Goal: Transaction & Acquisition: Purchase product/service

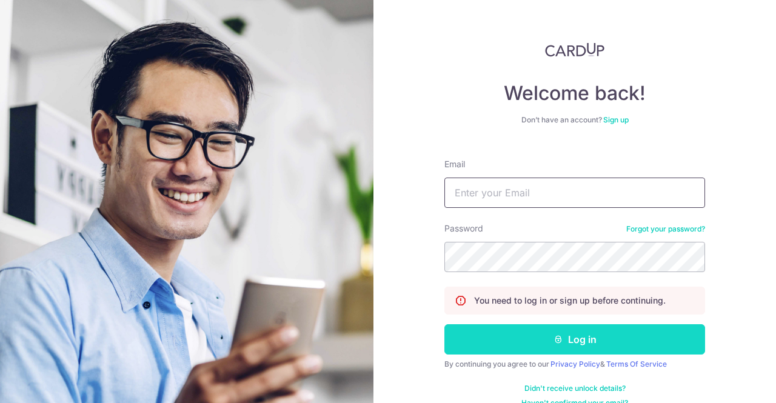
type input "[EMAIL_ADDRESS][DOMAIN_NAME]"
click at [562, 338] on button "Log in" at bounding box center [575, 339] width 261 height 30
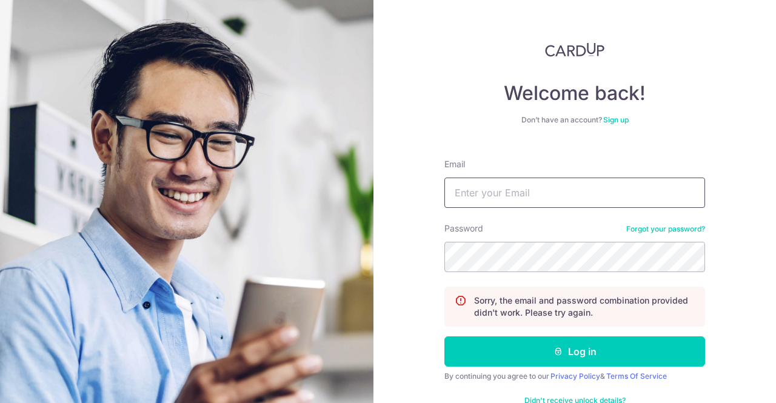
type input "[EMAIL_ADDRESS][DOMAIN_NAME]"
click at [445, 337] on button "Log in" at bounding box center [575, 352] width 261 height 30
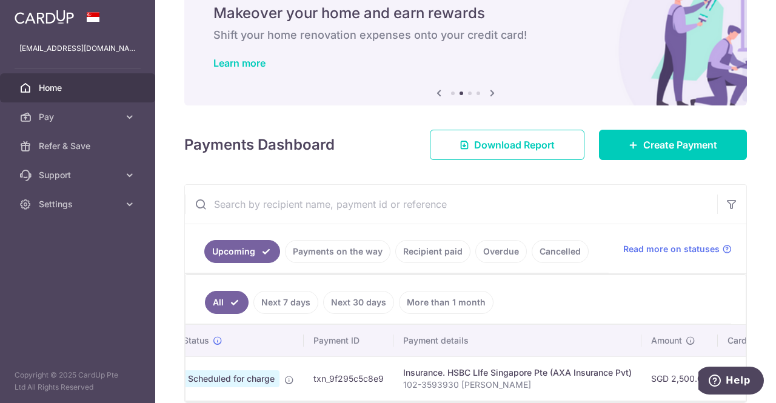
scroll to position [47, 0]
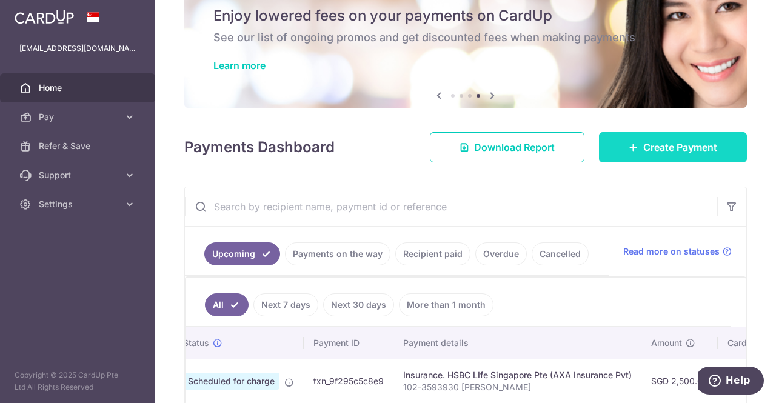
click at [629, 153] on link "Create Payment" at bounding box center [673, 147] width 148 height 30
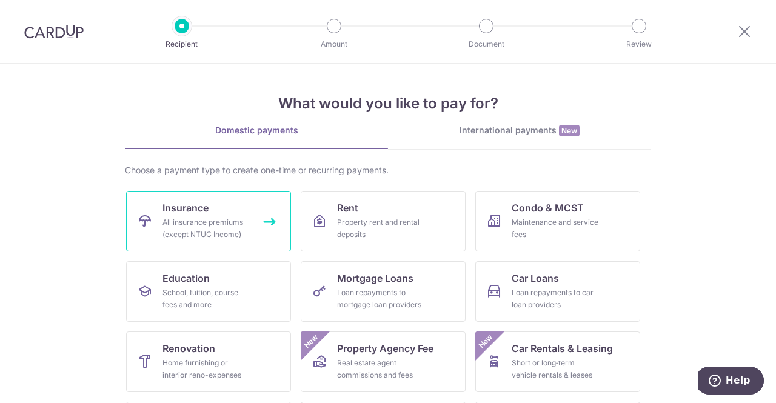
click at [241, 209] on link "Insurance All insurance premiums (except NTUC Income)" at bounding box center [208, 221] width 165 height 61
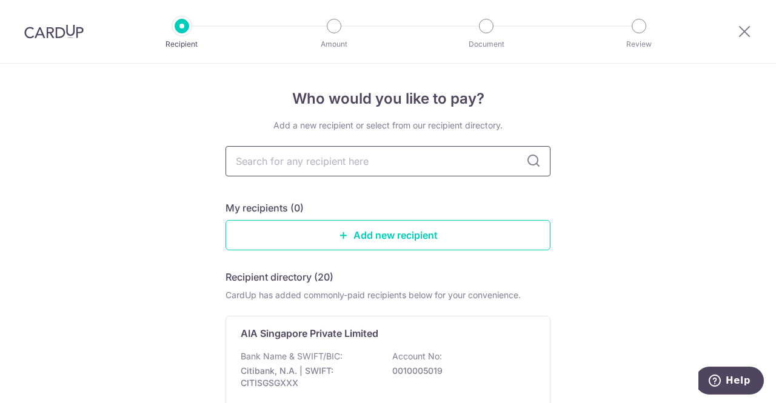
click at [361, 170] on input "text" at bounding box center [388, 161] width 325 height 30
type input "man"
type input "manuli"
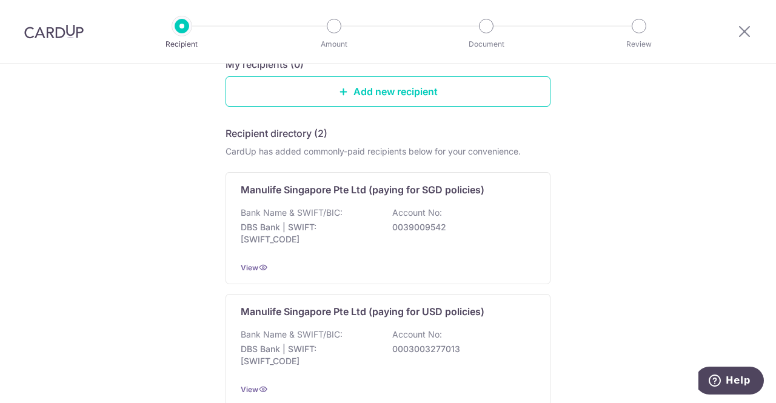
scroll to position [144, 0]
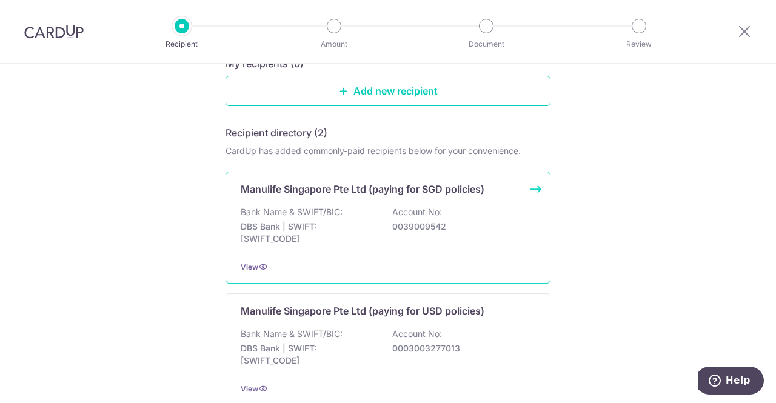
click at [378, 217] on div "Bank Name & SWIFT/BIC: DBS Bank | SWIFT: DBSSSGSGXXX Account No: 0039009542" at bounding box center [388, 228] width 295 height 45
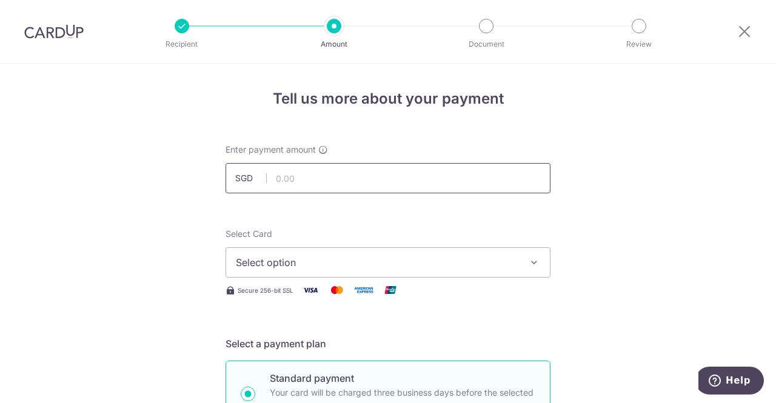
click at [313, 178] on input "text" at bounding box center [388, 178] width 325 height 30
type input "101.00"
click at [354, 261] on span "Select option" at bounding box center [377, 262] width 283 height 15
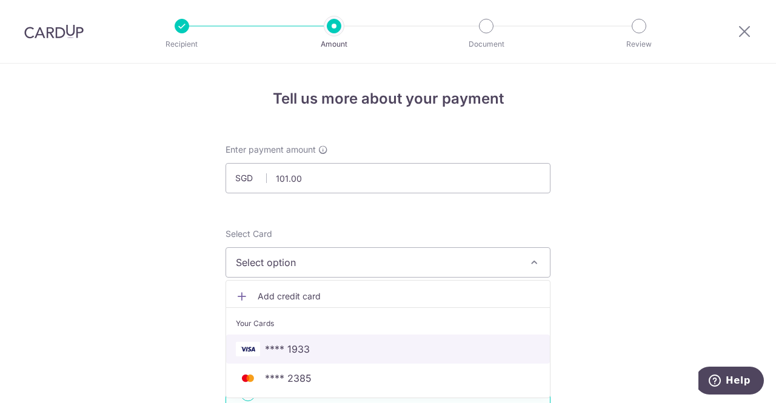
click at [352, 348] on span "**** 1933" at bounding box center [388, 349] width 304 height 15
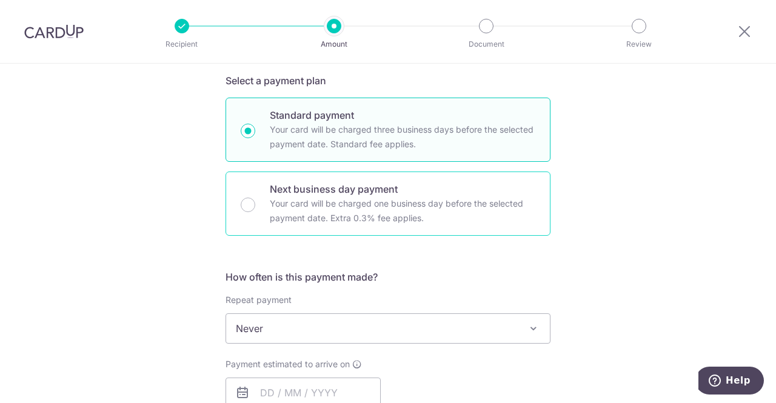
scroll to position [264, 0]
click at [337, 323] on span "Never" at bounding box center [388, 328] width 324 height 29
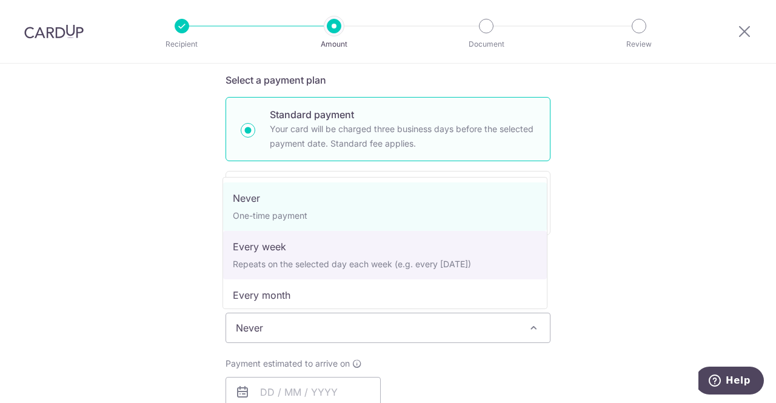
scroll to position [67, 0]
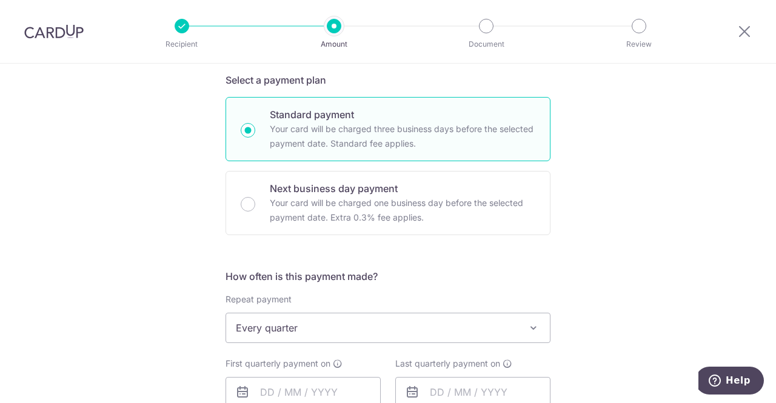
click at [309, 328] on span "Every quarter" at bounding box center [388, 328] width 324 height 29
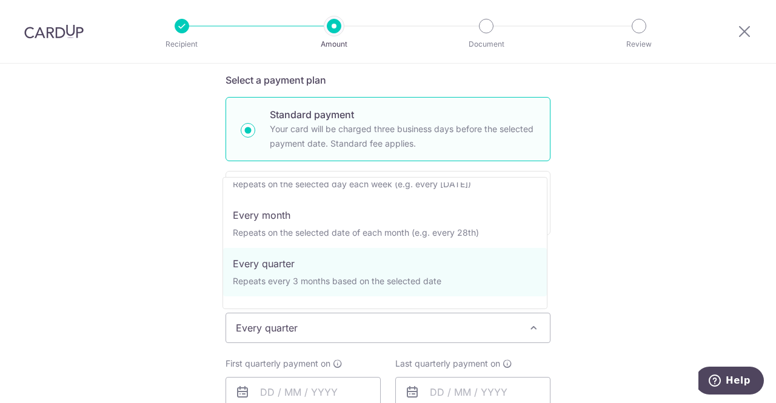
scroll to position [170, 0]
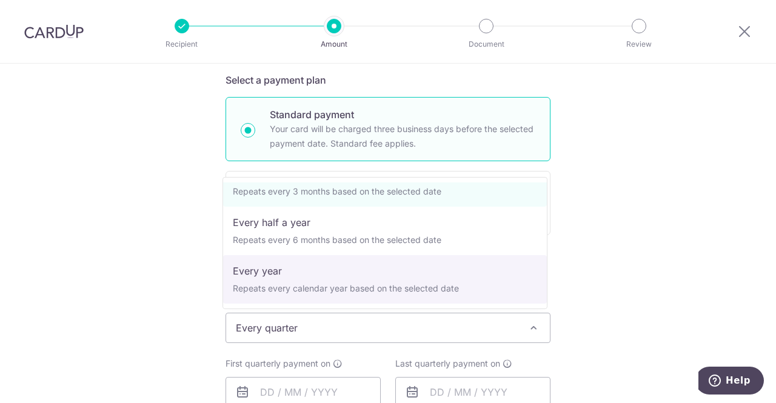
select select "6"
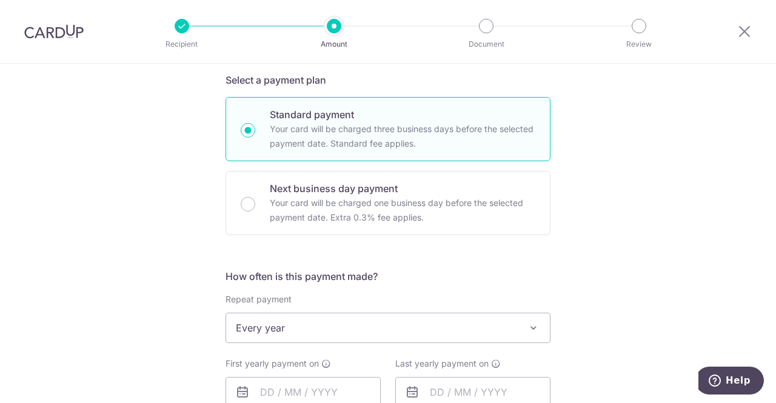
scroll to position [348, 0]
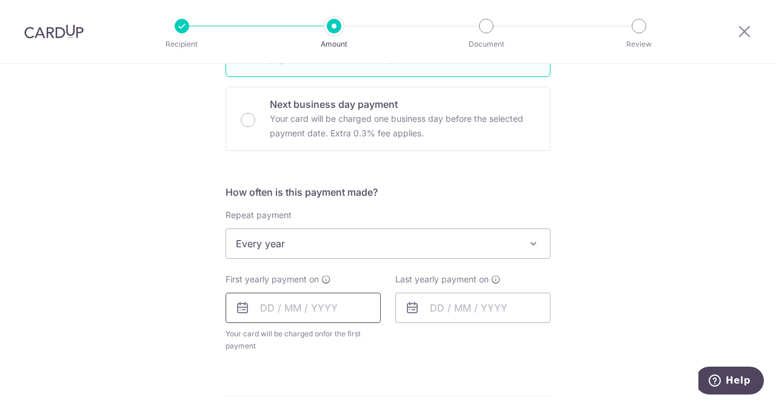
click at [294, 310] on input "text" at bounding box center [303, 308] width 155 height 30
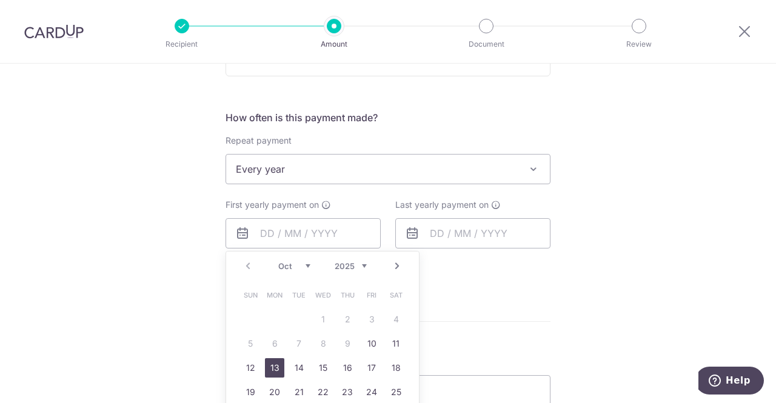
click at [266, 366] on link "13" at bounding box center [274, 367] width 19 height 19
type input "[DATE]"
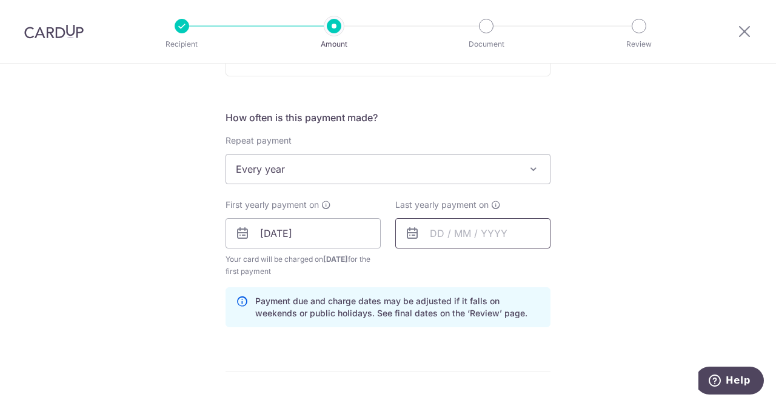
click at [462, 241] on input "text" at bounding box center [472, 233] width 155 height 30
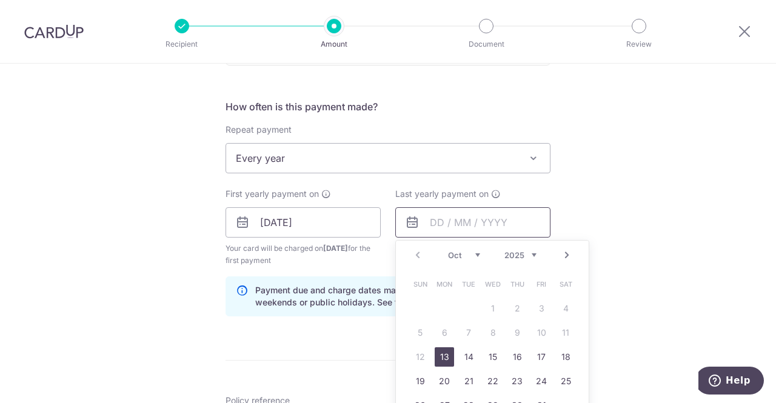
scroll to position [434, 0]
click at [528, 250] on select "2025 2026 2027 2028 2029 2030 2031 2032 2033 2034 2035" at bounding box center [521, 255] width 32 height 10
click at [439, 363] on link "12" at bounding box center [444, 356] width 19 height 19
type input "[DATE]"
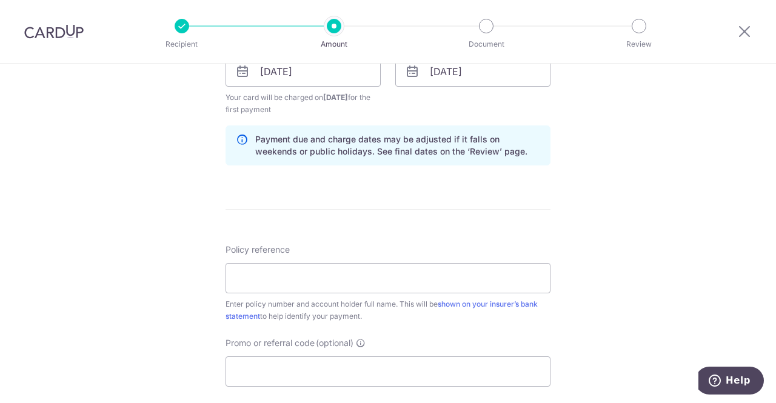
scroll to position [586, 0]
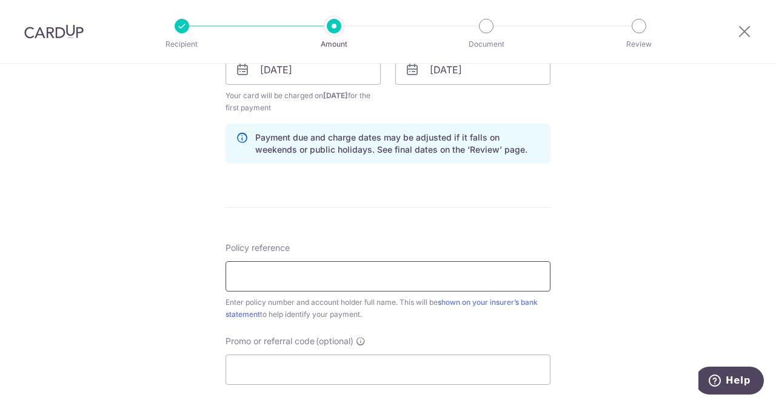
click at [438, 275] on input "Policy reference" at bounding box center [388, 276] width 325 height 30
paste input "25420111"
click at [388, 263] on input "25420111" at bounding box center [388, 276] width 325 height 30
type input "25420111"
click at [417, 360] on input "Promo or referral code (optional)" at bounding box center [388, 370] width 325 height 30
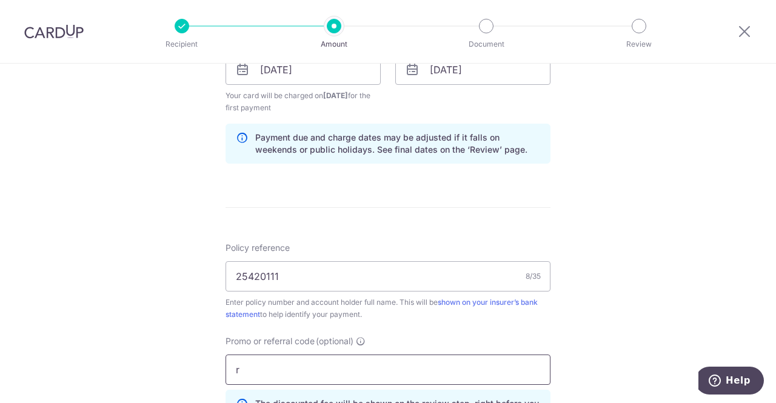
paste input "EC185"
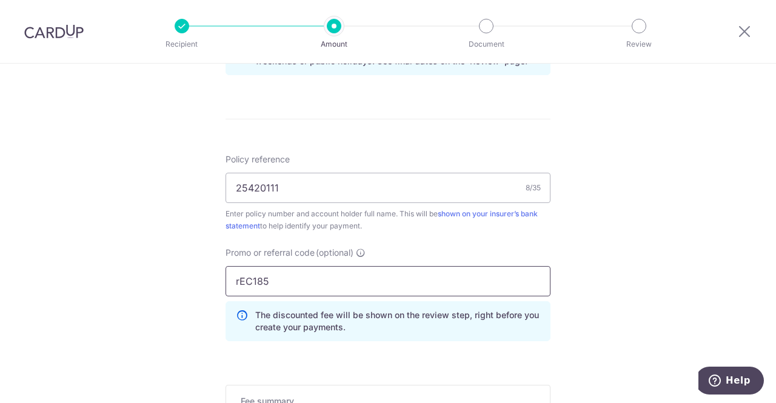
scroll to position [676, 0]
type input "rEC185"
click at [577, 345] on div "Tell us more about your payment Enter payment amount SGD 101.00 101.00 Select C…" at bounding box center [388, 19] width 776 height 1263
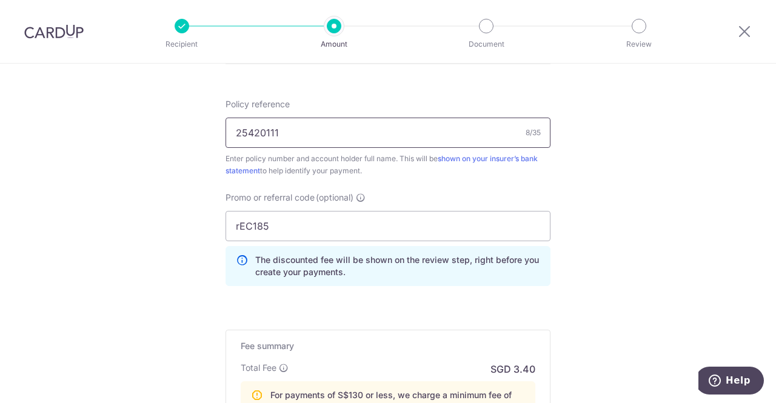
scroll to position [717, 0]
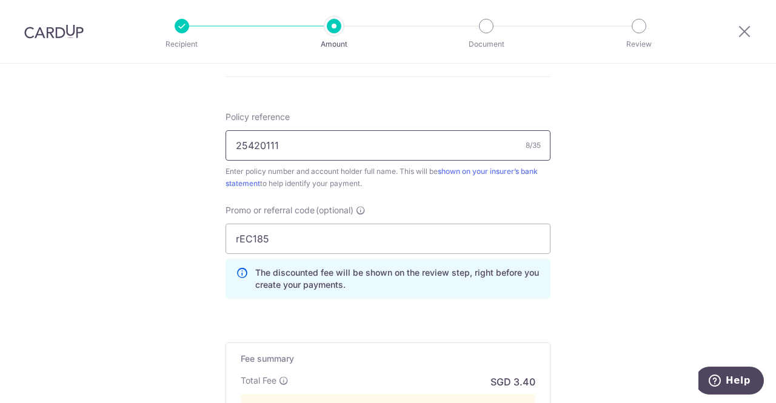
click at [271, 151] on input "25420111" at bounding box center [388, 145] width 325 height 30
paste input "20"
type input "25420120"
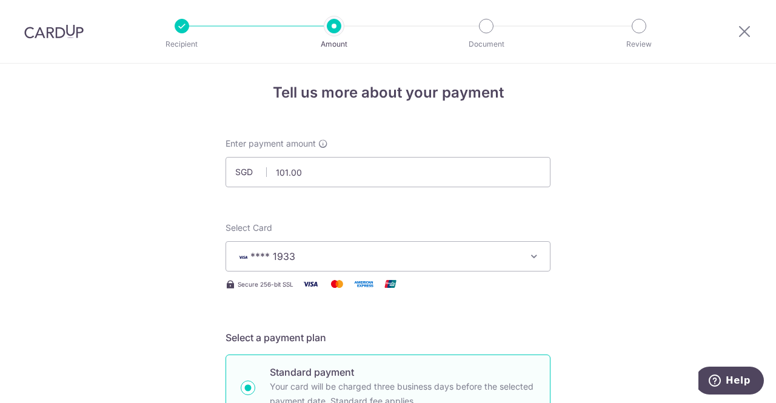
scroll to position [5, 0]
click at [296, 184] on input "101.00" at bounding box center [388, 173] width 325 height 30
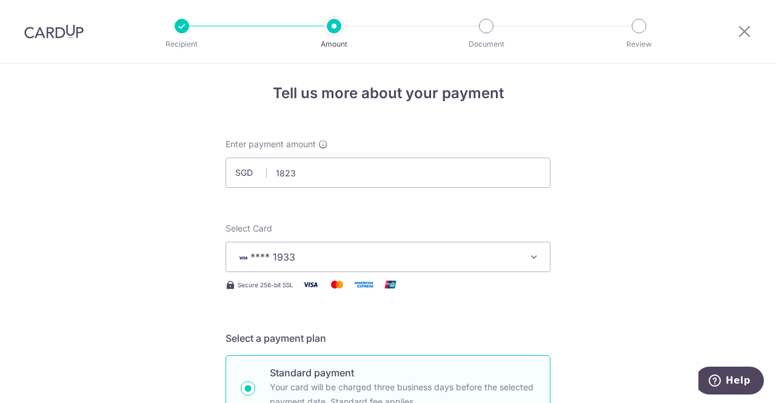
type input "1,823.00"
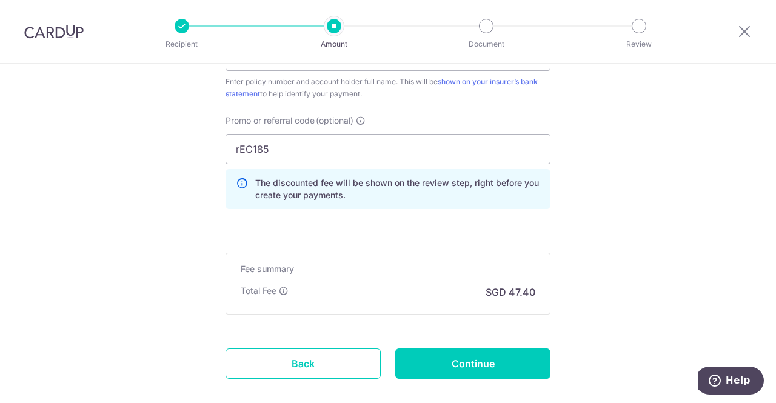
scroll to position [808, 0]
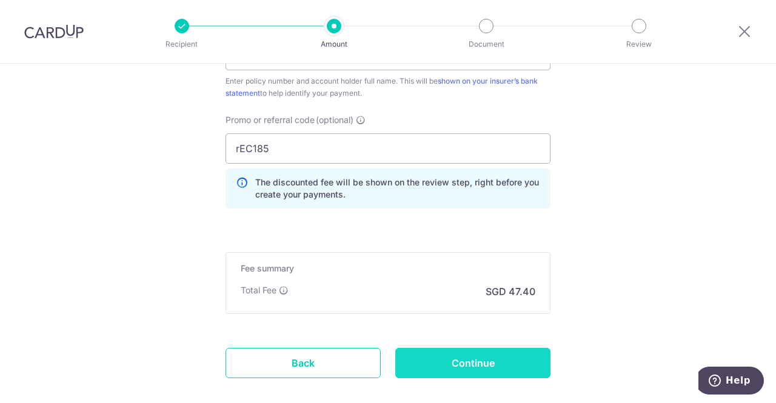
click at [442, 348] on input "Continue" at bounding box center [472, 363] width 155 height 30
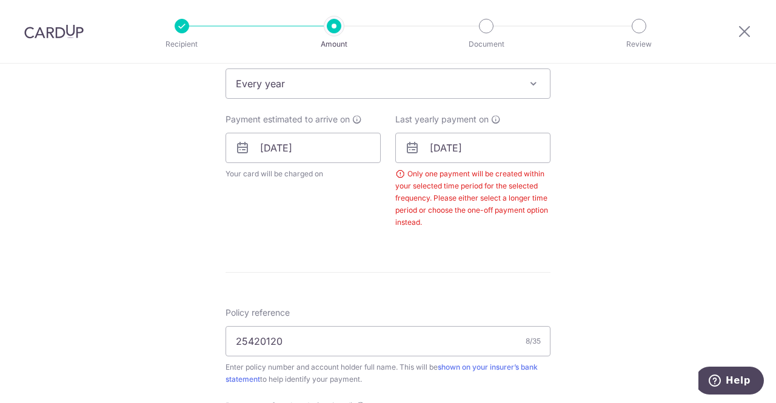
scroll to position [508, 0]
click at [442, 155] on input "12/10/2026" at bounding box center [472, 148] width 155 height 30
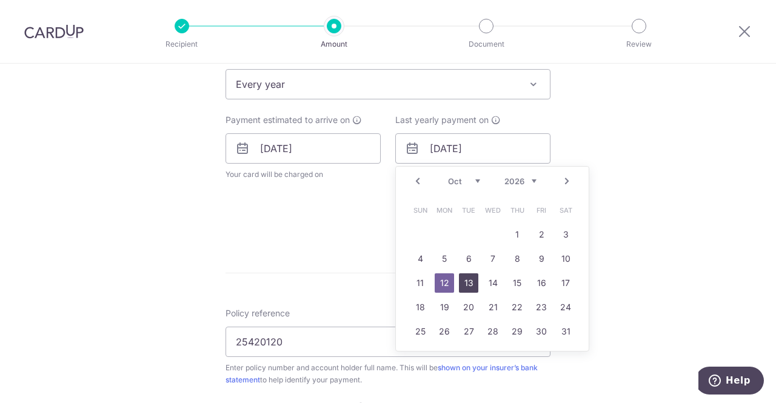
click at [465, 286] on link "13" at bounding box center [468, 283] width 19 height 19
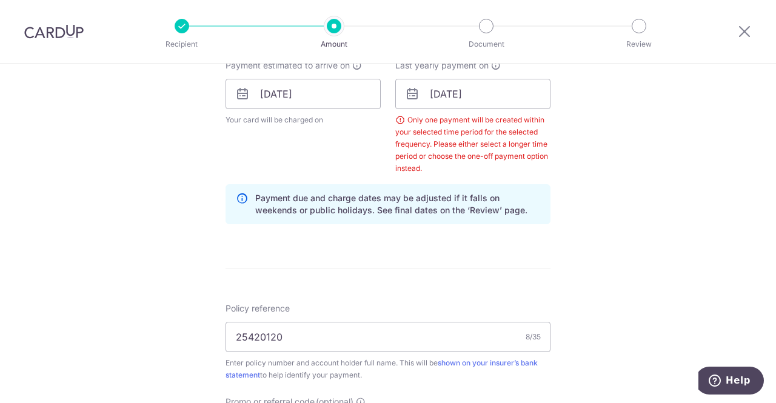
scroll to position [561, 0]
click at [462, 100] on input "[DATE]" at bounding box center [472, 95] width 155 height 30
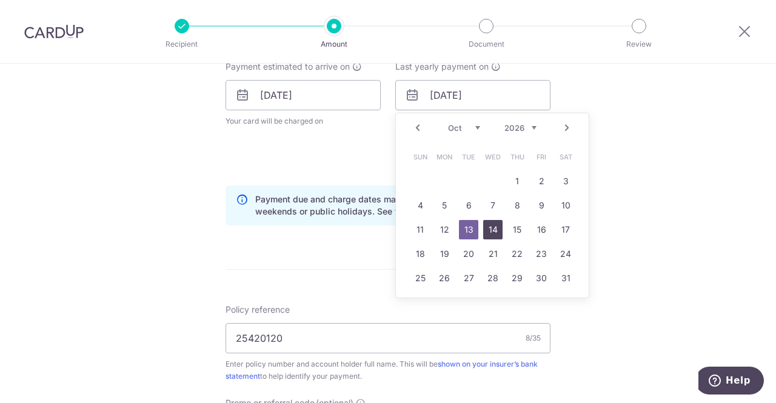
click at [491, 229] on link "14" at bounding box center [492, 229] width 19 height 19
type input "14/10/2026"
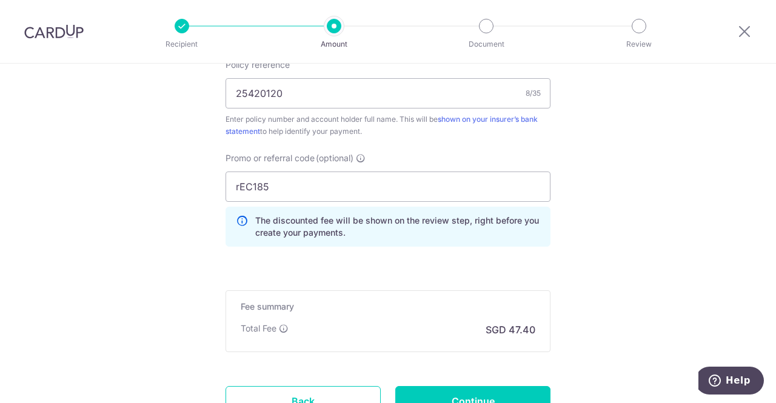
scroll to position [807, 0]
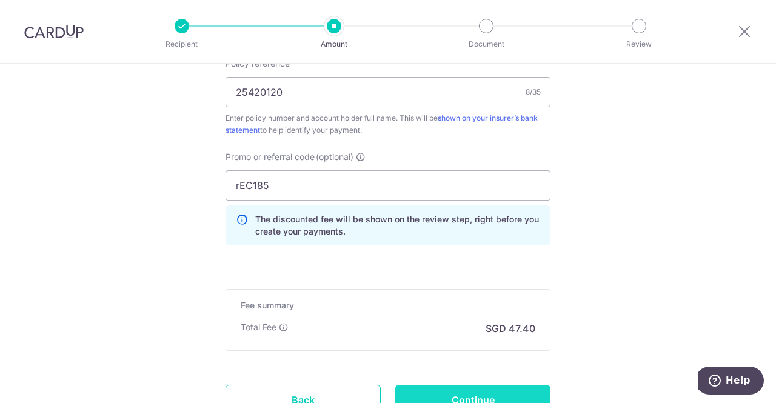
click at [422, 385] on input "Continue" at bounding box center [472, 400] width 155 height 30
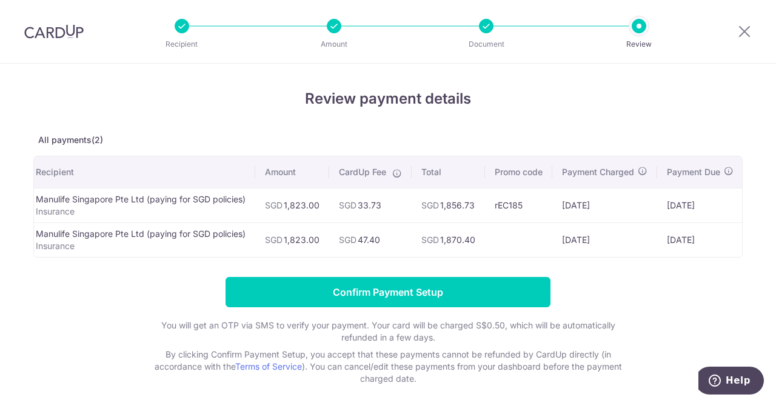
scroll to position [0, 13]
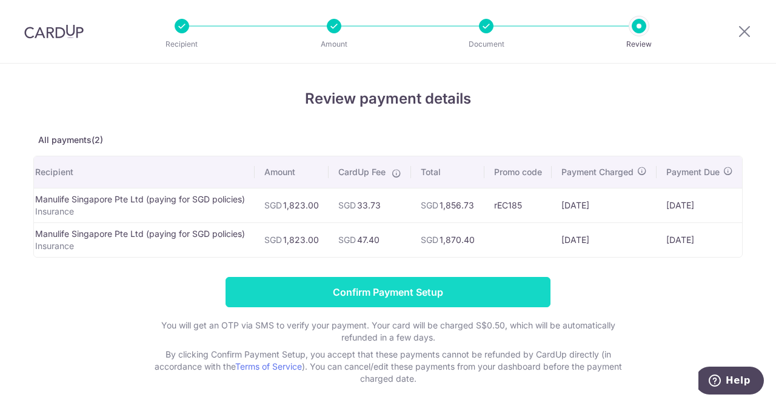
click at [444, 293] on input "Confirm Payment Setup" at bounding box center [388, 292] width 325 height 30
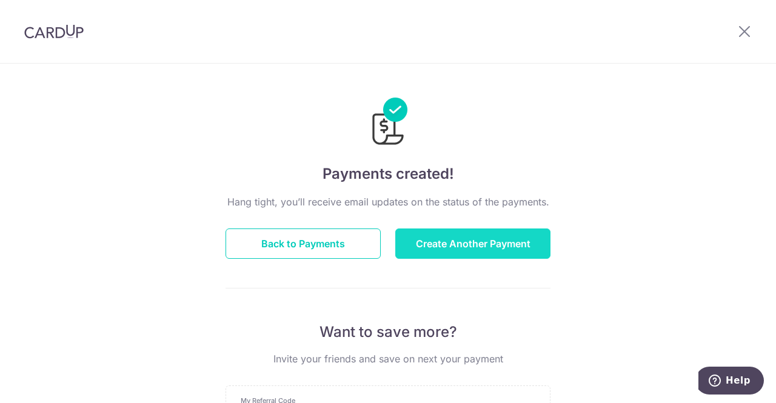
click at [446, 250] on button "Create Another Payment" at bounding box center [472, 244] width 155 height 30
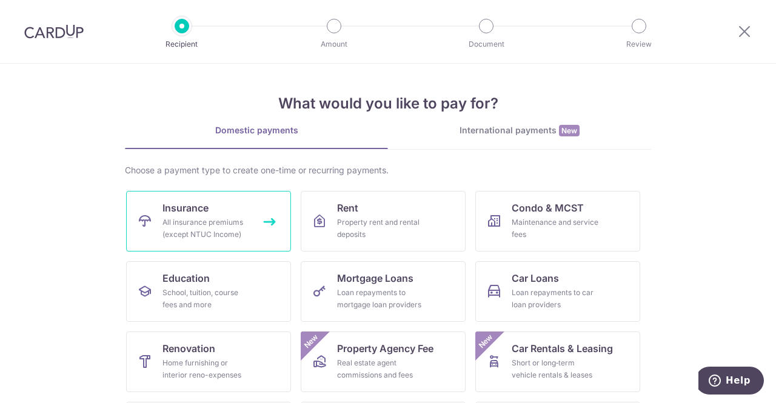
drag, startPoint x: 0, startPoint y: 0, endPoint x: 218, endPoint y: 213, distance: 304.5
click at [218, 213] on link "Insurance All insurance premiums (except NTUC Income)" at bounding box center [208, 221] width 165 height 61
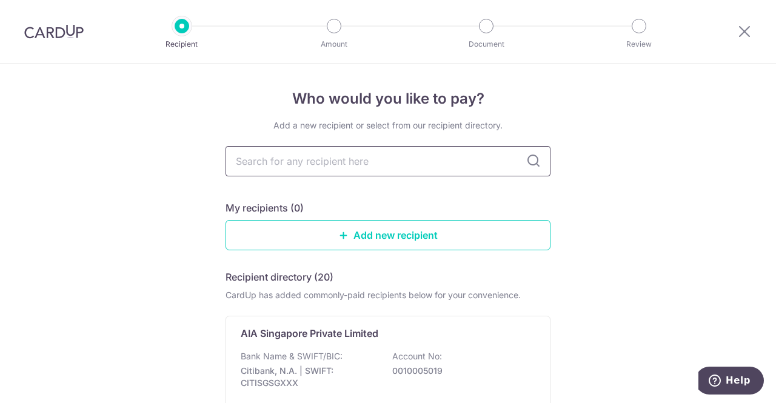
type input "m"
type input "s"
type input "singlife"
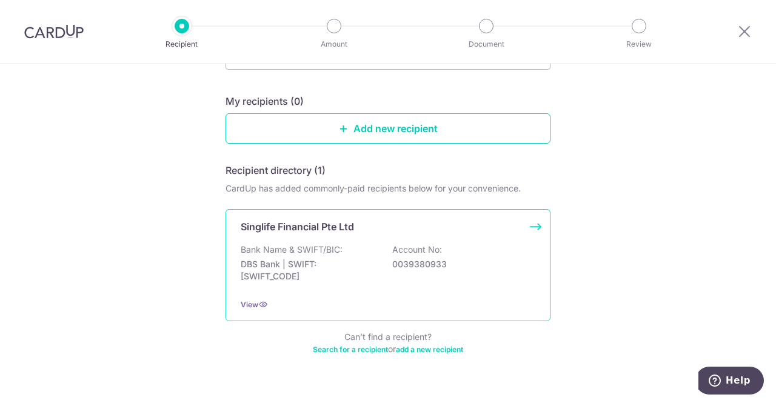
scroll to position [129, 0]
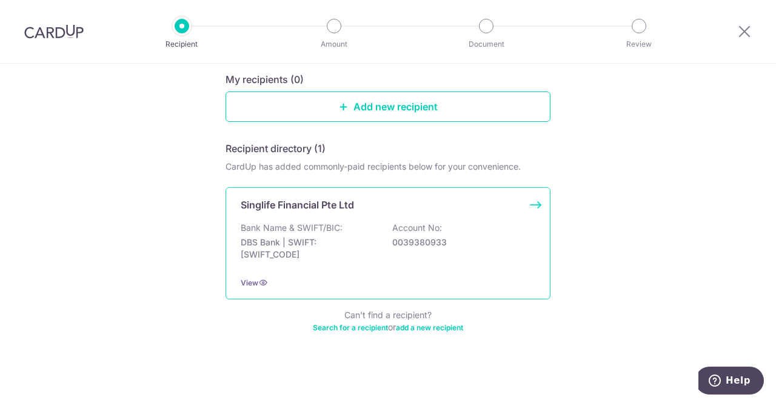
click at [323, 213] on div "Singlife Financial Pte Ltd Bank Name & SWIFT/BIC: DBS Bank | SWIFT: DBSSSGSGXXX…" at bounding box center [388, 243] width 325 height 112
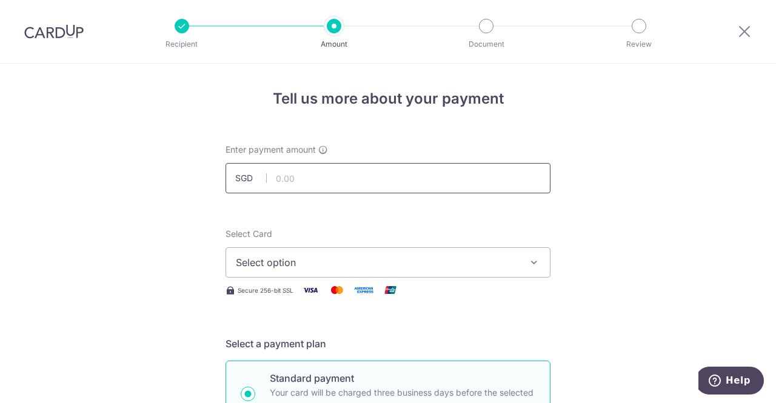
click at [320, 191] on input "text" at bounding box center [388, 178] width 325 height 30
click at [383, 261] on span "Select option" at bounding box center [377, 262] width 283 height 15
type input "709.00"
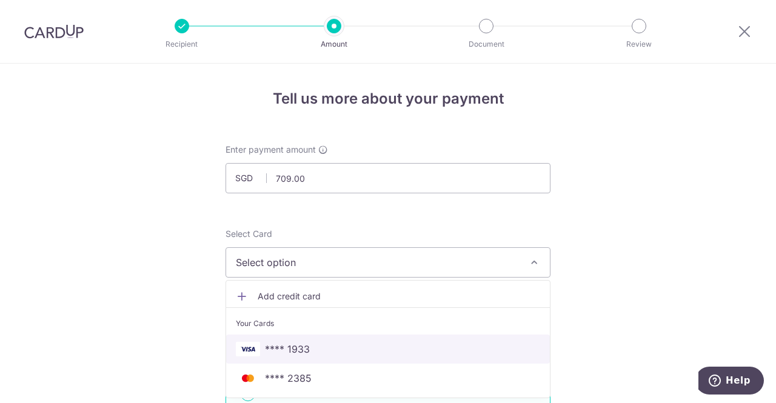
click at [367, 343] on span "**** 1933" at bounding box center [388, 349] width 304 height 15
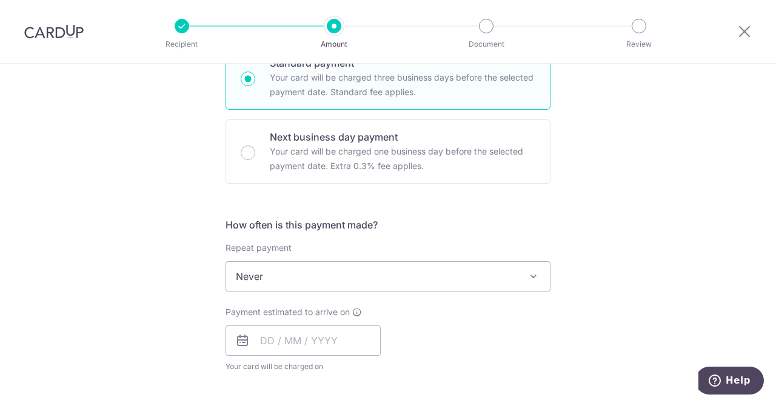
scroll to position [327, 0]
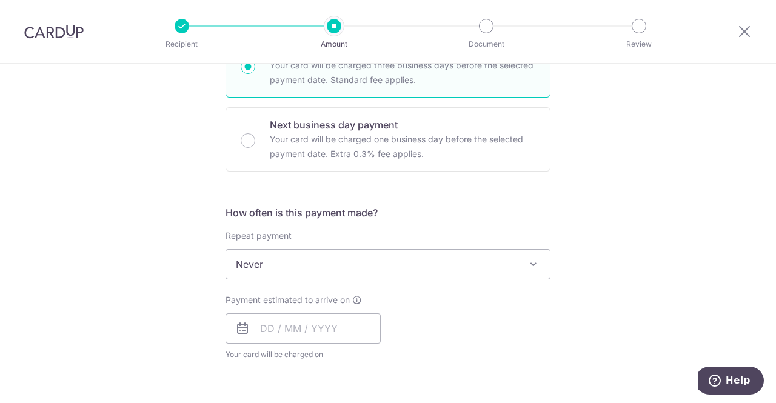
click at [432, 258] on span "Never" at bounding box center [388, 264] width 324 height 29
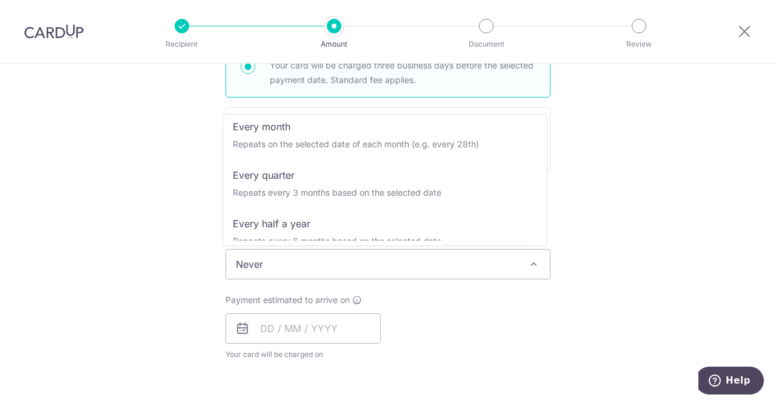
scroll to position [107, 0]
select select "3"
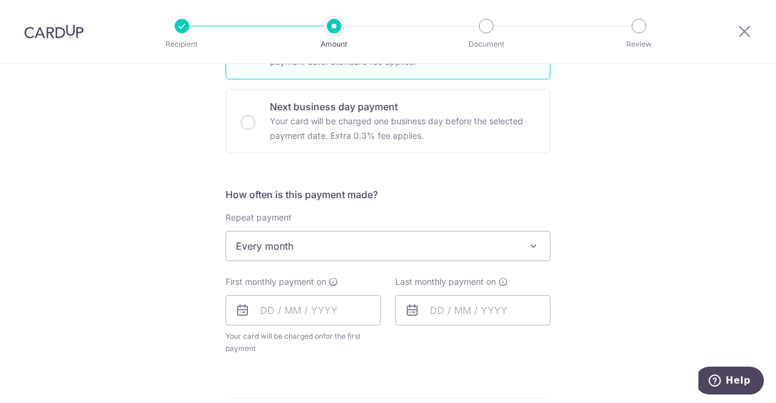
scroll to position [346, 0]
click at [332, 306] on input "text" at bounding box center [303, 310] width 155 height 30
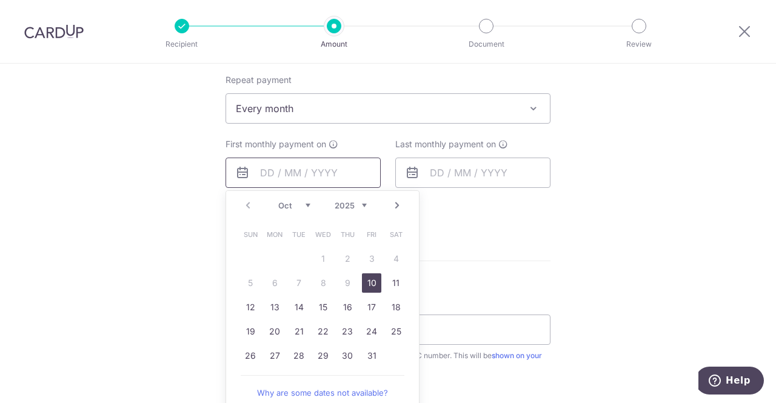
scroll to position [489, 0]
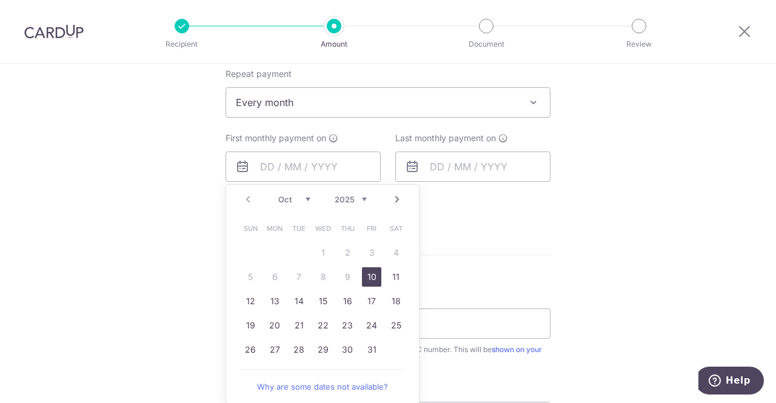
click at [271, 300] on link "13" at bounding box center [274, 301] width 19 height 19
type input "[DATE]"
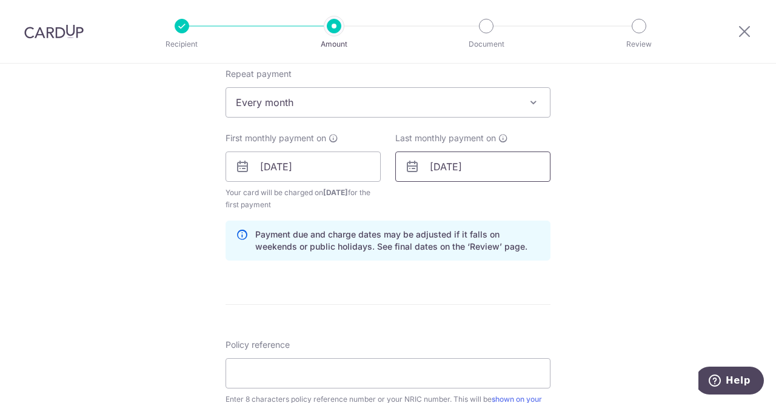
click at [449, 170] on input "[DATE]" at bounding box center [472, 167] width 155 height 30
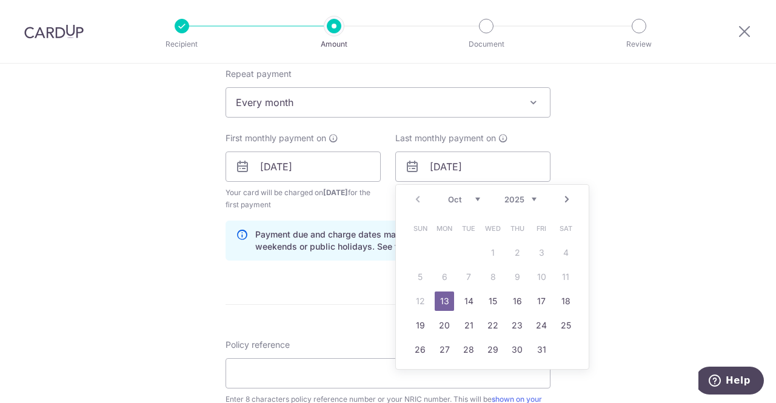
click at [560, 200] on link "Next" at bounding box center [567, 199] width 15 height 15
click at [441, 349] on link "24" at bounding box center [444, 349] width 19 height 19
type input "24/11/2025"
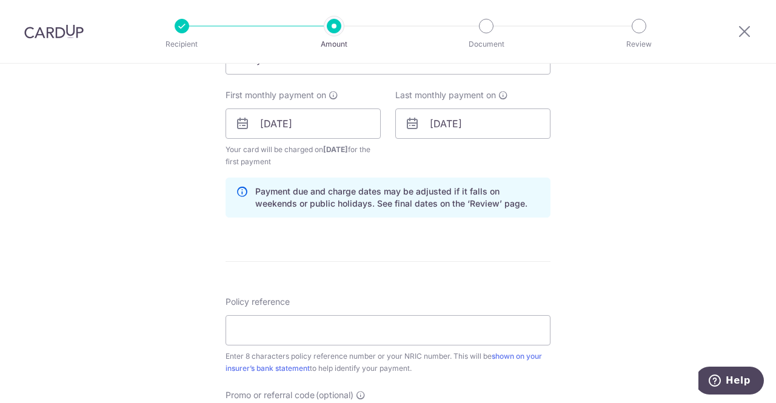
scroll to position [546, 0]
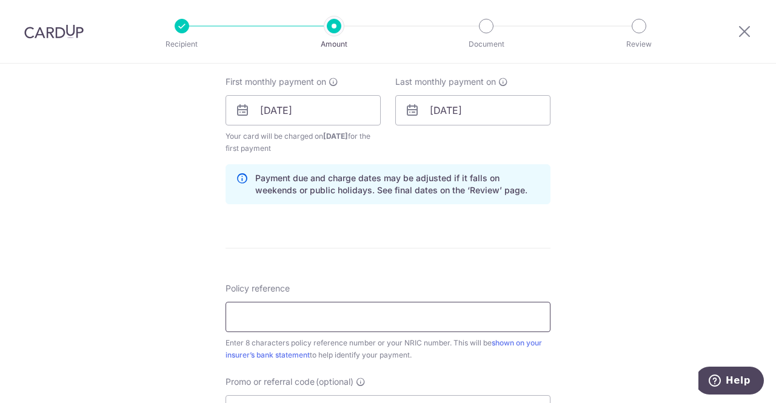
click at [429, 317] on input "Policy reference" at bounding box center [388, 317] width 325 height 30
paste input "28838835"
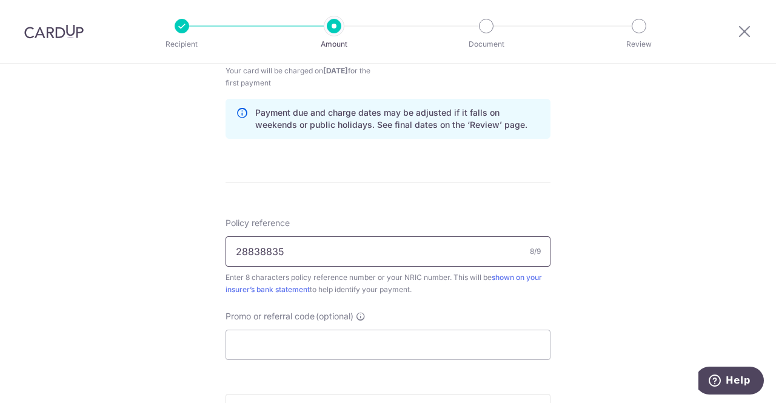
scroll to position [621, 0]
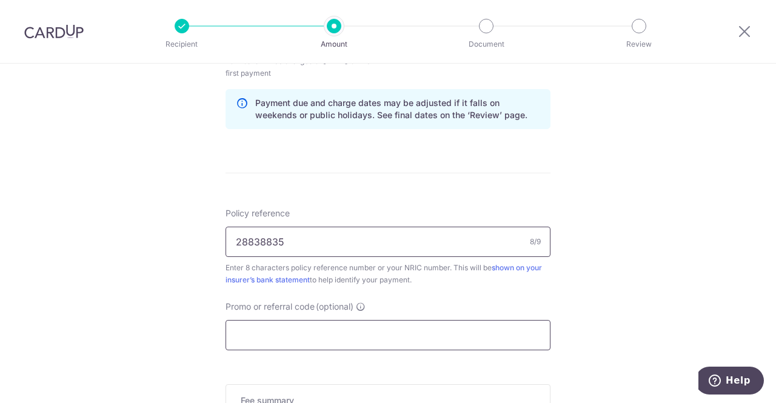
type input "28838835"
click at [321, 337] on input "Promo or referral code (optional)" at bounding box center [388, 335] width 325 height 30
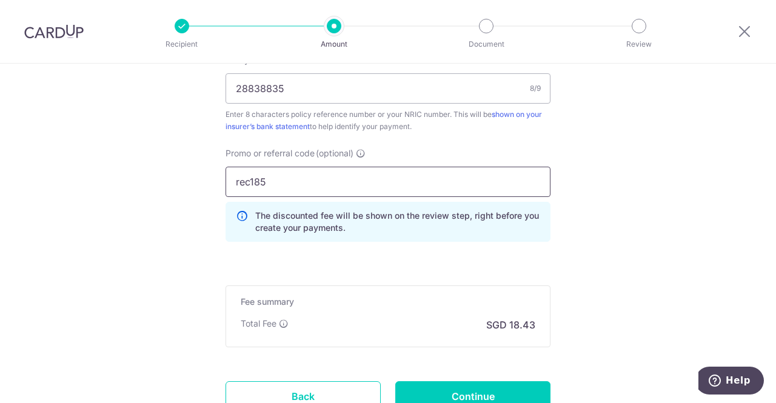
scroll to position [775, 0]
type input "rec185"
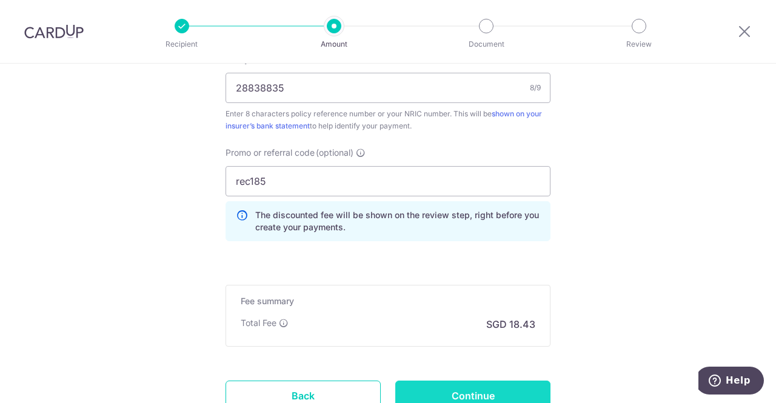
click at [498, 391] on input "Continue" at bounding box center [472, 396] width 155 height 30
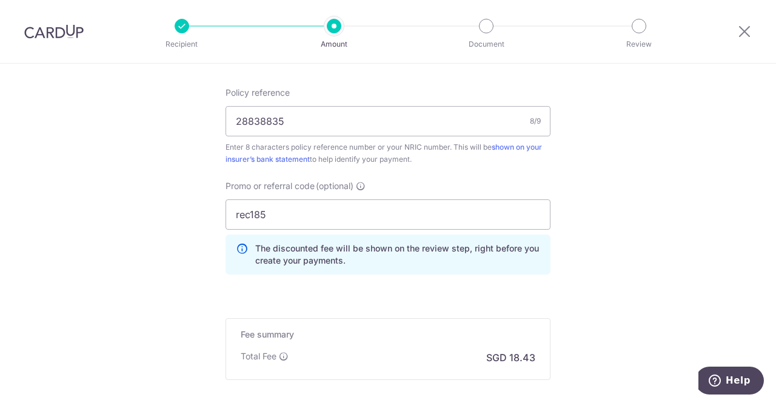
scroll to position [741, 0]
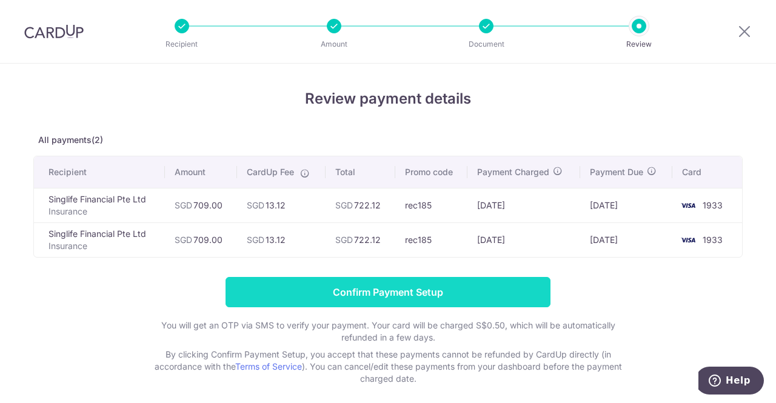
click at [489, 284] on input "Confirm Payment Setup" at bounding box center [388, 292] width 325 height 30
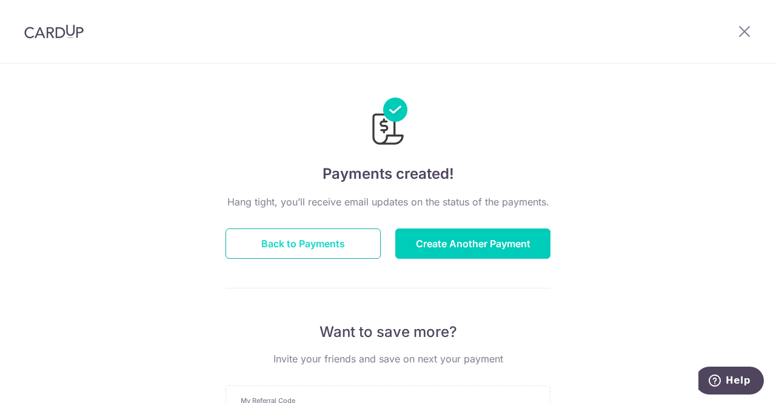
click at [347, 242] on button "Back to Payments" at bounding box center [303, 244] width 155 height 30
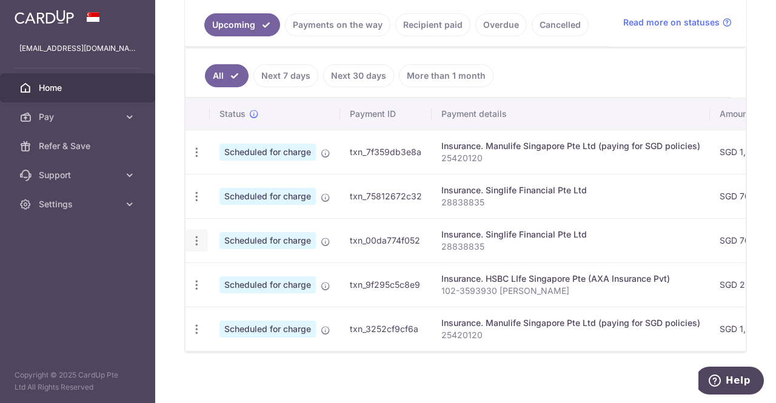
click at [190, 243] on icon "button" at bounding box center [196, 241] width 13 height 13
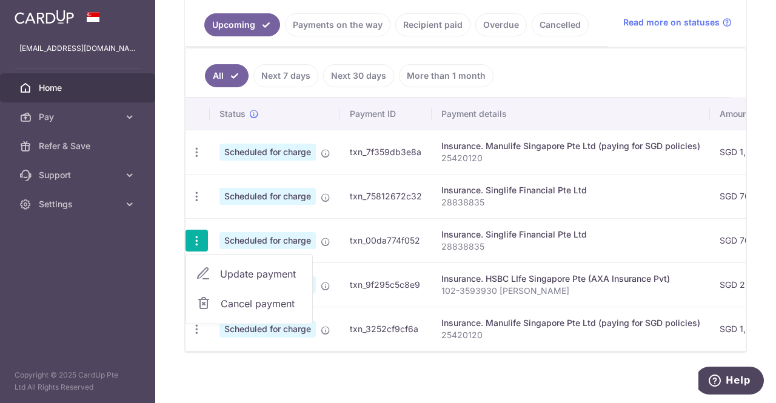
click at [215, 299] on link "Cancel payment" at bounding box center [249, 304] width 126 height 30
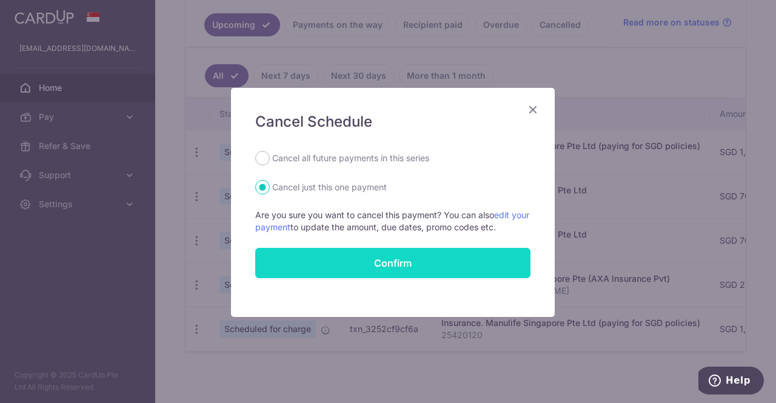
click at [366, 256] on button "Confirm" at bounding box center [392, 263] width 275 height 30
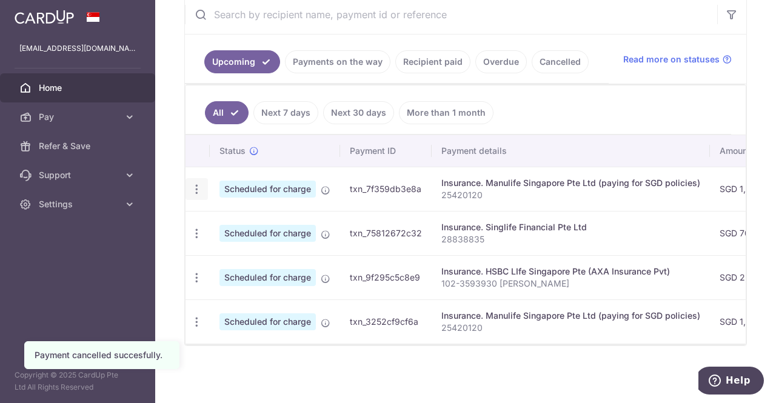
click at [196, 190] on icon "button" at bounding box center [196, 189] width 13 height 13
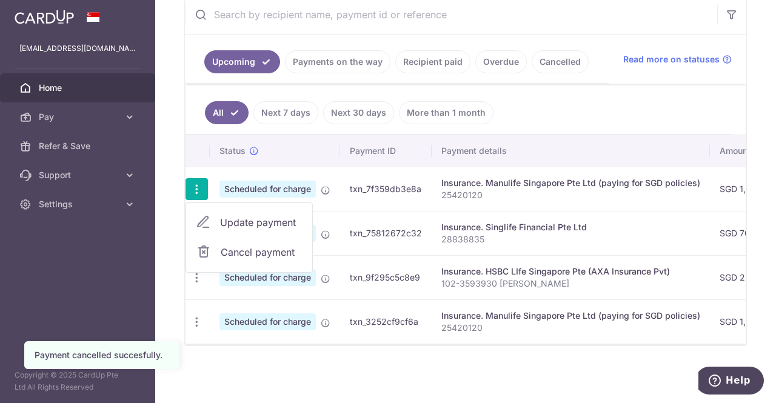
click at [210, 226] on link "Update payment" at bounding box center [249, 222] width 126 height 29
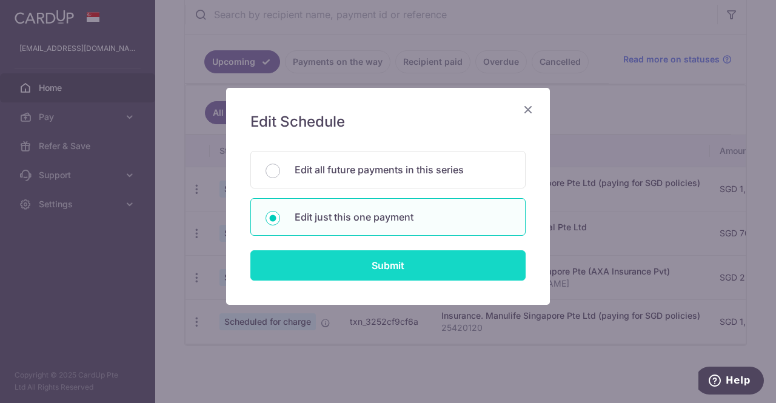
click at [300, 263] on input "Submit" at bounding box center [387, 265] width 275 height 30
radio input "true"
type input "1,823.00"
type input "[DATE]"
type input "25420120"
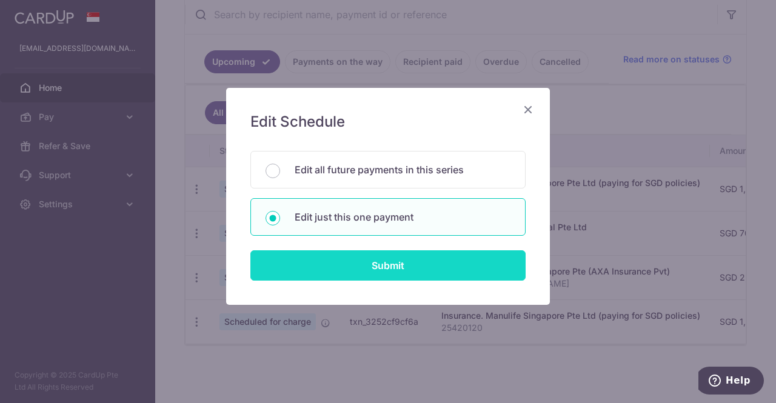
type input "REC185"
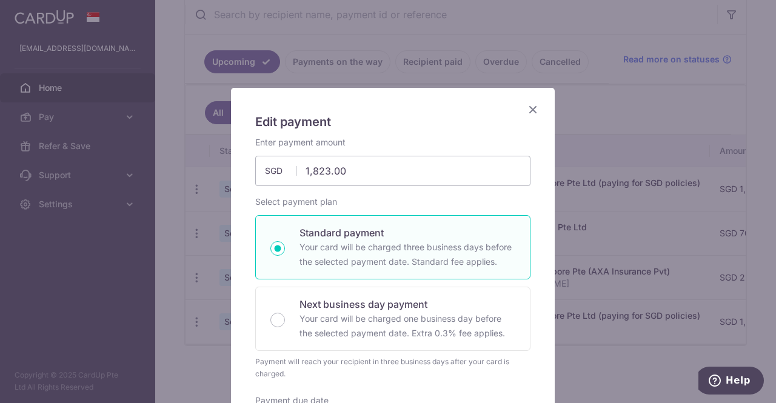
click at [526, 105] on icon "Close" at bounding box center [533, 109] width 15 height 15
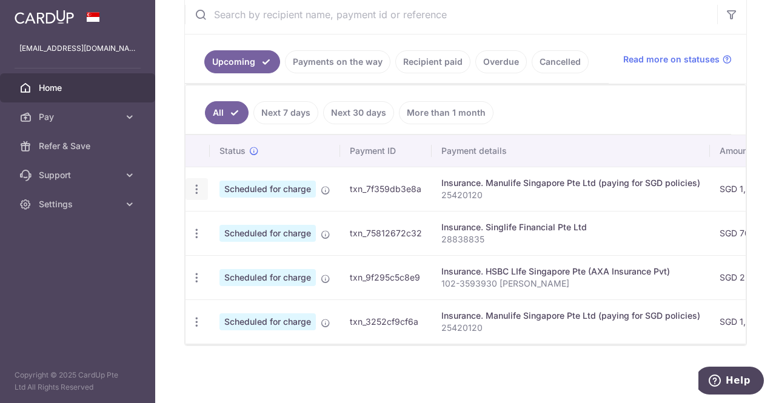
click at [204, 185] on div "Update payment Cancel payment" at bounding box center [197, 189] width 22 height 22
click at [196, 190] on icon "button" at bounding box center [196, 189] width 13 height 13
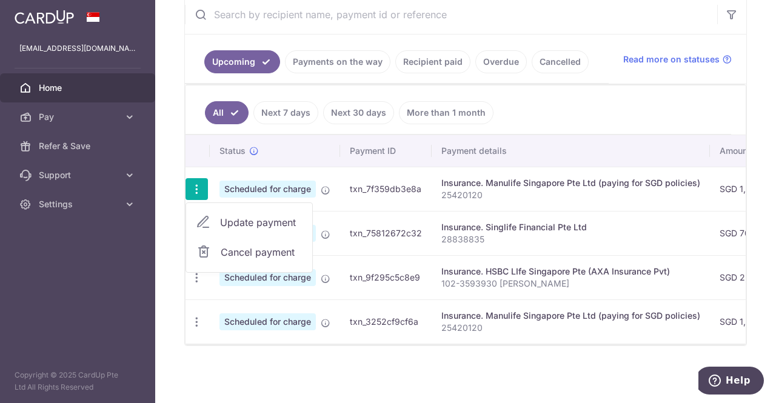
click at [222, 245] on span "Cancel payment" at bounding box center [261, 252] width 81 height 15
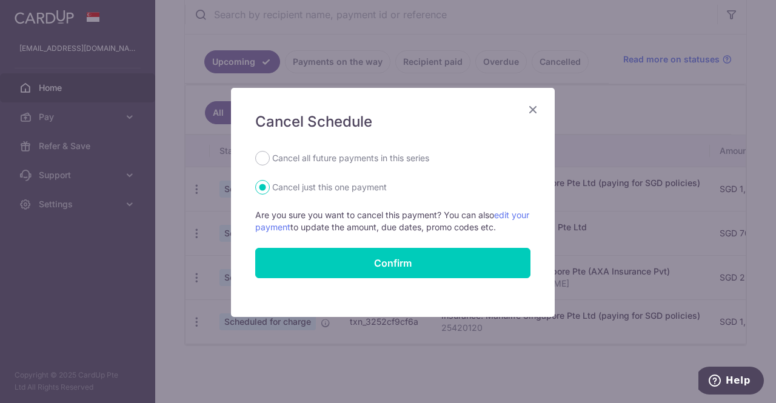
click at [272, 153] on label "Cancel all future payments in this series" at bounding box center [350, 158] width 157 height 15
click at [269, 153] on input "Cancel all future payments in this series" at bounding box center [262, 158] width 15 height 15
radio input "true"
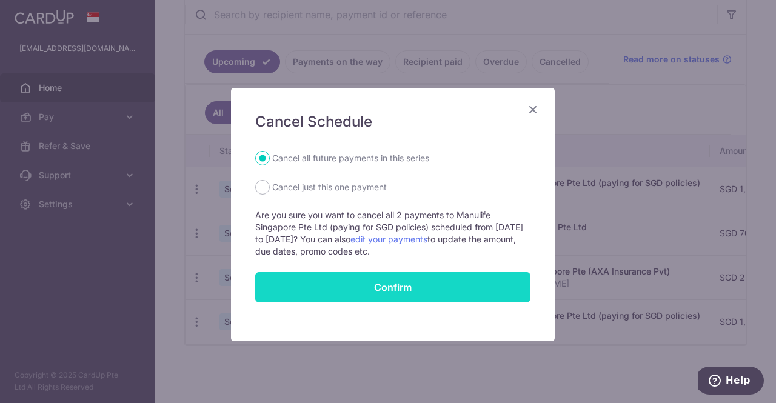
click at [321, 283] on button "Confirm" at bounding box center [392, 287] width 275 height 30
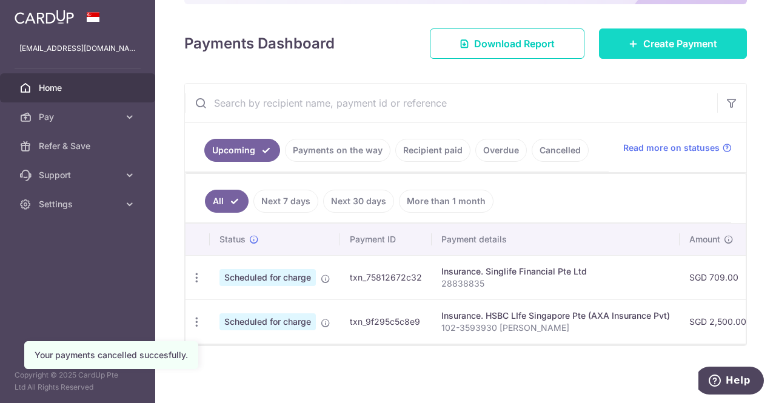
click at [629, 39] on icon at bounding box center [634, 44] width 10 height 10
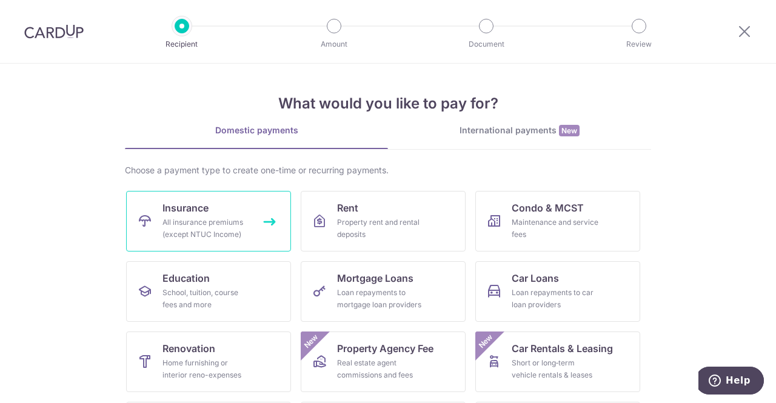
click at [202, 226] on div "All insurance premiums (except NTUC Income)" at bounding box center [206, 228] width 87 height 24
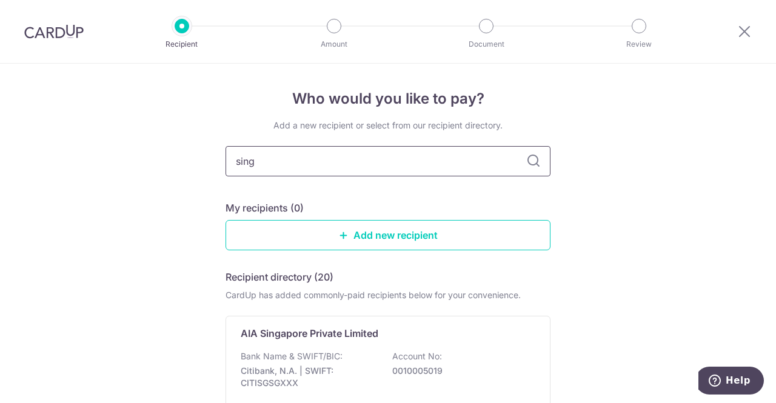
type input "singlife"
click at [315, 327] on p "Singlife Financial Pte Ltd" at bounding box center [297, 333] width 113 height 15
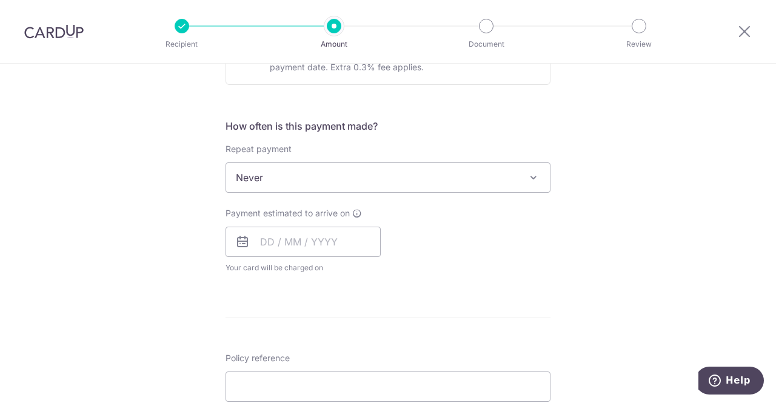
scroll to position [421, 0]
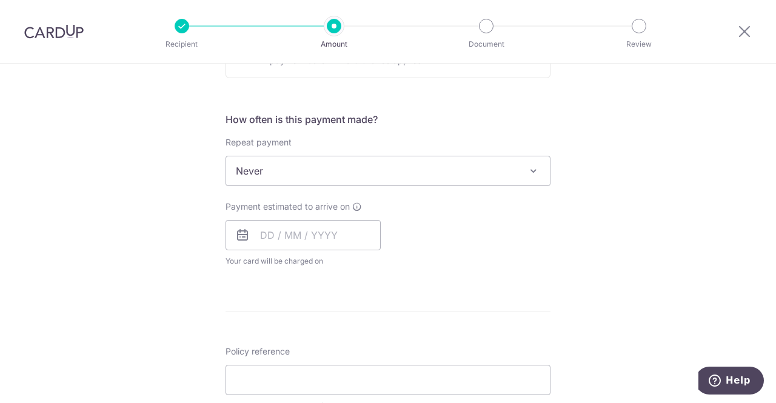
click at [312, 168] on span "Never" at bounding box center [388, 170] width 324 height 29
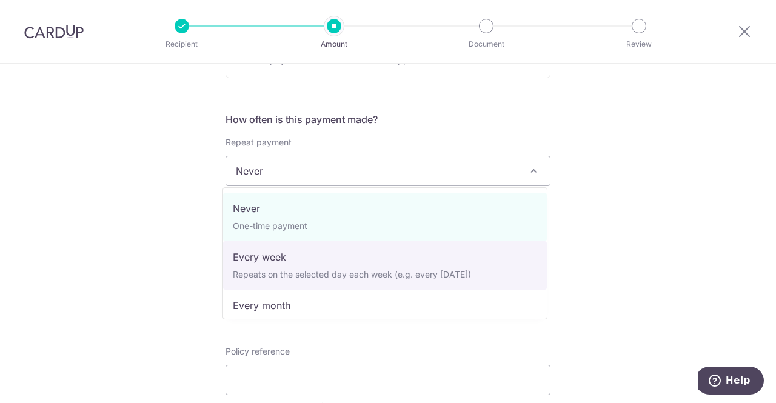
select select "2"
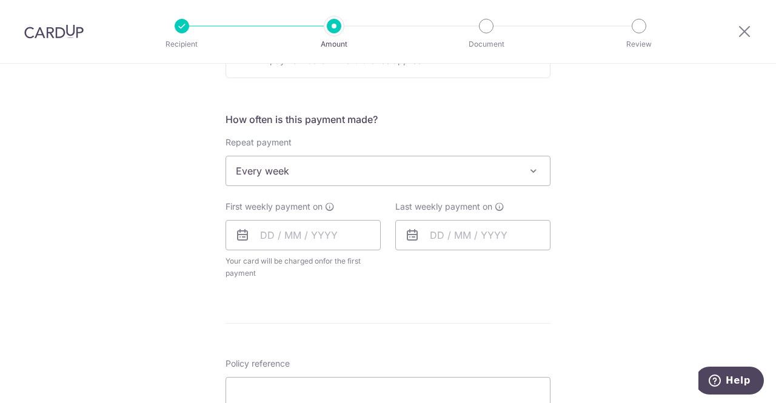
scroll to position [454, 0]
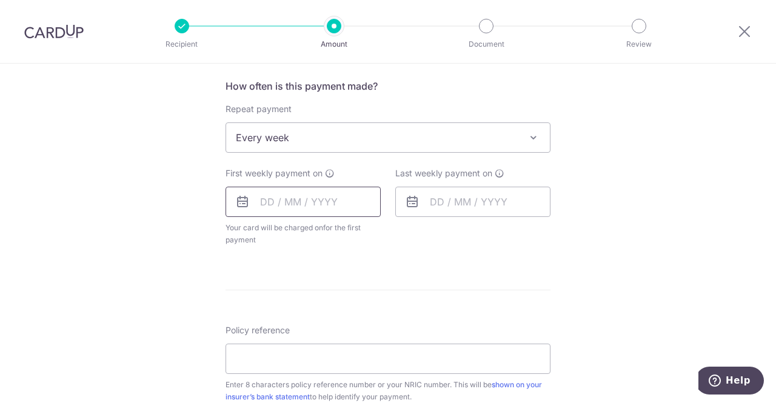
click at [289, 210] on input "text" at bounding box center [303, 202] width 155 height 30
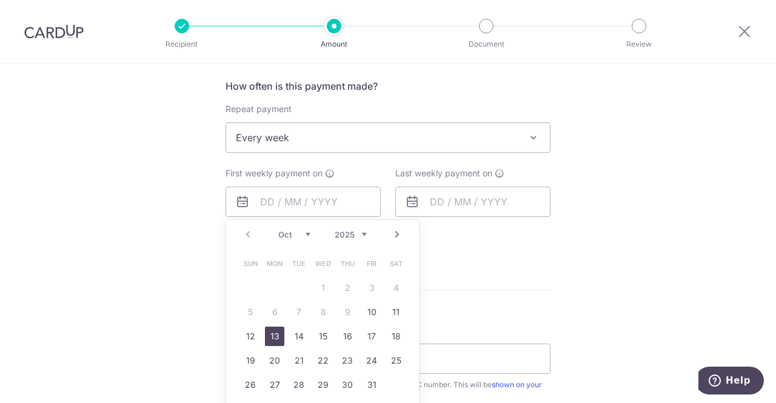
click at [274, 333] on link "13" at bounding box center [274, 336] width 19 height 19
type input "[DATE]"
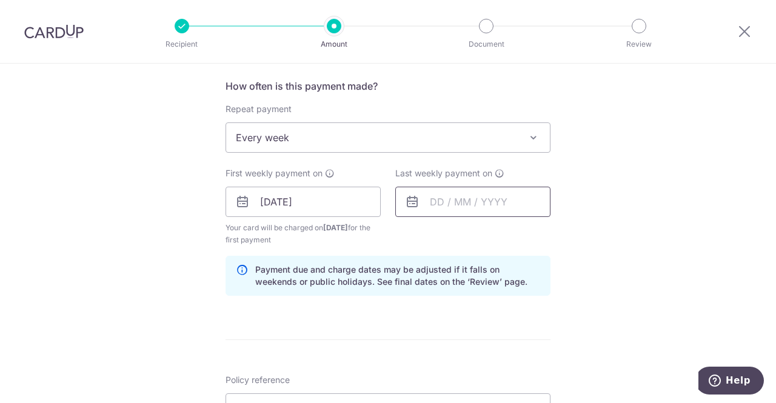
click at [429, 215] on input "text" at bounding box center [472, 202] width 155 height 30
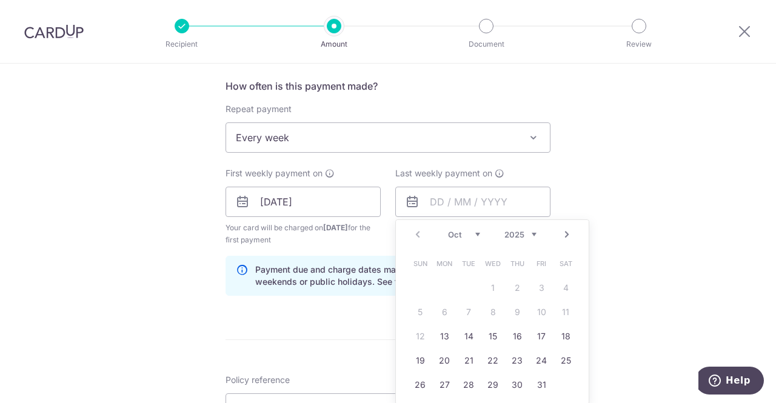
click at [443, 377] on link "27" at bounding box center [444, 384] width 19 height 19
type input "[DATE]"
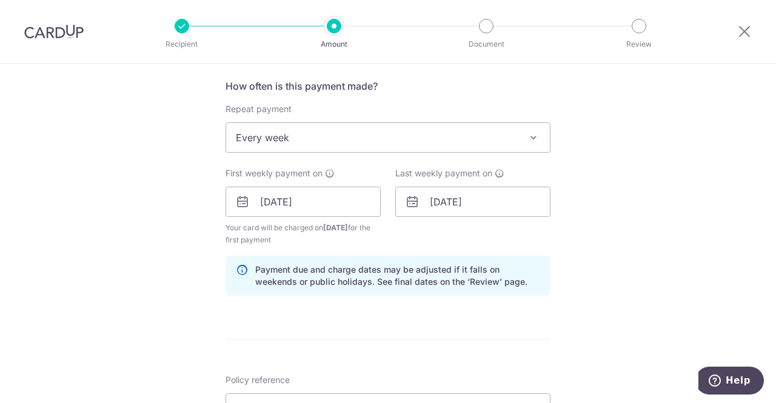
scroll to position [521, 0]
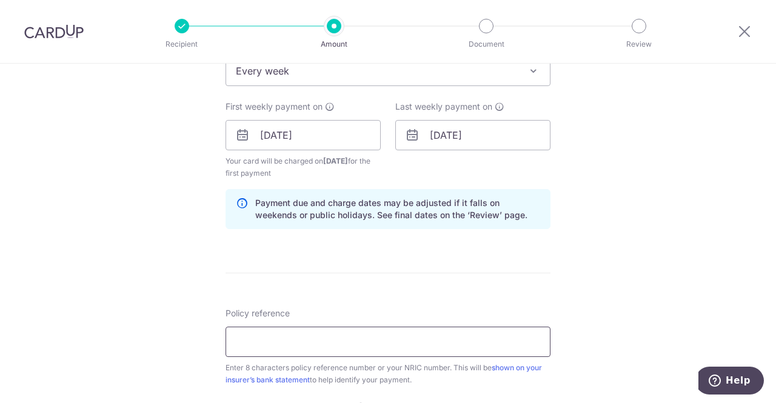
click at [335, 346] on input "Policy reference" at bounding box center [388, 342] width 325 height 30
paste input "25420120"
type input "25420120"
click at [149, 270] on div "Tell us more about your payment Enter payment amount SGD Select Card Select opt…" at bounding box center [388, 122] width 776 height 1159
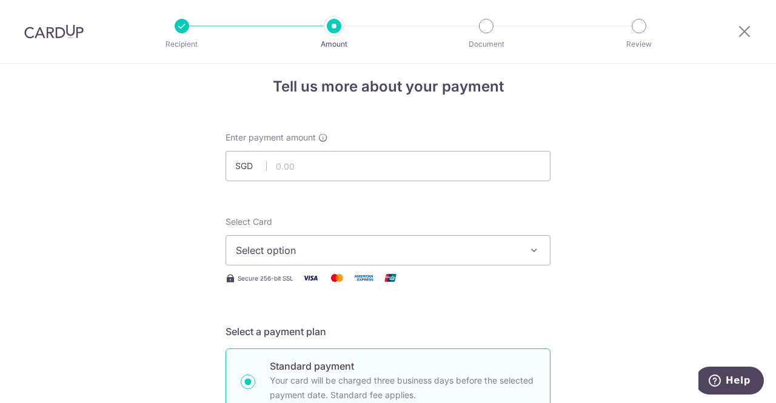
scroll to position [12, 0]
click at [301, 172] on input "text" at bounding box center [388, 167] width 325 height 30
click at [537, 221] on div "Select Card Select option Add credit card Your Cards **** 1933 **** 2385" at bounding box center [388, 241] width 325 height 50
type input "1,823.00"
click at [516, 257] on button "Select option" at bounding box center [388, 251] width 325 height 30
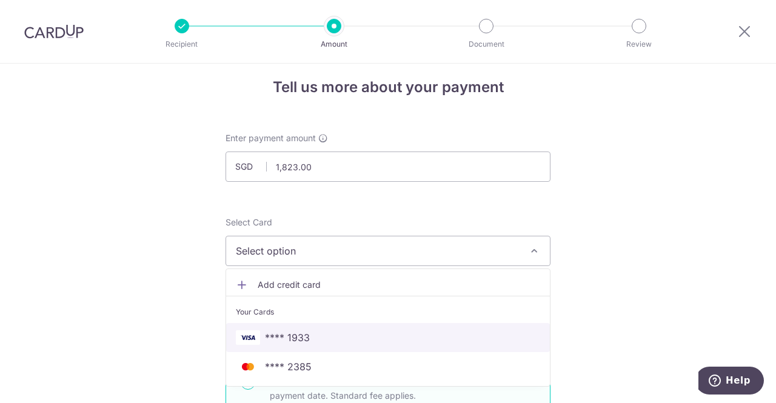
click at [423, 331] on span "**** 1933" at bounding box center [388, 338] width 304 height 15
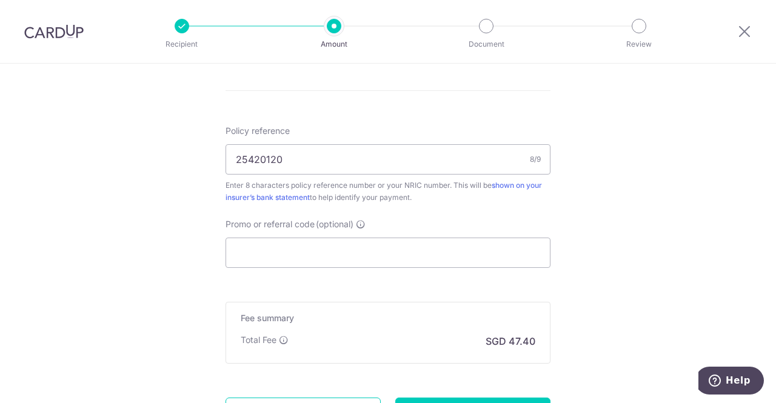
scroll to position [705, 0]
click at [511, 259] on input "Promo or referral code (optional)" at bounding box center [388, 252] width 325 height 30
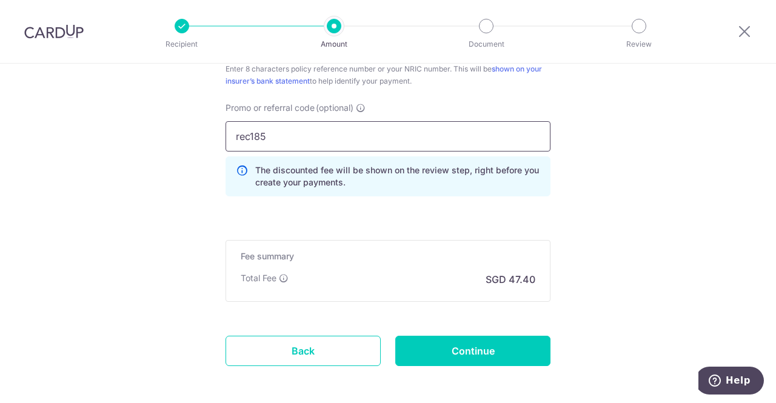
scroll to position [870, 0]
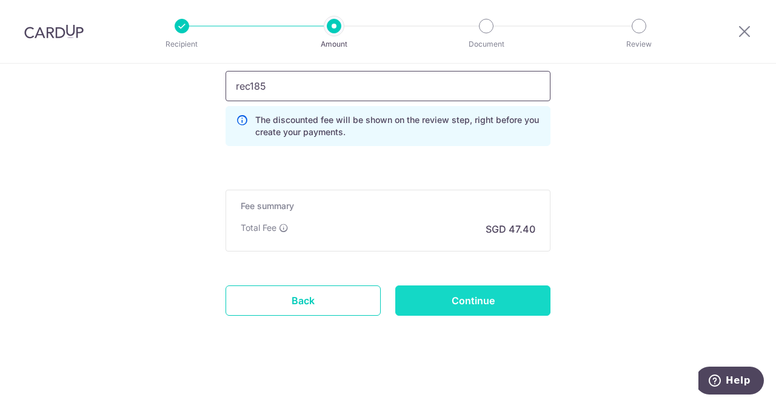
type input "rec185"
click at [498, 300] on input "Continue" at bounding box center [472, 301] width 155 height 30
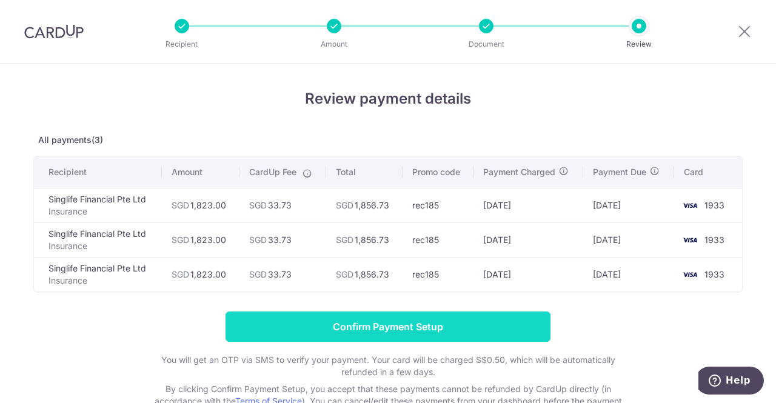
click at [443, 324] on input "Confirm Payment Setup" at bounding box center [388, 327] width 325 height 30
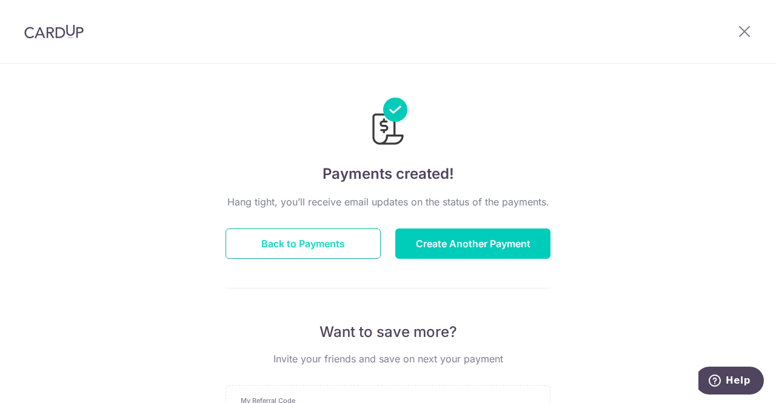
click at [319, 247] on button "Back to Payments" at bounding box center [303, 244] width 155 height 30
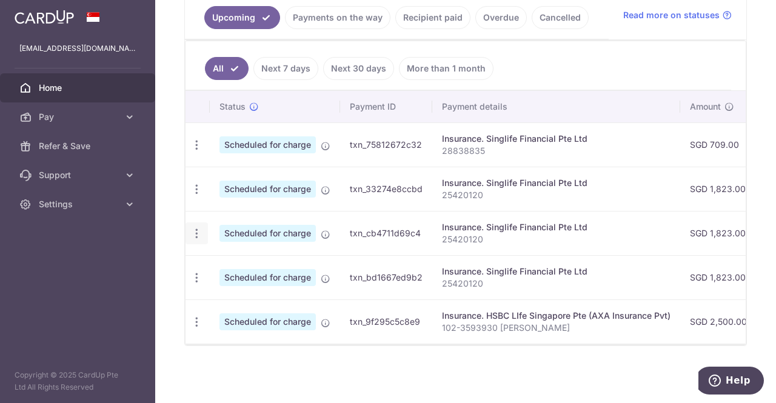
click at [194, 238] on div "Update payment Cancel payment" at bounding box center [197, 234] width 22 height 22
click at [195, 236] on div "Update payment Cancel payment" at bounding box center [197, 234] width 22 height 22
click at [196, 230] on icon "button" at bounding box center [196, 233] width 13 height 13
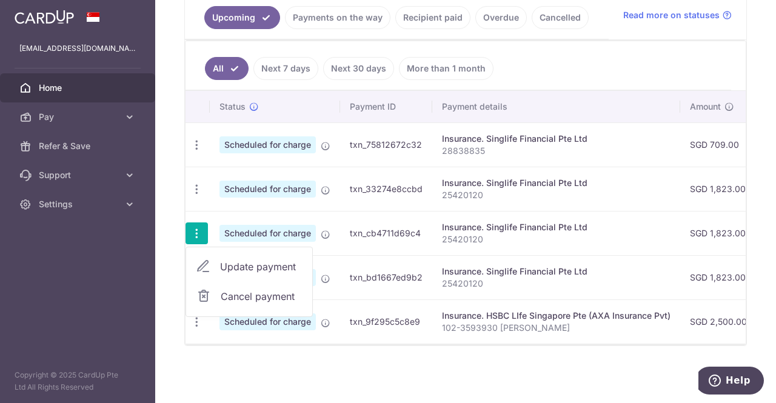
click at [210, 284] on link "Cancel payment" at bounding box center [249, 296] width 126 height 30
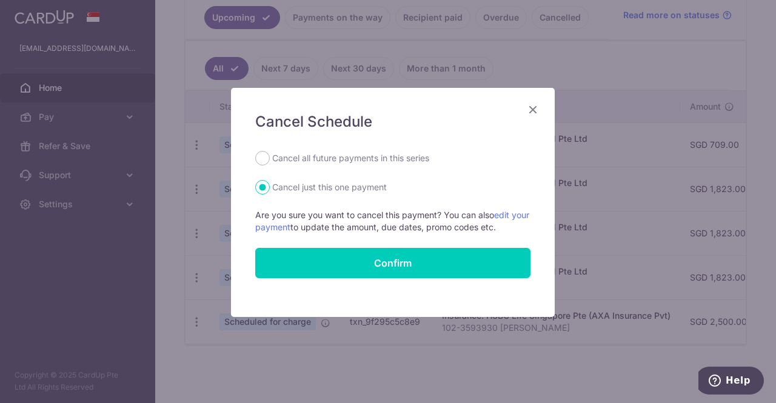
click at [304, 154] on label "Cancel all future payments in this series" at bounding box center [350, 158] width 157 height 15
click at [270, 154] on input "Cancel all future payments in this series" at bounding box center [262, 158] width 15 height 15
radio input "true"
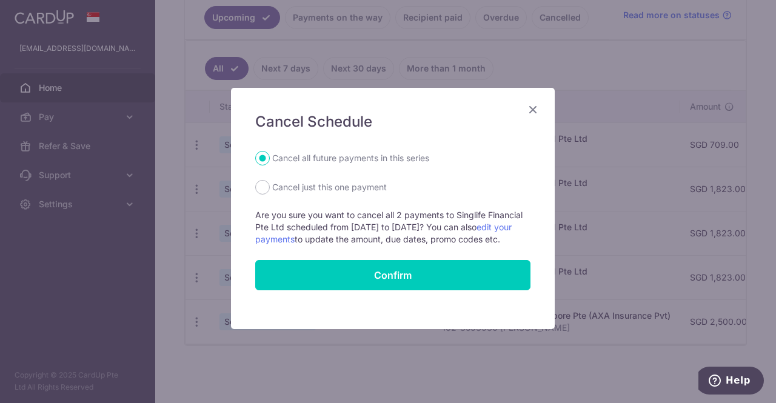
click at [306, 189] on label "Cancel just this one payment" at bounding box center [329, 187] width 115 height 15
click at [270, 189] on input "Cancel just this one payment" at bounding box center [262, 187] width 15 height 15
radio input "true"
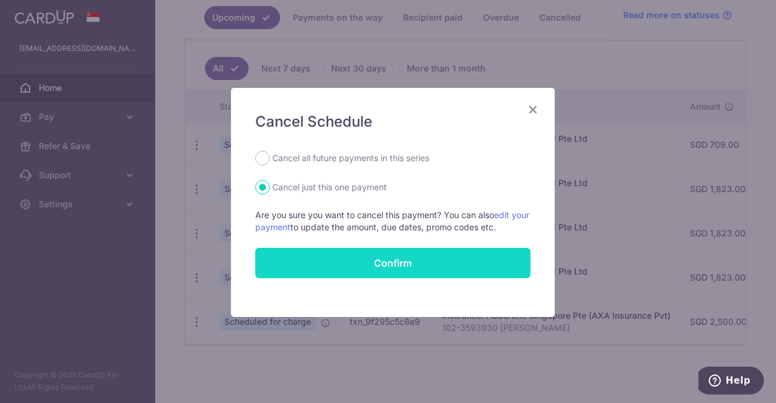
click at [321, 255] on button "Confirm" at bounding box center [392, 263] width 275 height 30
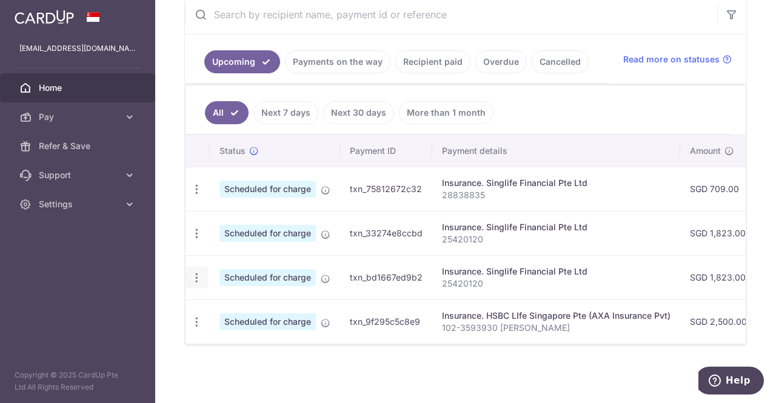
click at [190, 275] on icon "button" at bounding box center [196, 278] width 13 height 13
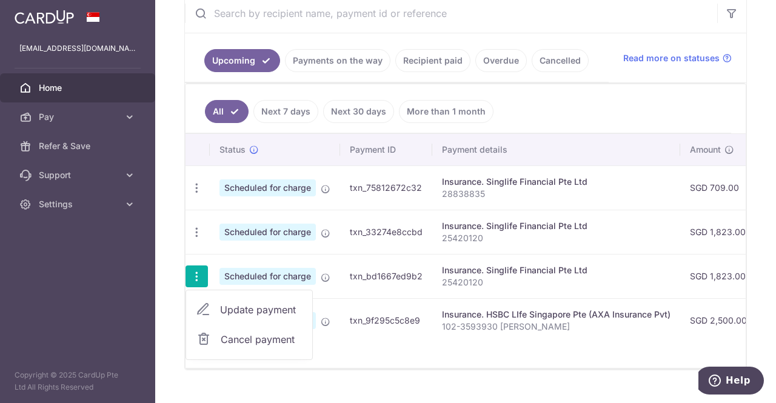
click at [212, 332] on link "Cancel payment" at bounding box center [249, 339] width 126 height 30
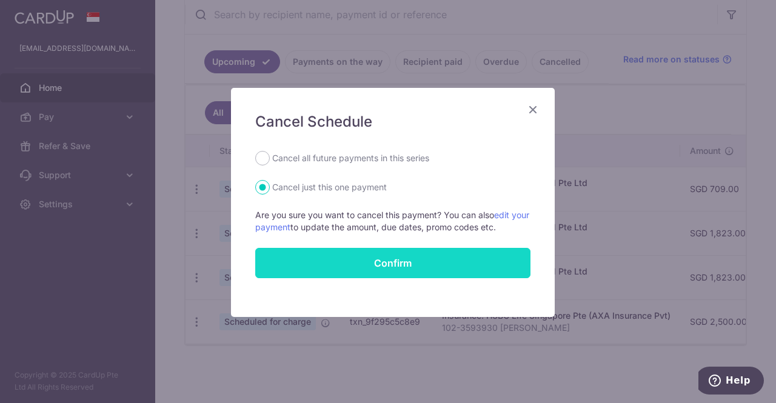
click at [353, 269] on button "Confirm" at bounding box center [392, 263] width 275 height 30
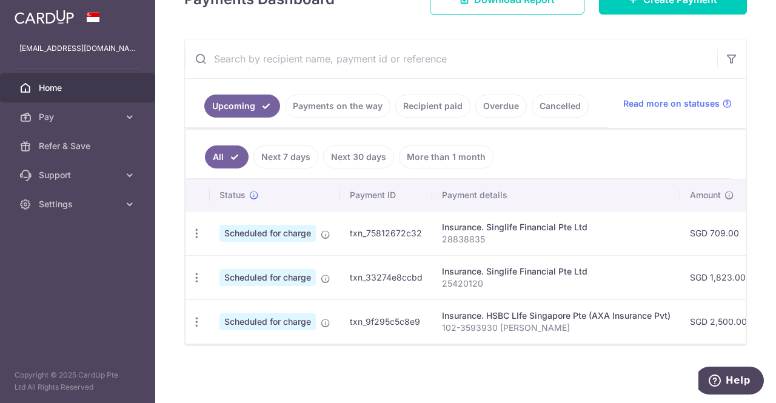
scroll to position [120, 0]
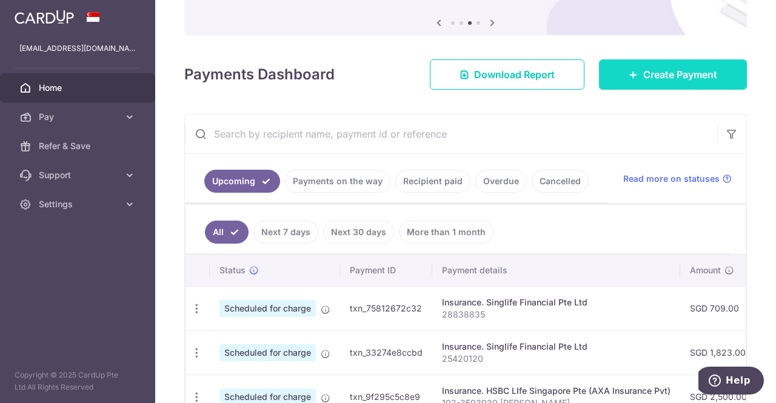
click at [614, 78] on link "Create Payment" at bounding box center [673, 74] width 148 height 30
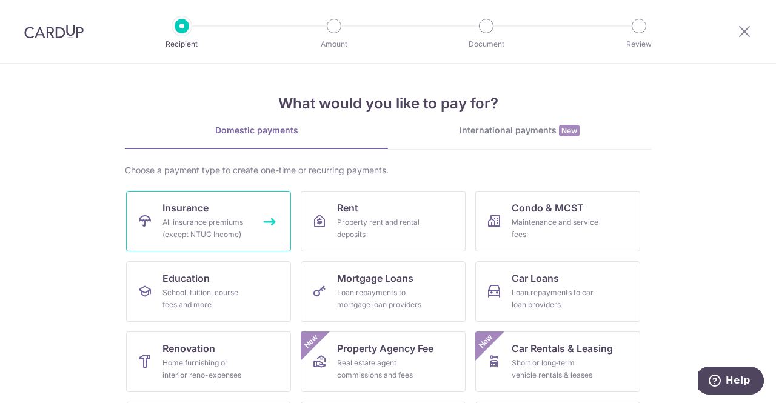
click at [204, 215] on link "Insurance All insurance premiums (except NTUC Income)" at bounding box center [208, 221] width 165 height 61
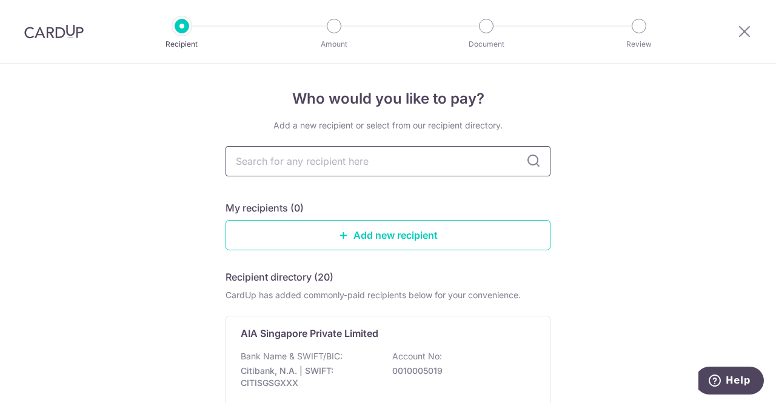
click at [271, 163] on input "text" at bounding box center [388, 161] width 325 height 30
type input "manu"
type input "manul"
click at [313, 355] on p "Bank Name & SWIFT/BIC:" at bounding box center [292, 357] width 102 height 12
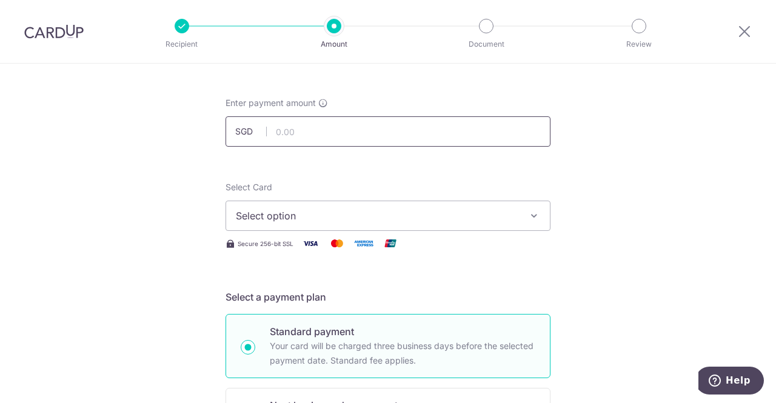
scroll to position [47, 0]
click at [294, 136] on input "text" at bounding box center [388, 131] width 325 height 30
type input "155.70"
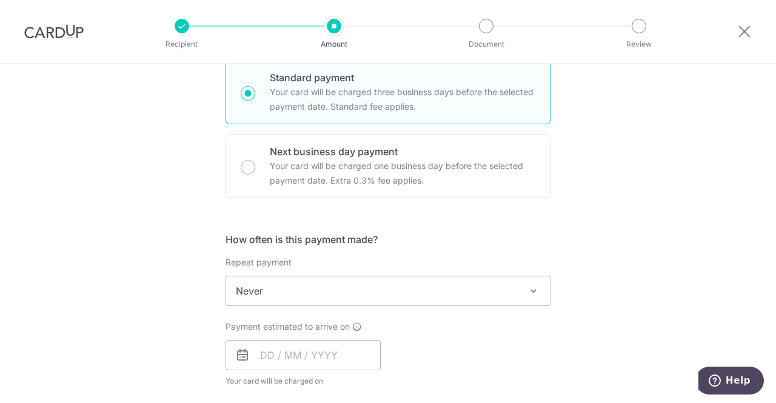
click at [433, 350] on div "Payment estimated to arrive on Your card will be charged on for the first payme…" at bounding box center [388, 354] width 340 height 67
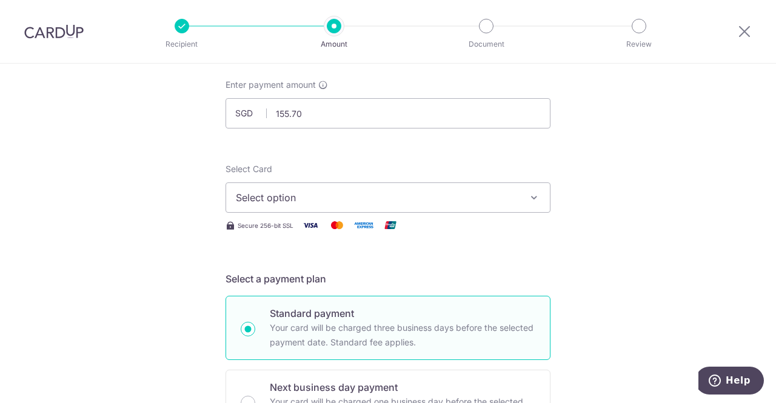
scroll to position [54, 0]
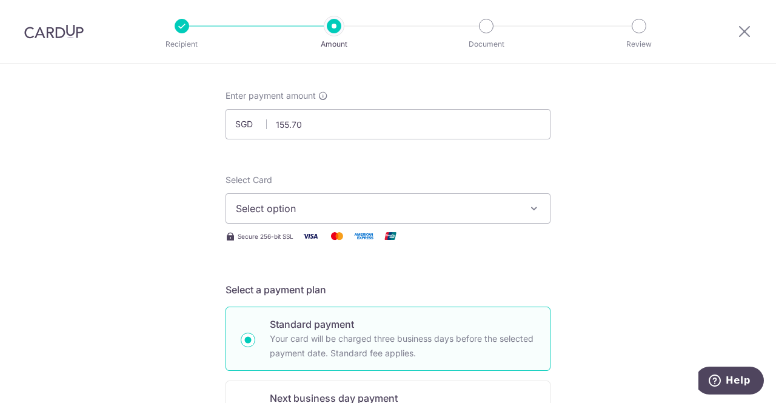
click at [347, 197] on button "Select option" at bounding box center [388, 208] width 325 height 30
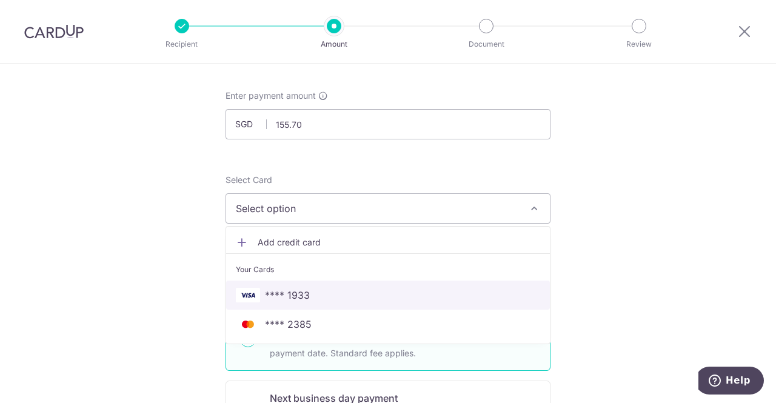
click at [315, 286] on link "**** 1933" at bounding box center [388, 295] width 324 height 29
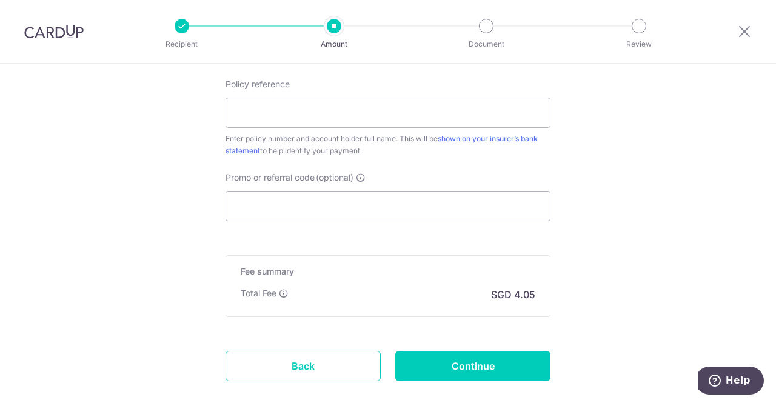
scroll to position [754, 0]
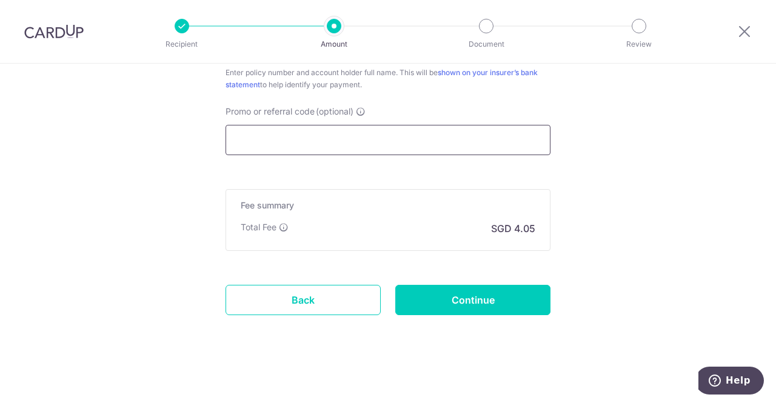
click at [438, 129] on input "Promo or referral code (optional)" at bounding box center [388, 140] width 325 height 30
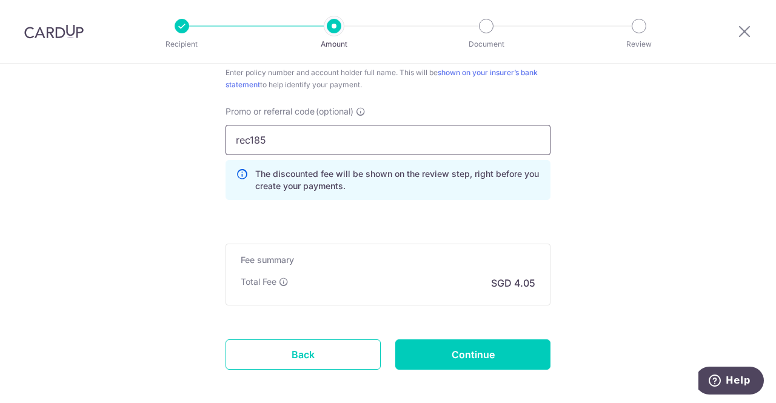
type input "rec185"
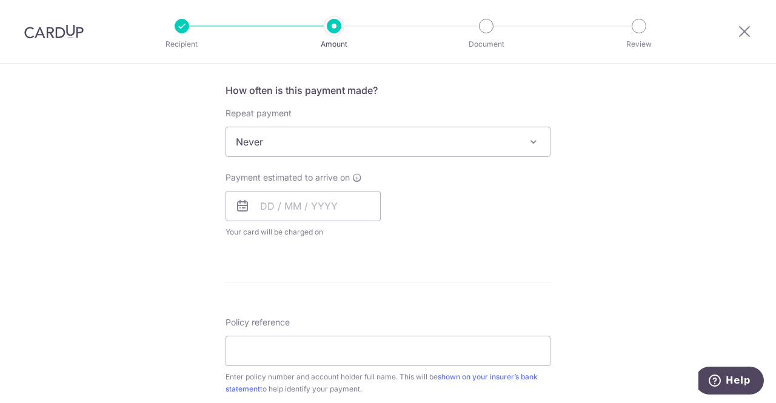
scroll to position [445, 0]
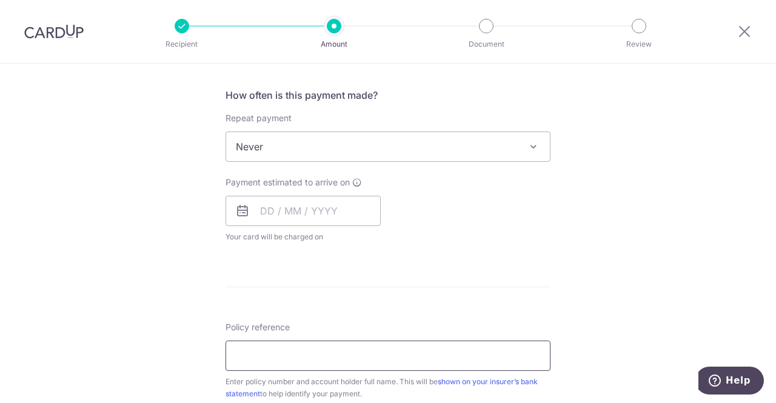
click at [378, 347] on input "Policy reference" at bounding box center [388, 356] width 325 height 30
paste input "$155.70"
type input "$"
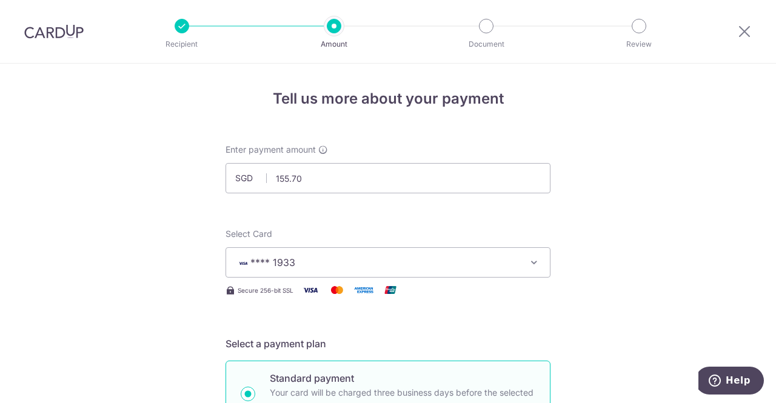
scroll to position [226, 0]
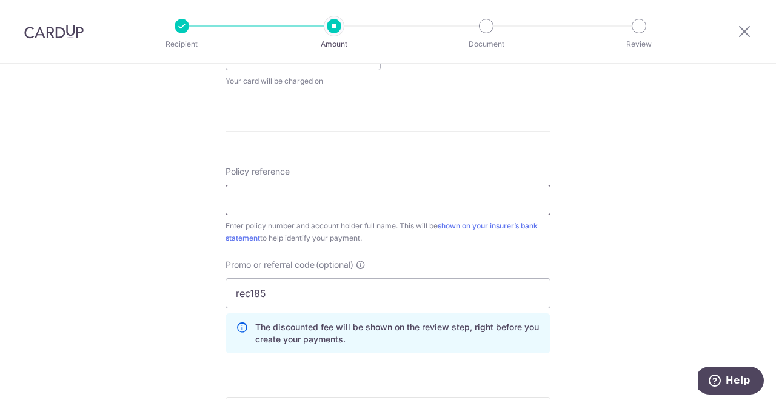
paste input "1470575857"
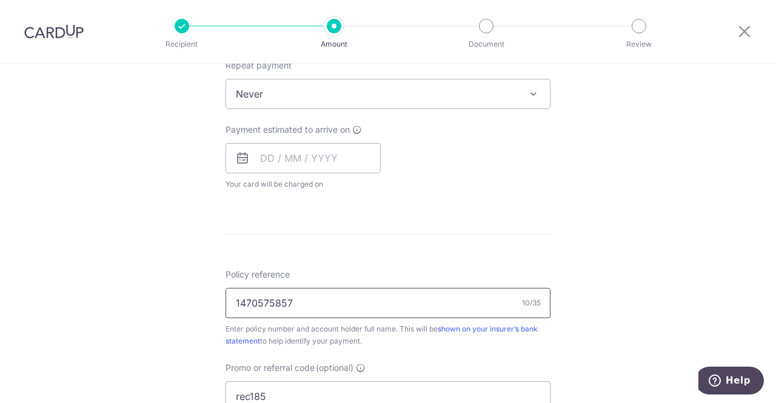
scroll to position [497, 0]
type input "1470575857"
click at [268, 95] on span "Never" at bounding box center [388, 94] width 324 height 29
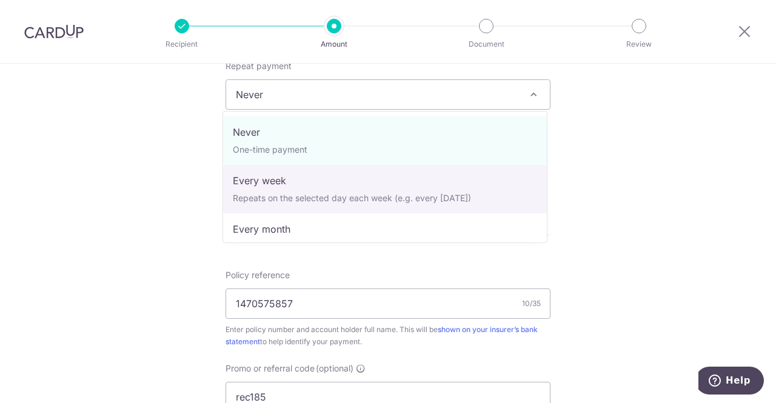
select select "2"
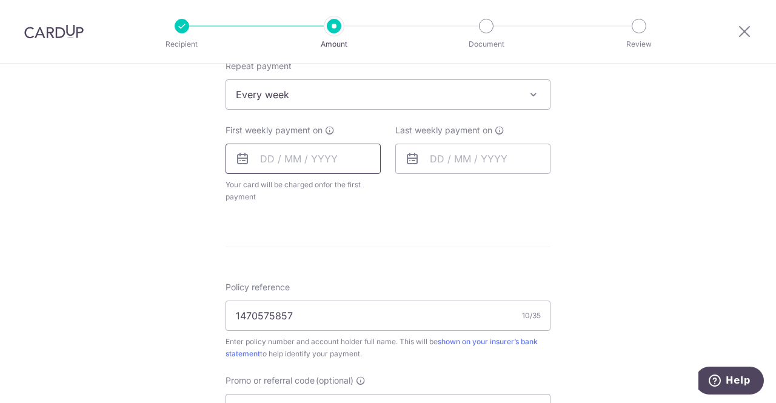
click at [255, 149] on input "text" at bounding box center [303, 159] width 155 height 30
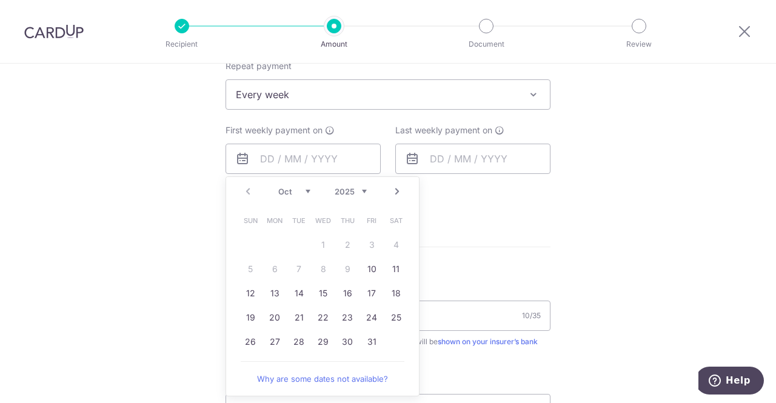
click at [391, 197] on div "Prev Next Oct Nov Dec 2025 2026 2027 2028 2029 2030 2031 2032 2033 2034 2035" at bounding box center [322, 191] width 193 height 29
click at [393, 190] on link "Next" at bounding box center [397, 191] width 15 height 15
click at [265, 264] on link "3" at bounding box center [274, 269] width 19 height 19
type input "[DATE]"
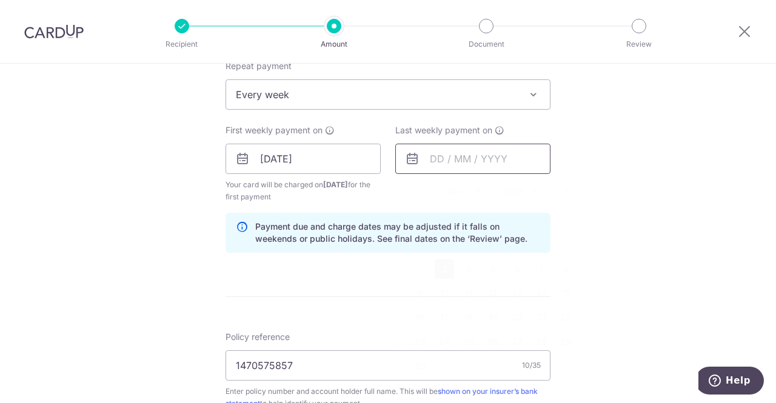
click at [437, 147] on input "text" at bounding box center [472, 159] width 155 height 30
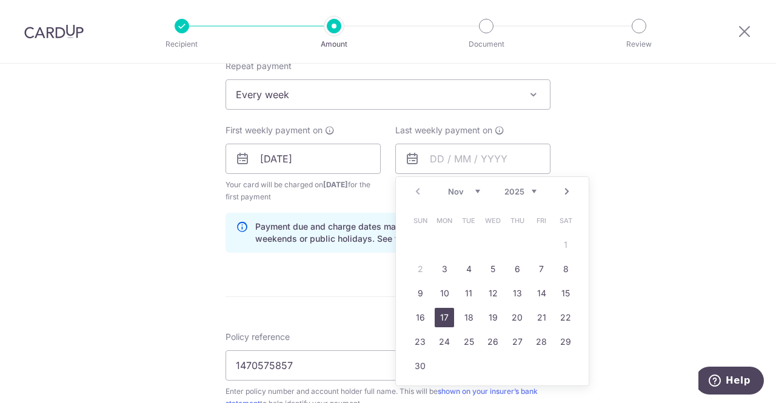
click at [439, 328] on td "17" at bounding box center [444, 318] width 24 height 24
type input "17/11/2025"
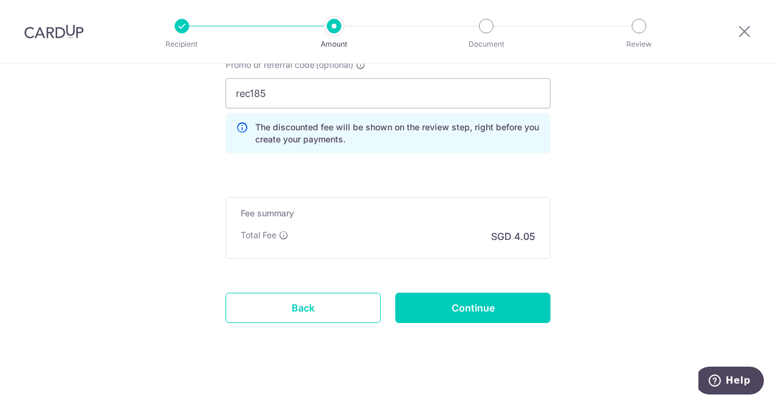
scroll to position [864, 0]
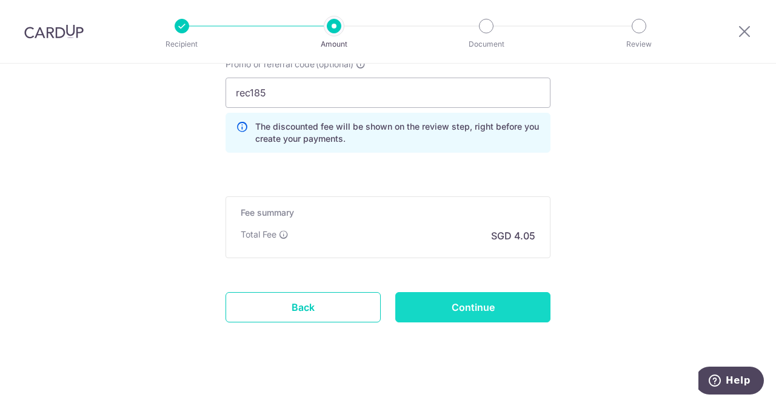
click at [404, 304] on input "Continue" at bounding box center [472, 307] width 155 height 30
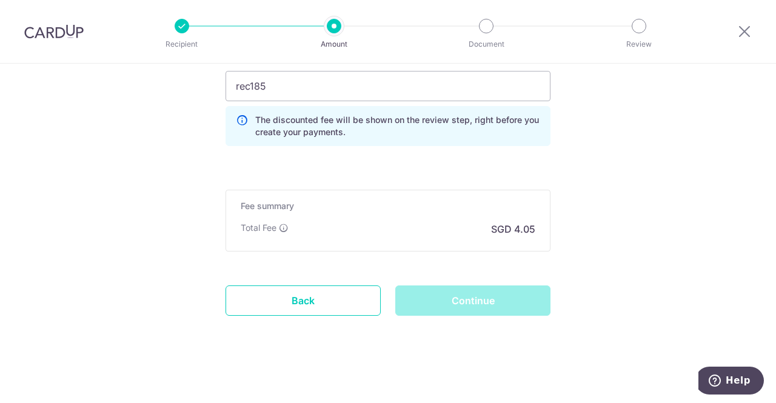
scroll to position [821, 0]
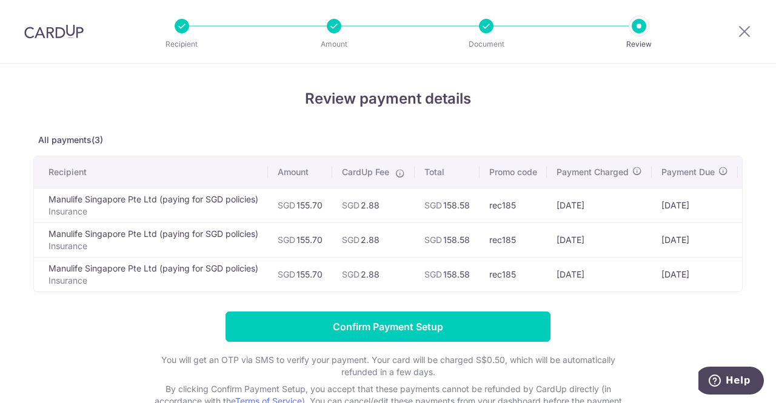
scroll to position [0, 67]
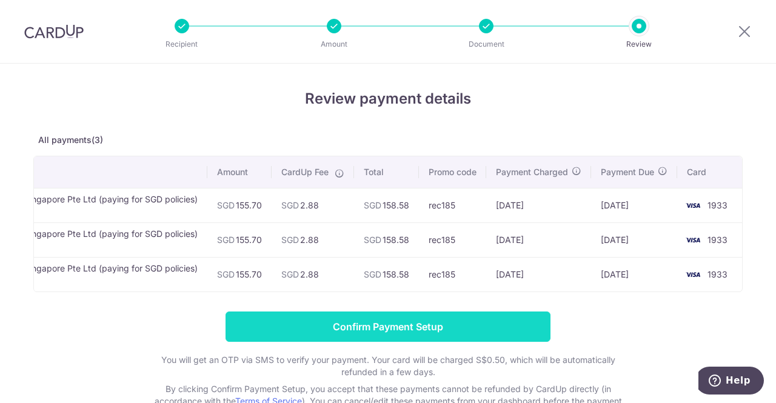
click at [433, 327] on input "Confirm Payment Setup" at bounding box center [388, 327] width 325 height 30
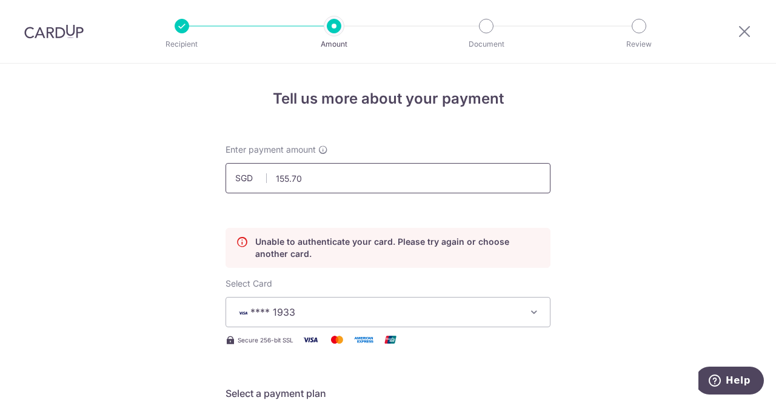
click at [298, 174] on input "155.70" at bounding box center [388, 178] width 325 height 30
type input "220.50"
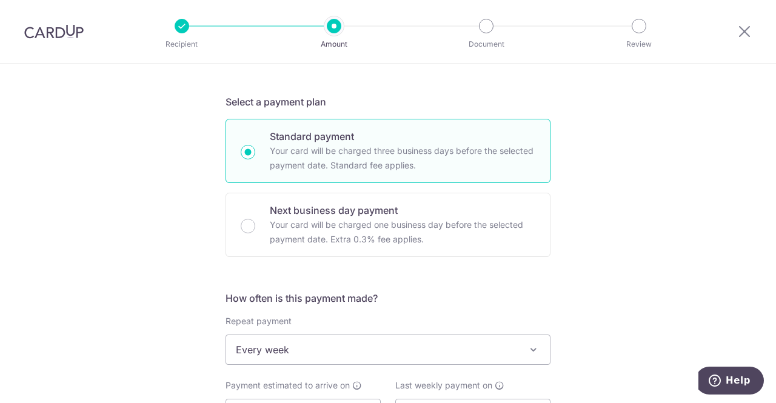
scroll to position [379, 0]
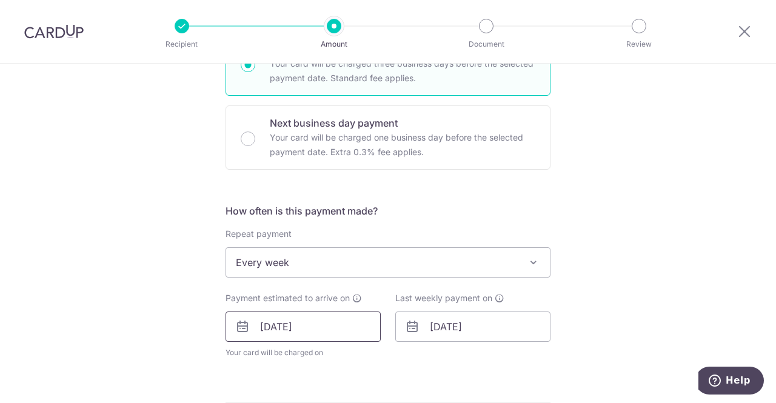
click at [291, 318] on input "03/11/2025" at bounding box center [303, 327] width 155 height 30
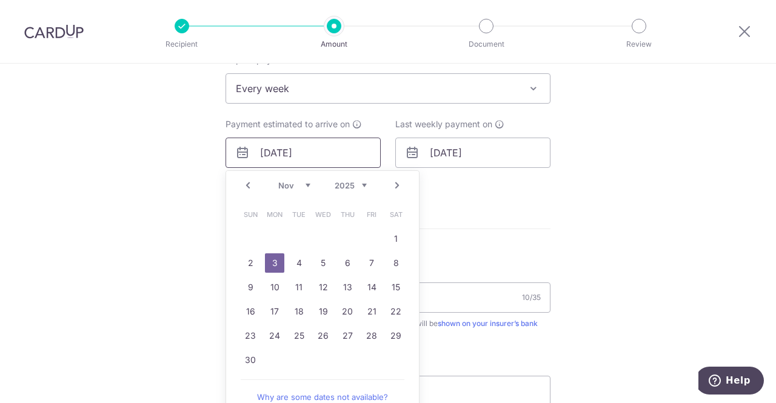
scroll to position [554, 0]
click at [243, 189] on link "Prev" at bounding box center [248, 185] width 15 height 15
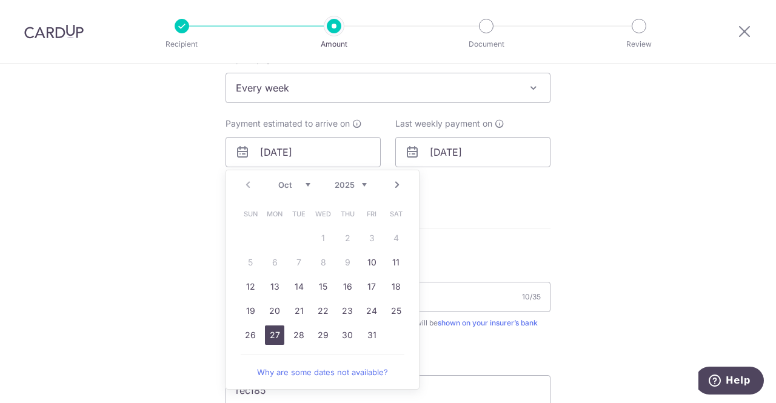
click at [269, 332] on link "27" at bounding box center [274, 335] width 19 height 19
type input "27/10/2025"
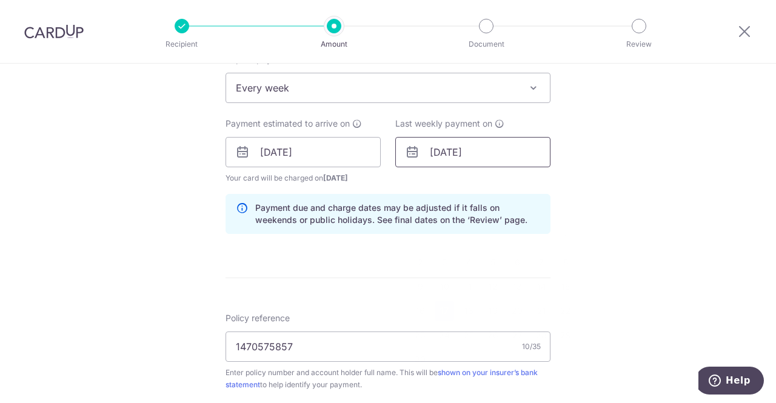
click at [426, 160] on input "17/11/2025" at bounding box center [472, 152] width 155 height 30
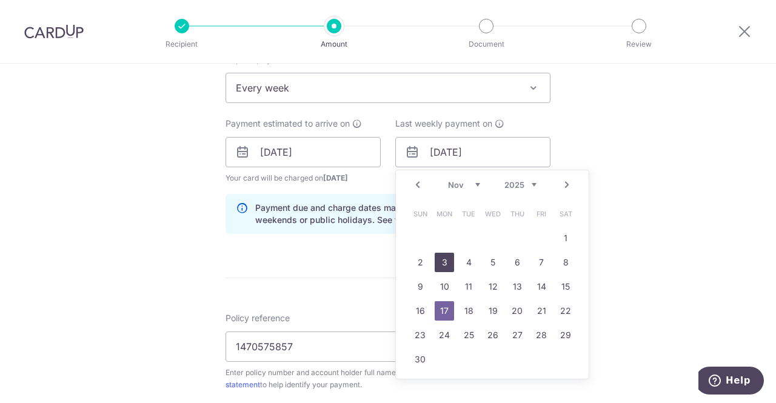
click at [441, 265] on link "3" at bounding box center [444, 262] width 19 height 19
type input "03/11/2025"
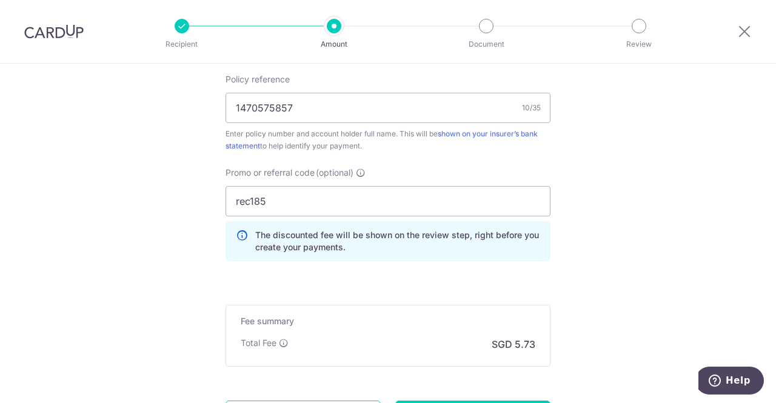
scroll to position [860, 0]
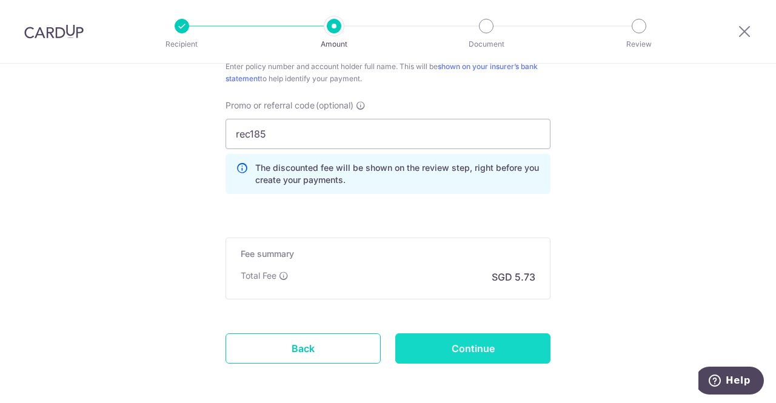
click at [427, 350] on input "Continue" at bounding box center [472, 349] width 155 height 30
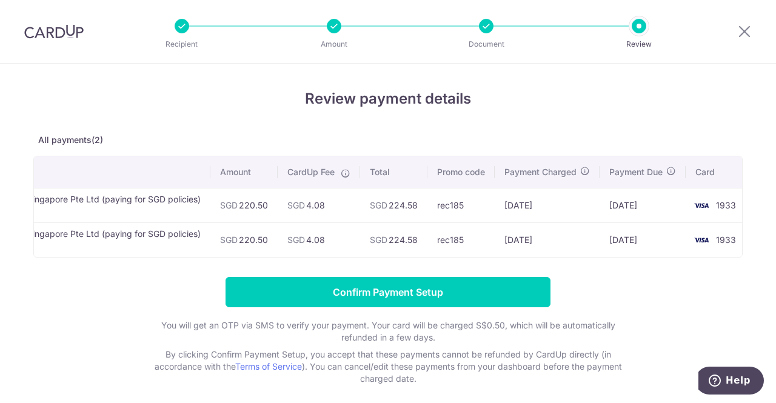
scroll to position [0, 72]
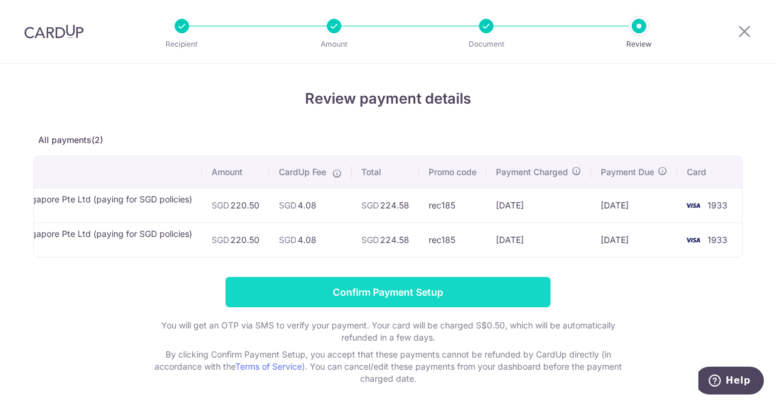
click at [365, 300] on input "Confirm Payment Setup" at bounding box center [388, 292] width 325 height 30
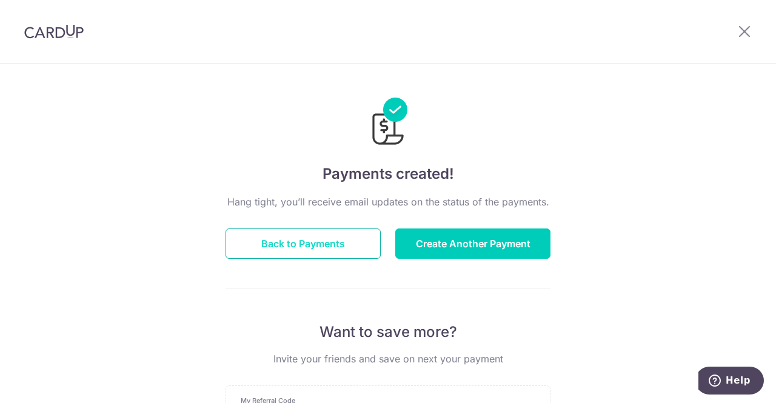
click at [332, 242] on button "Back to Payments" at bounding box center [303, 244] width 155 height 30
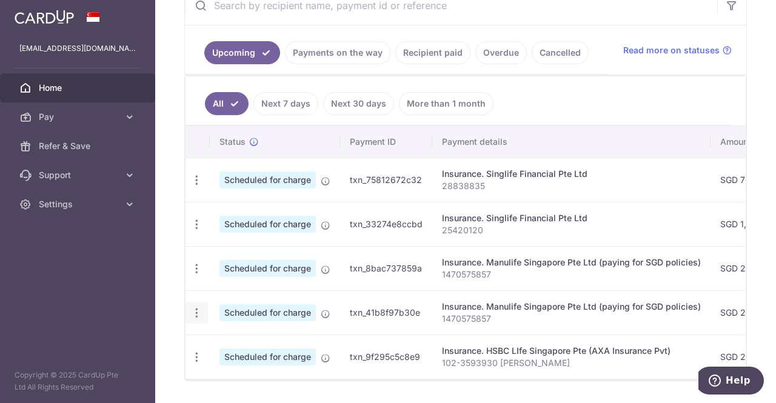
click at [193, 315] on icon "button" at bounding box center [196, 313] width 13 height 13
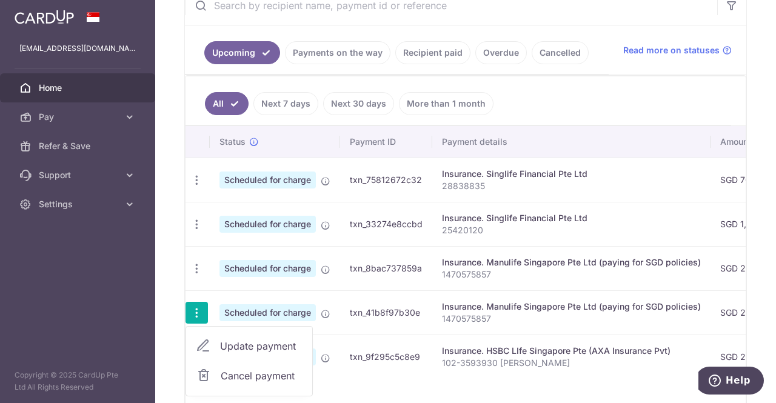
click at [215, 362] on link "Cancel payment" at bounding box center [249, 376] width 126 height 30
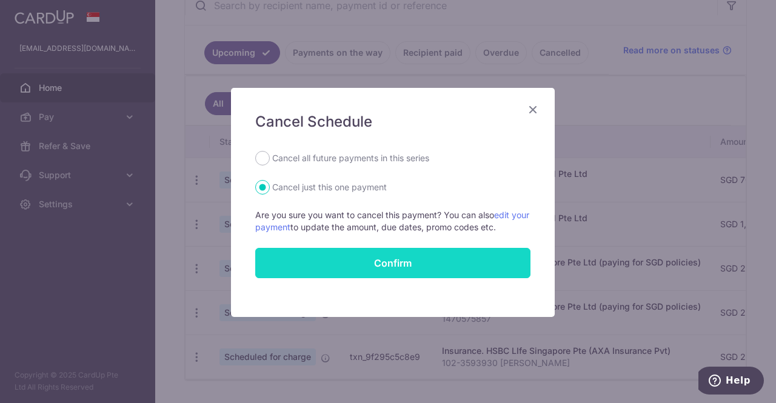
click at [364, 259] on button "Confirm" at bounding box center [392, 263] width 275 height 30
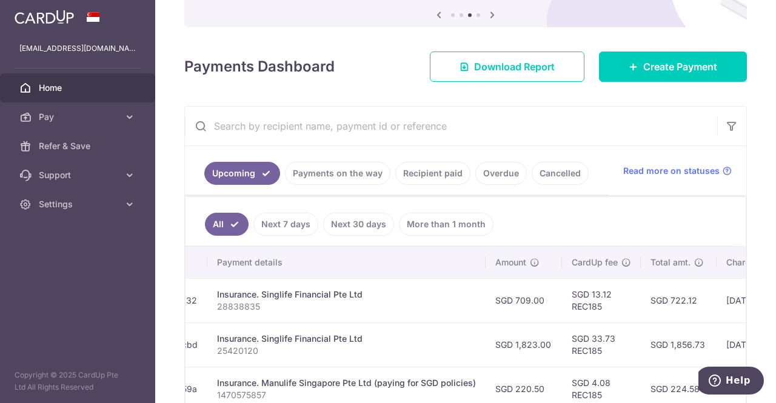
scroll to position [127, 0]
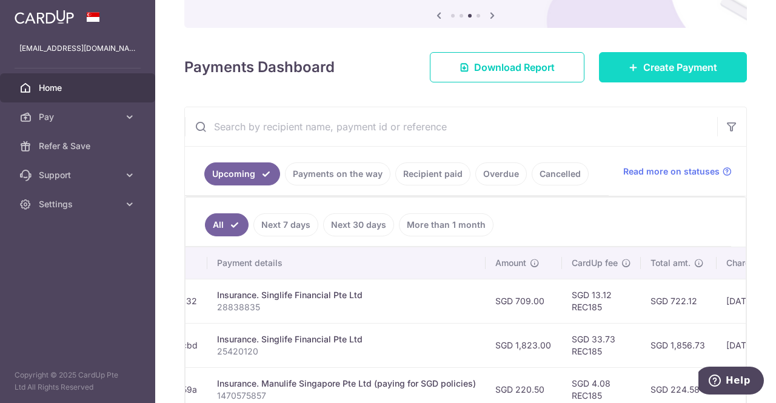
click at [654, 54] on link "Create Payment" at bounding box center [673, 67] width 148 height 30
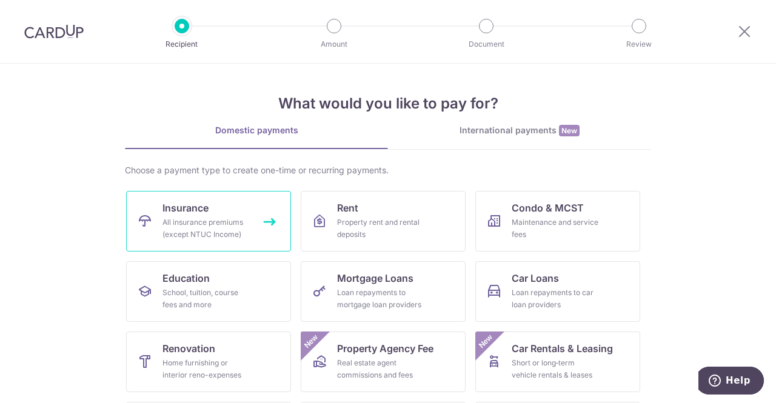
click at [218, 222] on div "All insurance premiums (except NTUC Income)" at bounding box center [206, 228] width 87 height 24
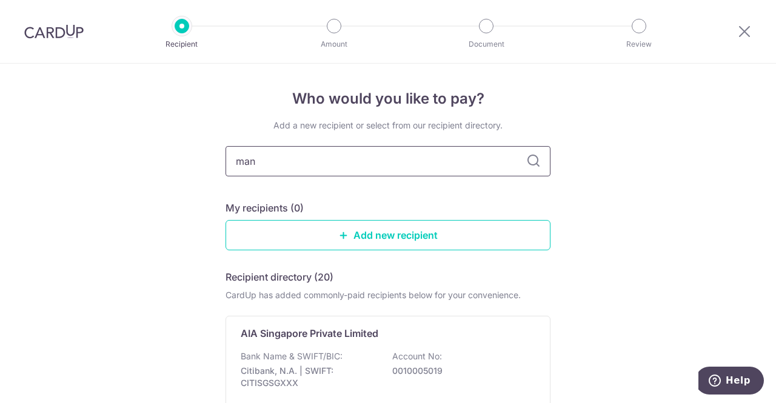
type input "manu"
click at [290, 340] on div "Manulife Singapore Pte Ltd (paying for SGD policies) Bank Name & SWIFT/BIC: DBS…" at bounding box center [388, 372] width 325 height 112
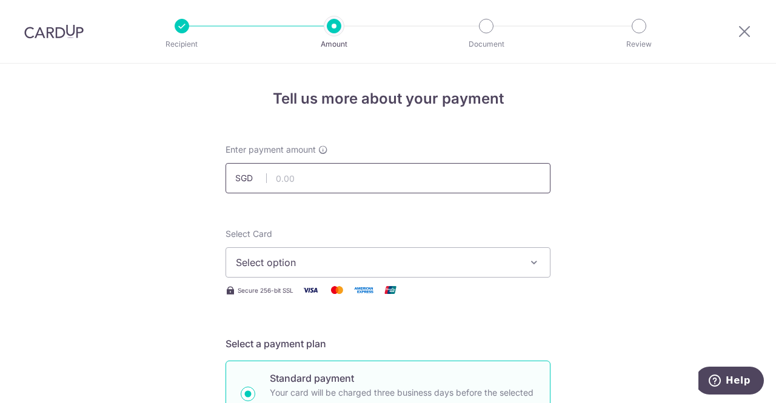
drag, startPoint x: 0, startPoint y: 0, endPoint x: 277, endPoint y: 178, distance: 328.7
click at [277, 178] on input "text" at bounding box center [388, 178] width 325 height 30
paste input "1,657.56"
type input "1,657.56"
click at [370, 257] on span "Select option" at bounding box center [377, 262] width 283 height 15
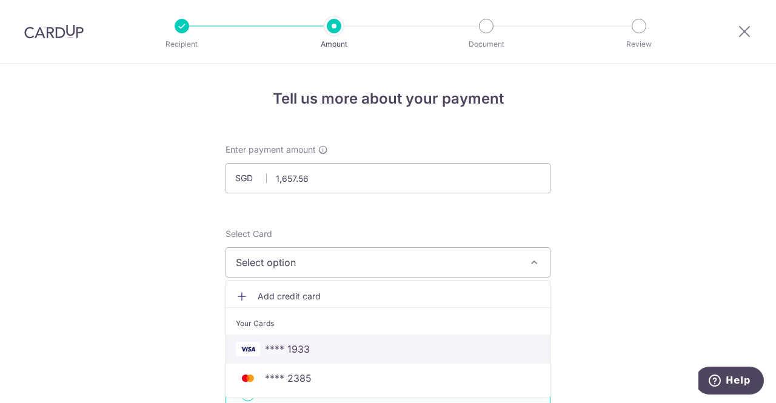
click at [348, 338] on link "**** 1933" at bounding box center [388, 349] width 324 height 29
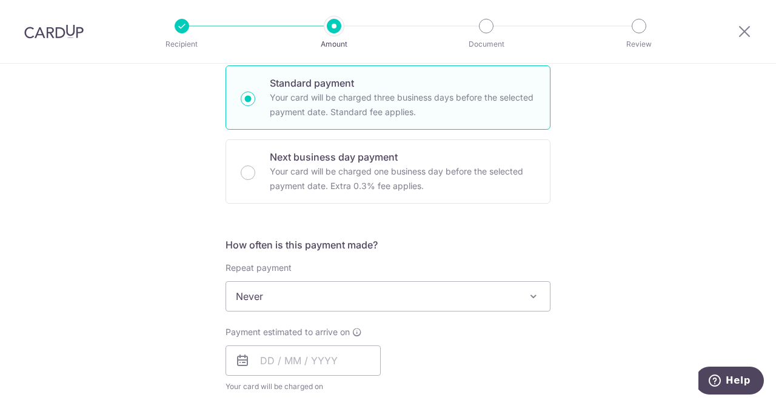
scroll to position [301, 0]
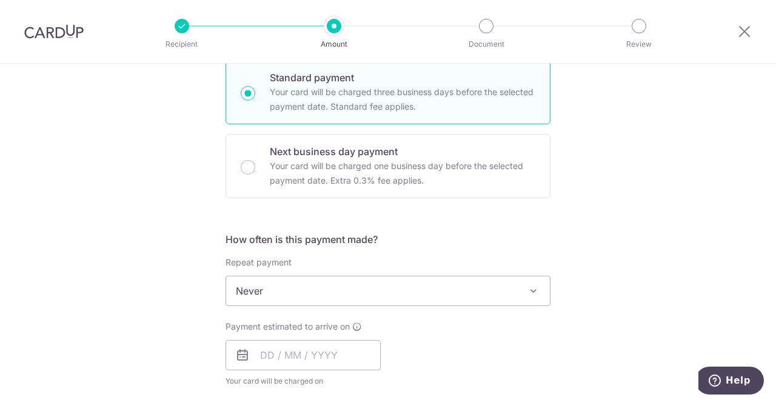
click at [317, 287] on span "Never" at bounding box center [388, 291] width 324 height 29
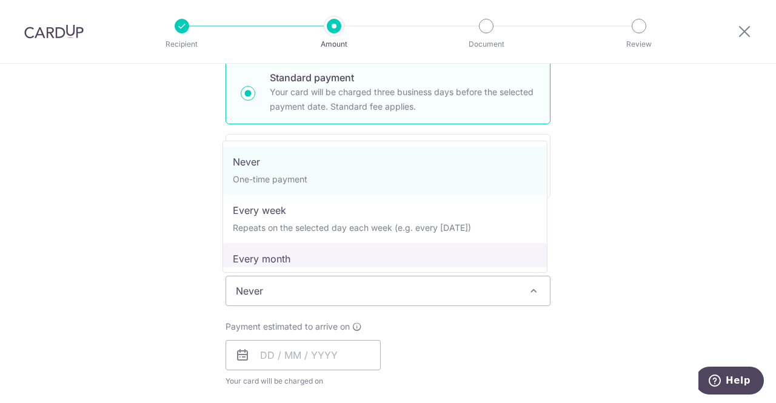
select select "3"
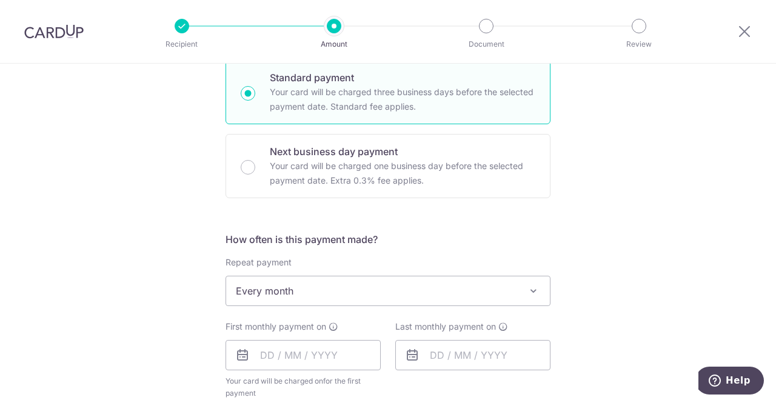
scroll to position [371, 0]
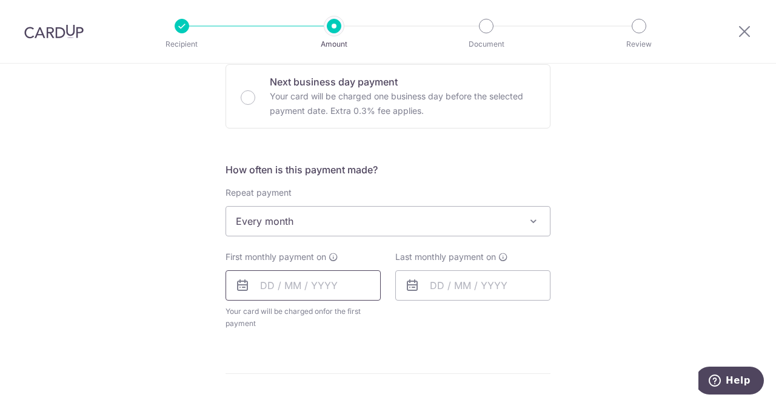
click at [274, 295] on input "text" at bounding box center [303, 285] width 155 height 30
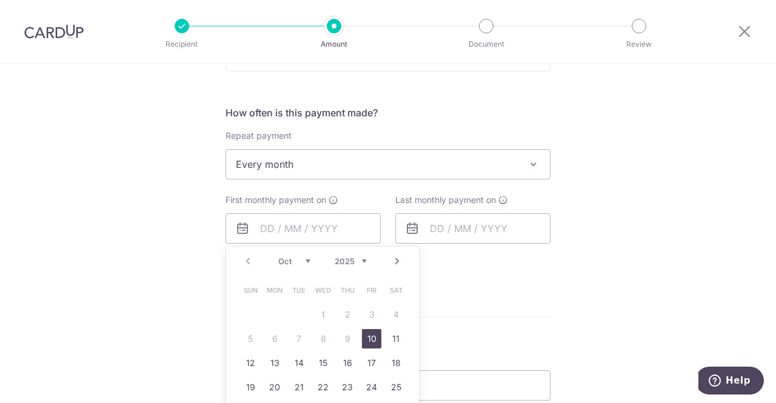
click at [390, 261] on link "Next" at bounding box center [397, 261] width 15 height 15
click at [277, 339] on link "3" at bounding box center [274, 338] width 19 height 19
type input "03/11/2025"
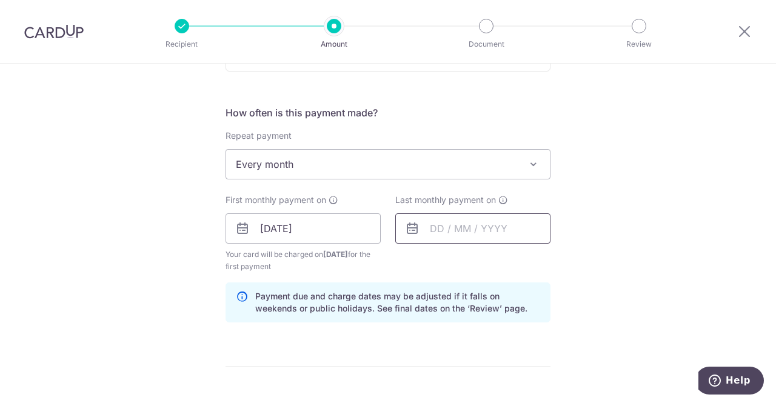
click at [460, 226] on input "text" at bounding box center [472, 228] width 155 height 30
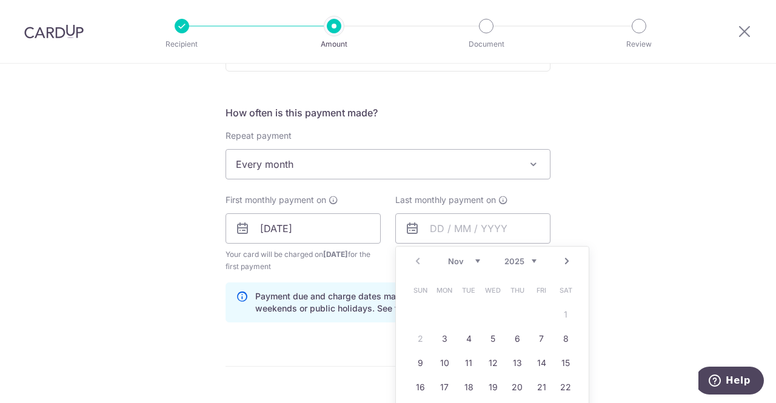
click at [561, 259] on link "Next" at bounding box center [567, 261] width 15 height 15
click at [438, 331] on link "8" at bounding box center [444, 338] width 19 height 19
type input "08/12/2025"
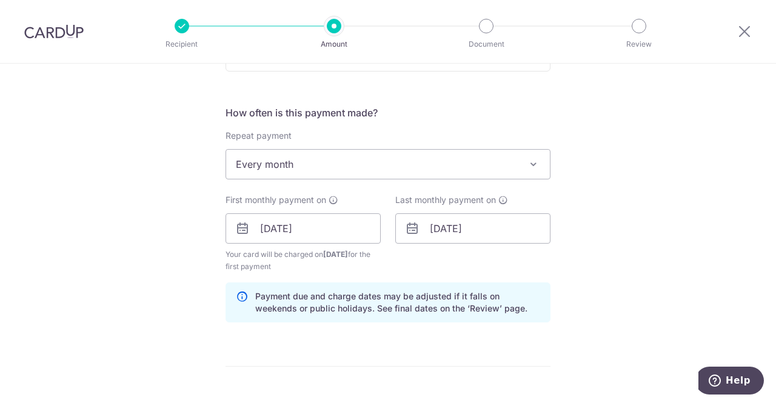
click at [375, 340] on form "Enter payment amount SGD 1,657.56 1657.56 Select Card **** 1933 Add credit card…" at bounding box center [388, 227] width 325 height 1022
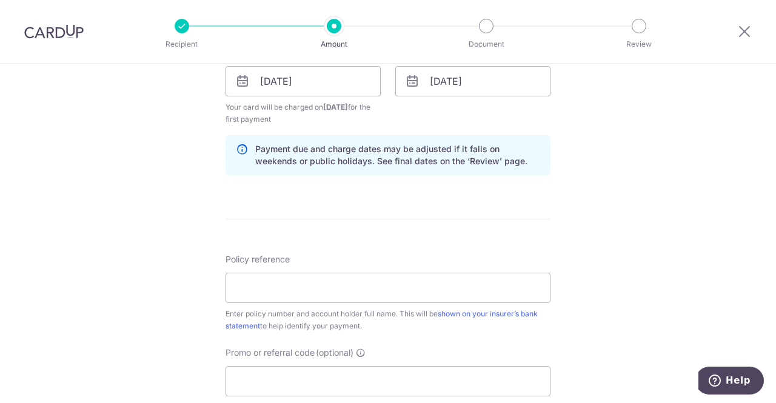
scroll to position [576, 0]
click at [317, 283] on input "Policy reference" at bounding box center [388, 287] width 325 height 30
paste input "1492061274"
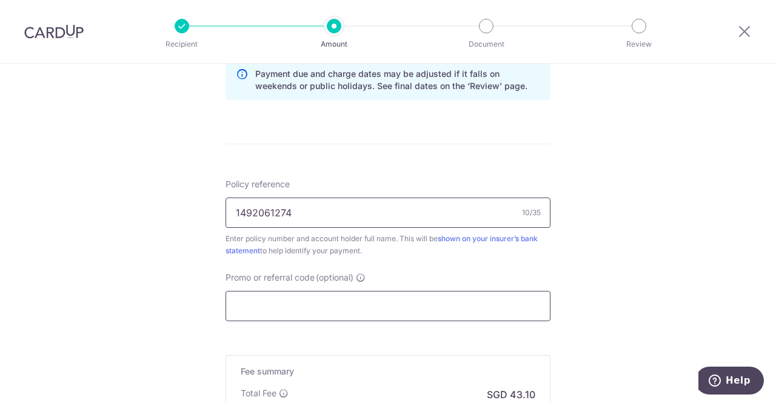
type input "1492061274"
click at [286, 303] on input "Promo or referral code (optional)" at bounding box center [388, 306] width 325 height 30
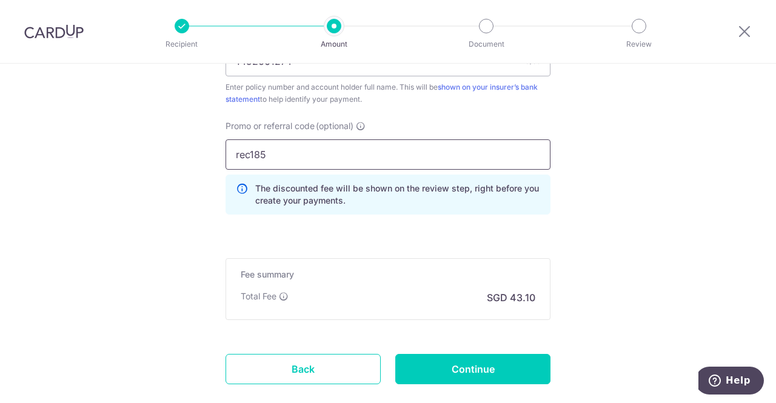
scroll to position [803, 0]
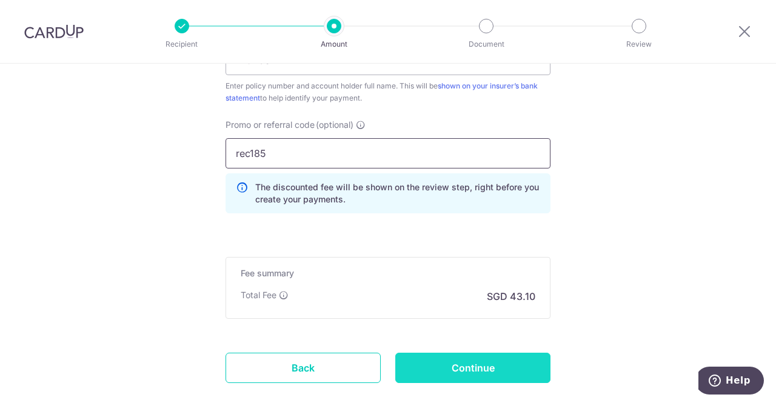
type input "rec185"
click at [481, 370] on input "Continue" at bounding box center [472, 368] width 155 height 30
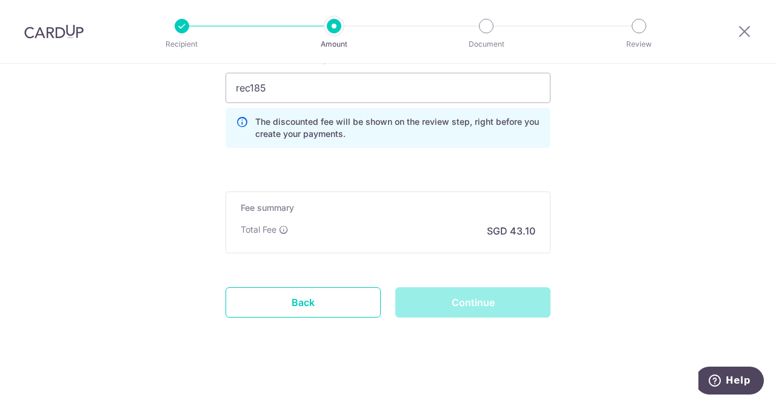
scroll to position [870, 0]
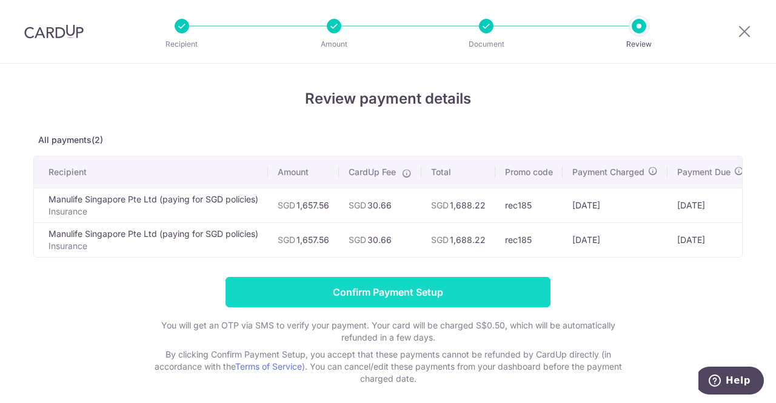
click at [392, 306] on input "Confirm Payment Setup" at bounding box center [388, 292] width 325 height 30
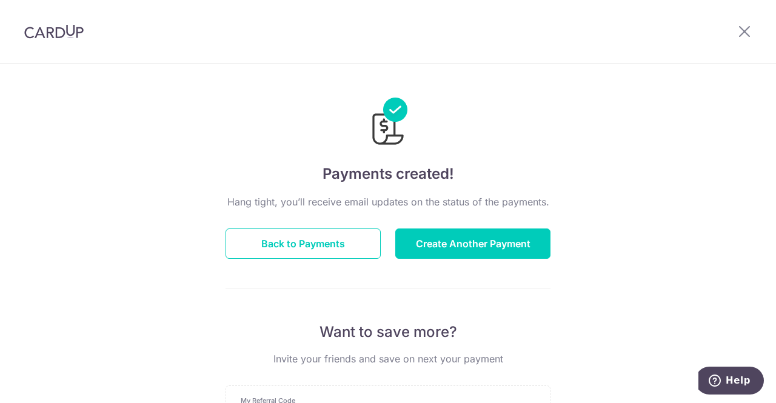
click at [351, 245] on button "Back to Payments" at bounding box center [303, 244] width 155 height 30
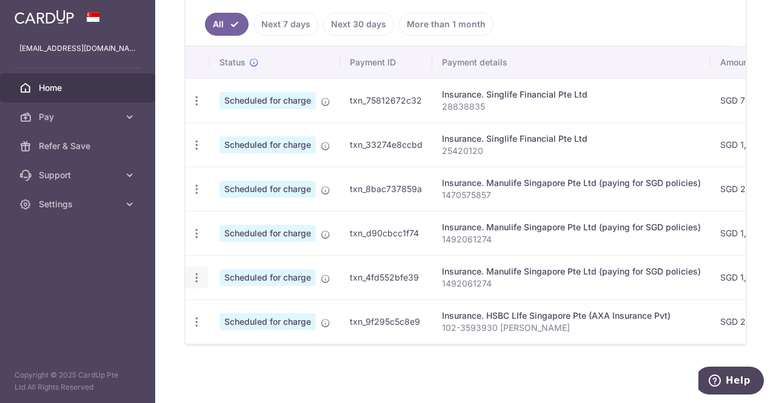
click at [194, 275] on icon "button" at bounding box center [196, 278] width 13 height 13
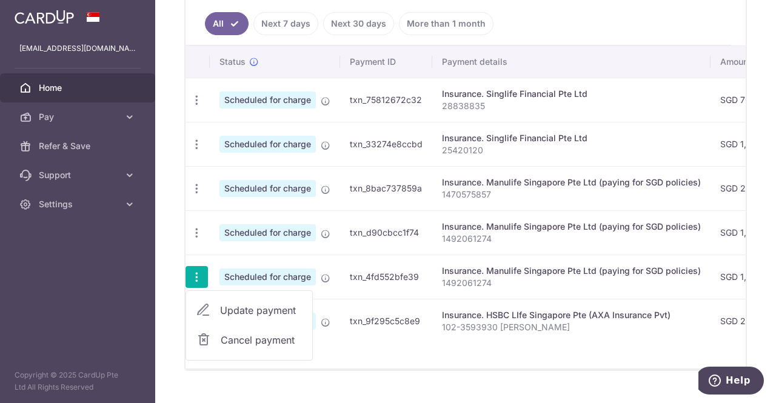
click at [217, 332] on link "Cancel payment" at bounding box center [249, 340] width 126 height 30
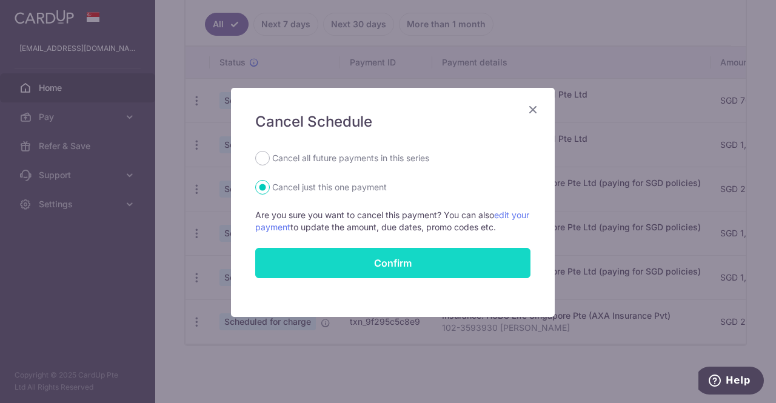
click at [327, 252] on button "Confirm" at bounding box center [392, 263] width 275 height 30
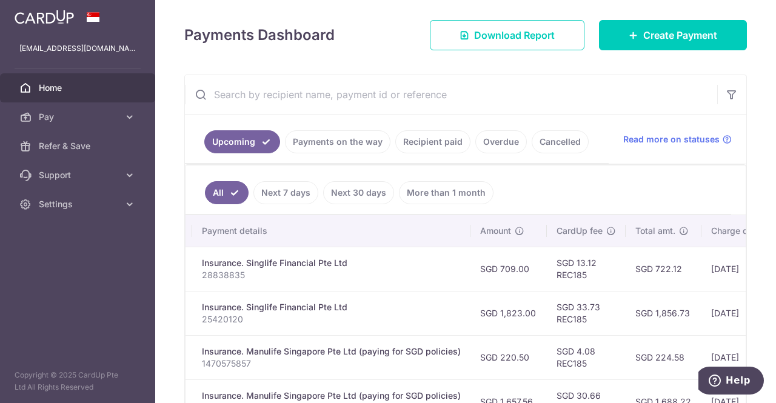
scroll to position [157, 0]
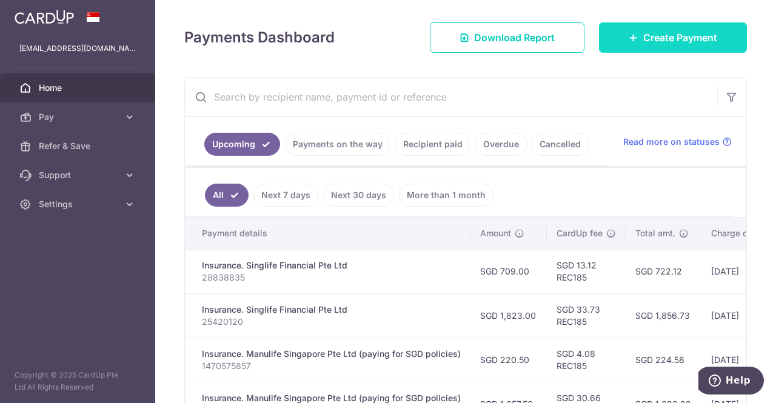
click at [644, 44] on span "Create Payment" at bounding box center [680, 37] width 74 height 15
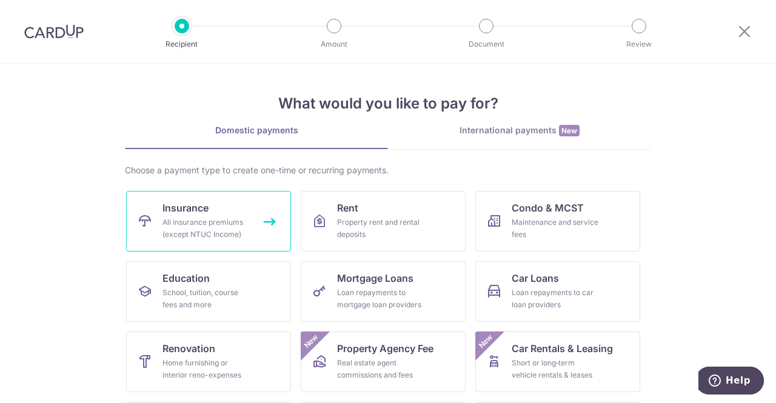
click at [204, 225] on div "All insurance premiums (except NTUC Income)" at bounding box center [206, 228] width 87 height 24
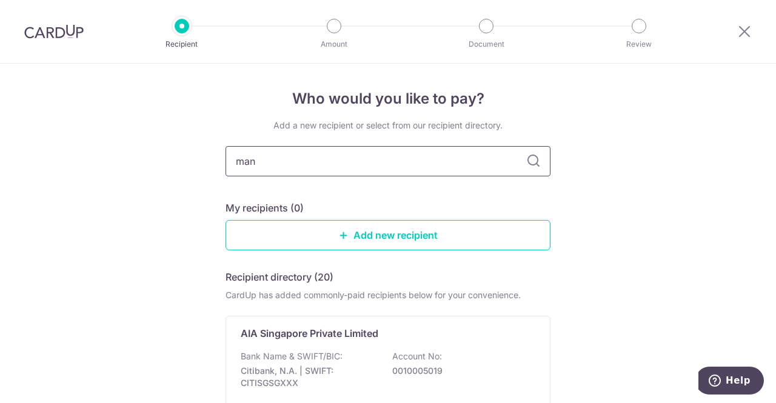
type input "manu"
click at [380, 352] on div "Bank Name & SWIFT/BIC: DBS Bank | SWIFT: DBSSSGSGXXX Account No: 0039009542" at bounding box center [388, 373] width 295 height 45
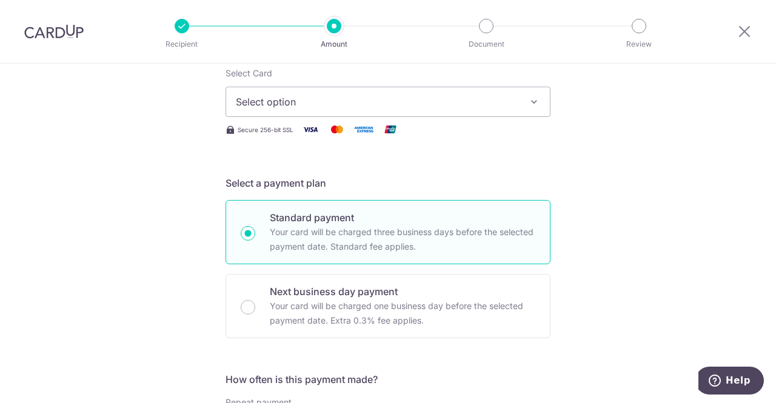
scroll to position [161, 0]
click at [384, 111] on button "Select option" at bounding box center [388, 101] width 325 height 30
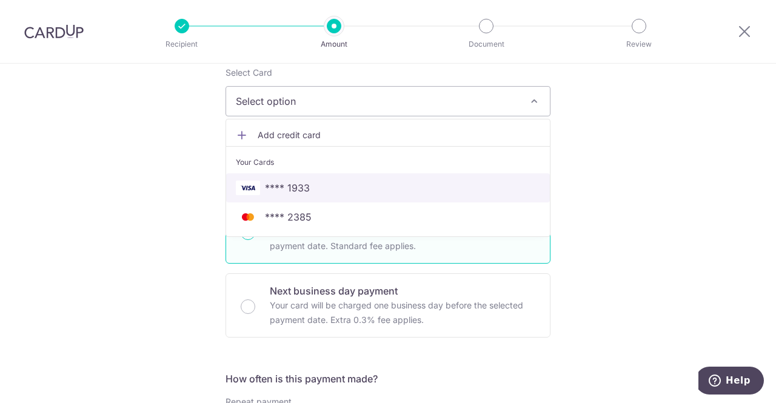
click at [357, 183] on span "**** 1933" at bounding box center [388, 188] width 304 height 15
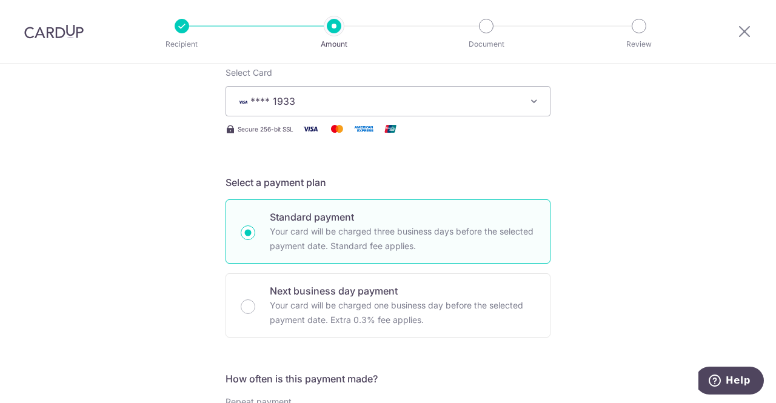
scroll to position [32, 0]
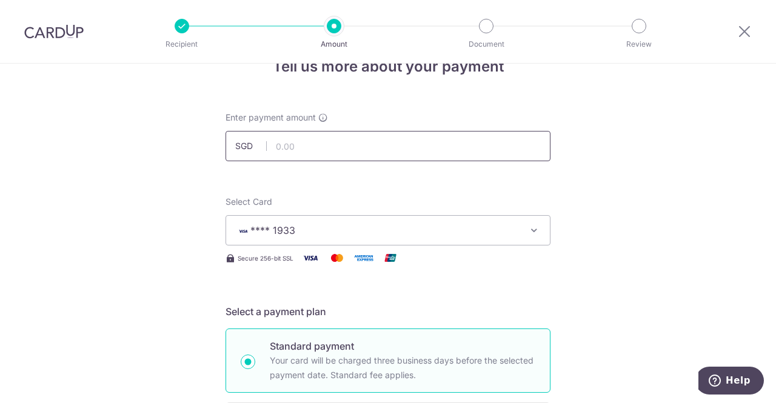
click at [344, 145] on input "text" at bounding box center [388, 146] width 325 height 30
type input "155.70"
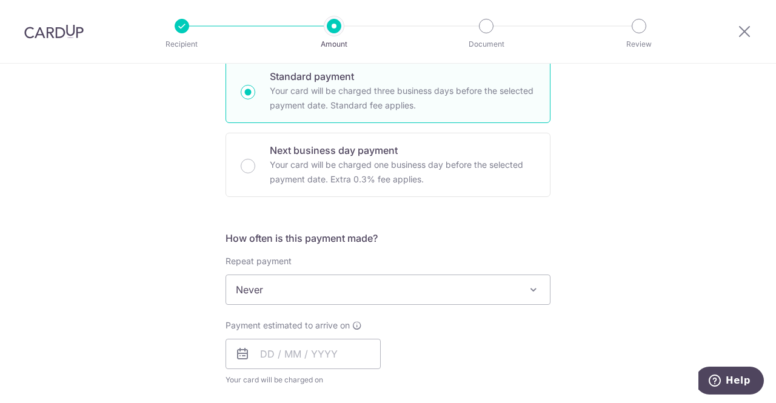
scroll to position [303, 0]
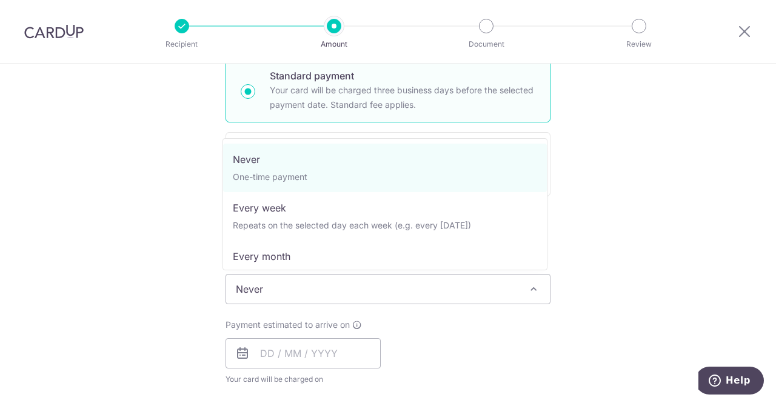
click at [289, 280] on span "Never" at bounding box center [388, 289] width 324 height 29
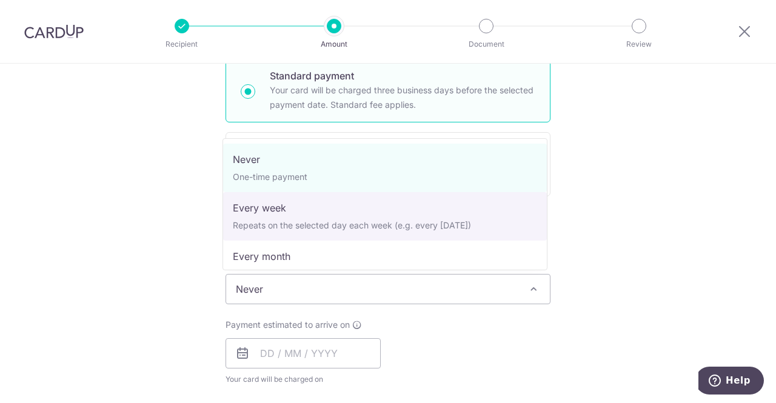
select select "2"
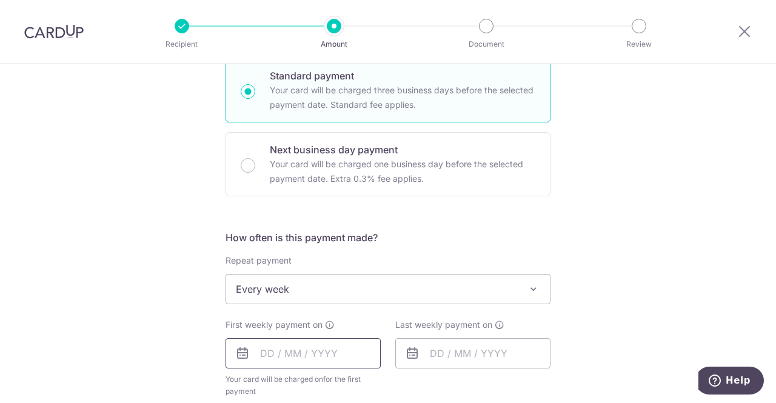
click at [283, 356] on input "text" at bounding box center [303, 353] width 155 height 30
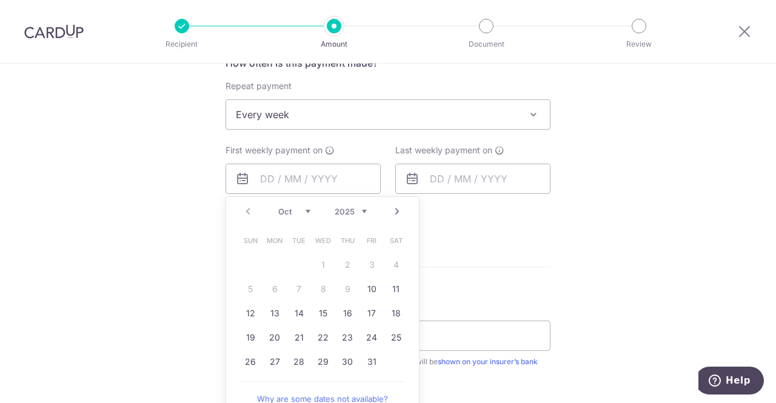
click at [309, 209] on div "Oct Nov Dec 2025 2026 2027 2028 2029 2030 2031 2032 2033 2034 2035" at bounding box center [322, 212] width 89 height 10
click at [398, 216] on link "Next" at bounding box center [397, 211] width 15 height 15
click at [389, 221] on div "Prev Next Oct Nov Dec 2025 2026 2027 2028 2029 2030 2031 2032 2033 2034 2035" at bounding box center [322, 211] width 193 height 29
click at [391, 213] on link "Next" at bounding box center [397, 211] width 15 height 15
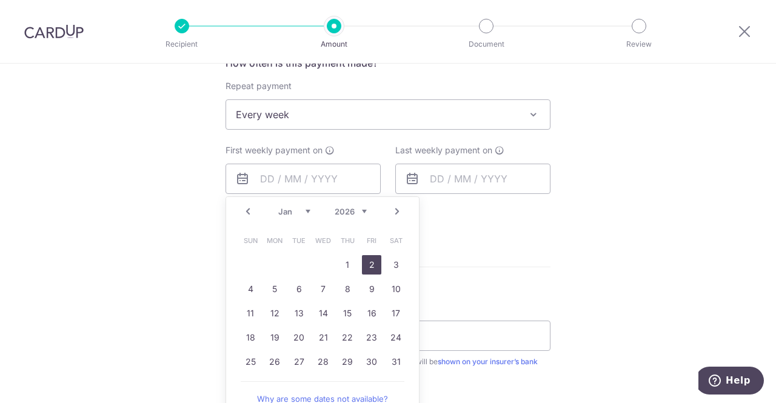
click at [366, 272] on link "2" at bounding box center [371, 264] width 19 height 19
type input "02/01/2026"
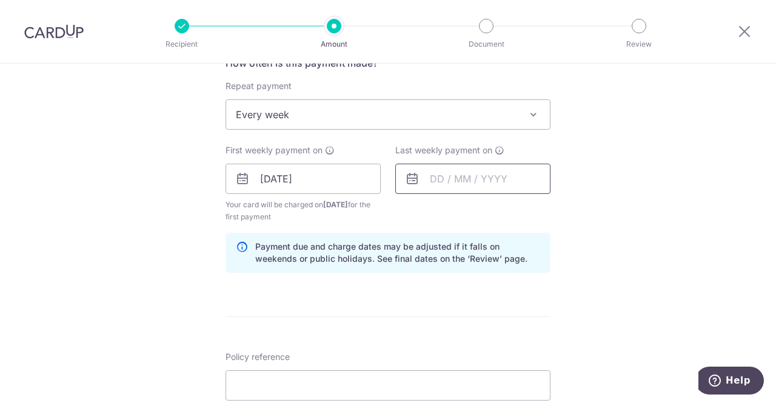
click at [422, 183] on input "text" at bounding box center [472, 179] width 155 height 30
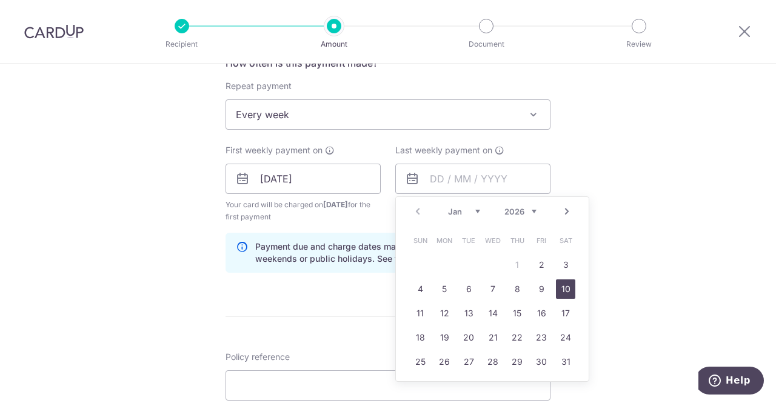
click at [570, 290] on link "10" at bounding box center [565, 289] width 19 height 19
type input "10/01/2026"
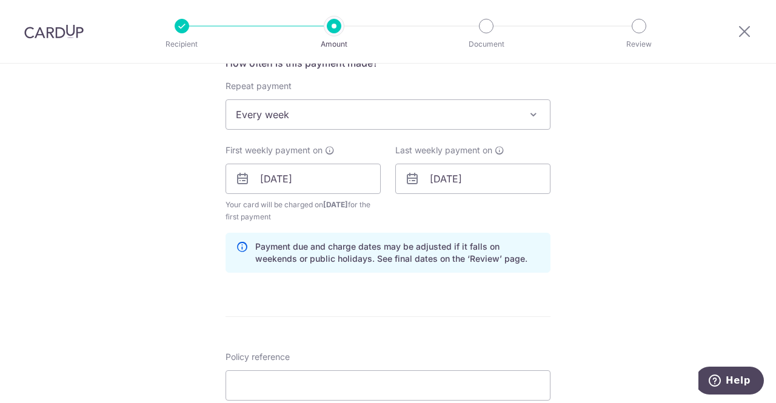
scroll to position [636, 0]
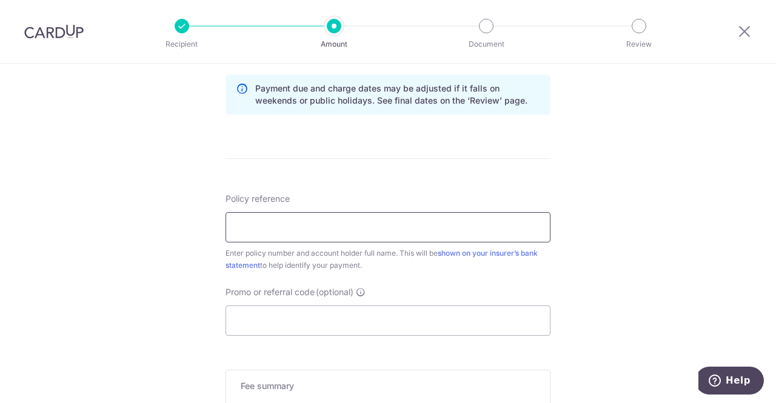
click at [407, 233] on input "Policy reference" at bounding box center [388, 227] width 325 height 30
paste input "2470248166"
type input "2470248166"
click at [327, 317] on input "Promo or referral code (optional)" at bounding box center [388, 321] width 325 height 30
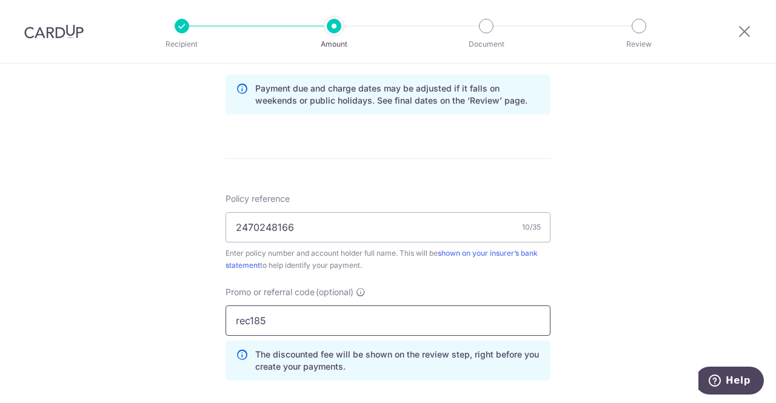
type input "rec185"
click at [488, 278] on div "Policy reference 2470248166 10/35 Enter policy number and account holder full n…" at bounding box center [388, 292] width 325 height 198
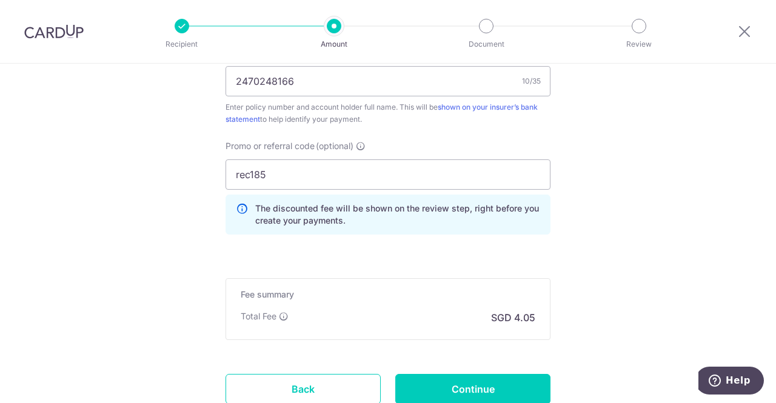
scroll to position [782, 0]
click at [443, 379] on input "Continue" at bounding box center [472, 389] width 155 height 30
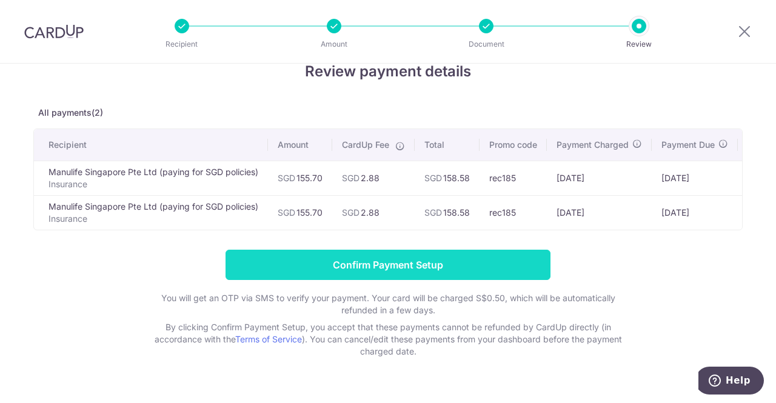
click at [350, 272] on input "Confirm Payment Setup" at bounding box center [388, 265] width 325 height 30
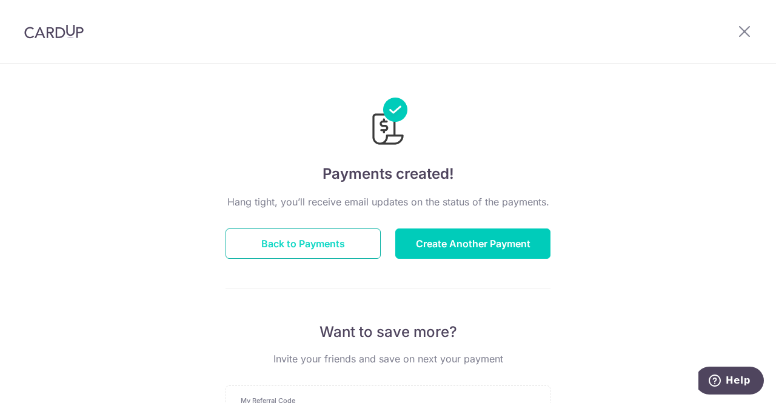
click at [317, 233] on button "Back to Payments" at bounding box center [303, 244] width 155 height 30
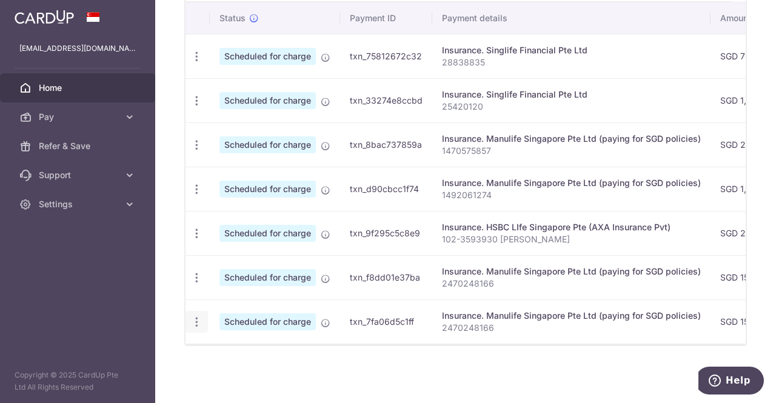
click at [197, 318] on icon "button" at bounding box center [196, 322] width 13 height 13
click at [253, 384] on span "Cancel payment" at bounding box center [261, 384] width 81 height 15
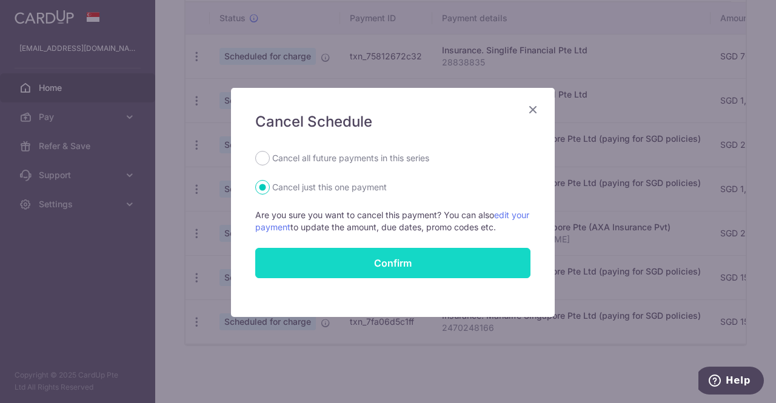
click at [428, 260] on button "Confirm" at bounding box center [392, 263] width 275 height 30
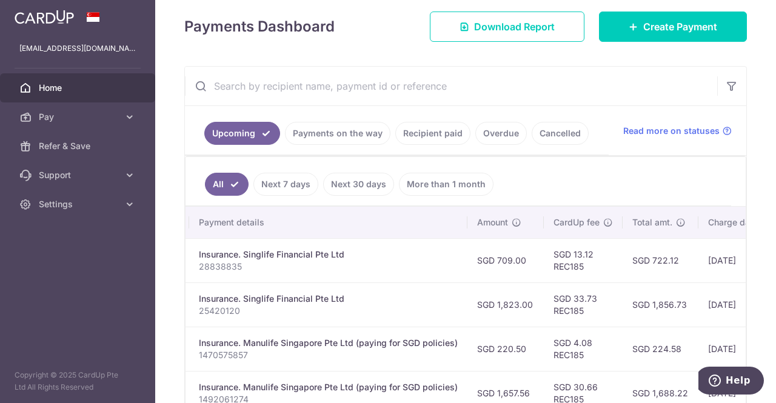
scroll to position [166, 0]
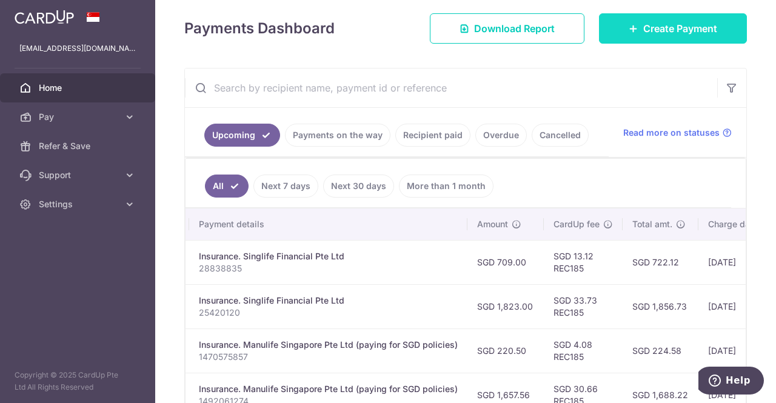
click at [599, 34] on link "Create Payment" at bounding box center [673, 28] width 148 height 30
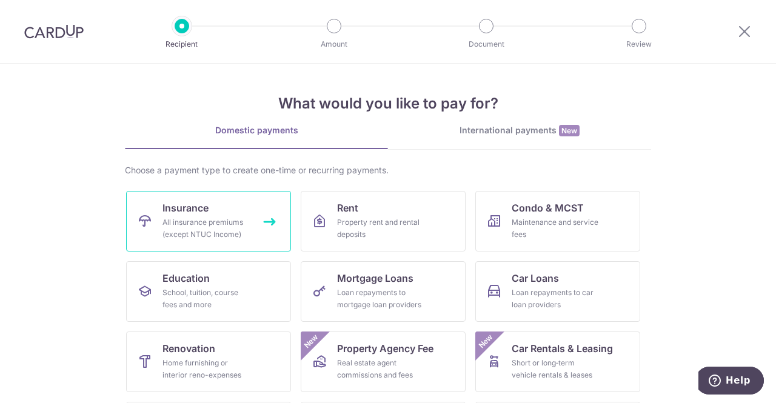
click at [243, 198] on link "Insurance All insurance premiums (except NTUC Income)" at bounding box center [208, 221] width 165 height 61
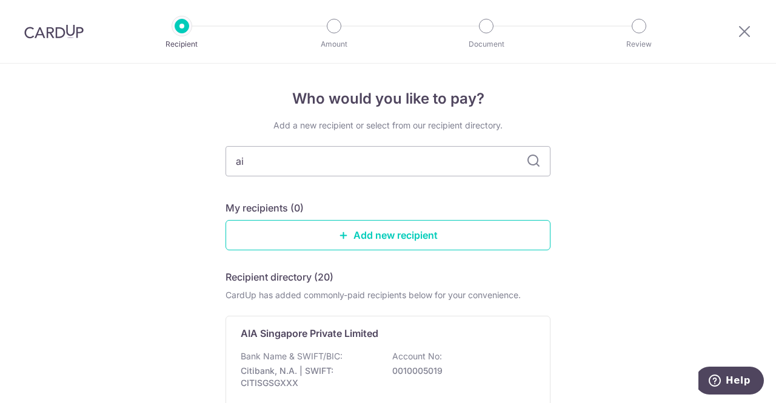
type input "aia"
click at [321, 355] on p "Bank Name & SWIFT/BIC:" at bounding box center [292, 357] width 102 height 12
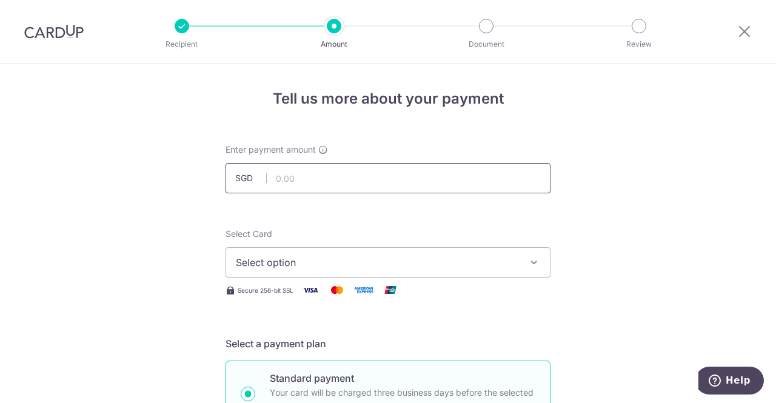
click at [289, 174] on input "text" at bounding box center [388, 178] width 325 height 30
type input "2,130.00"
click at [258, 276] on button "Select option" at bounding box center [388, 262] width 325 height 30
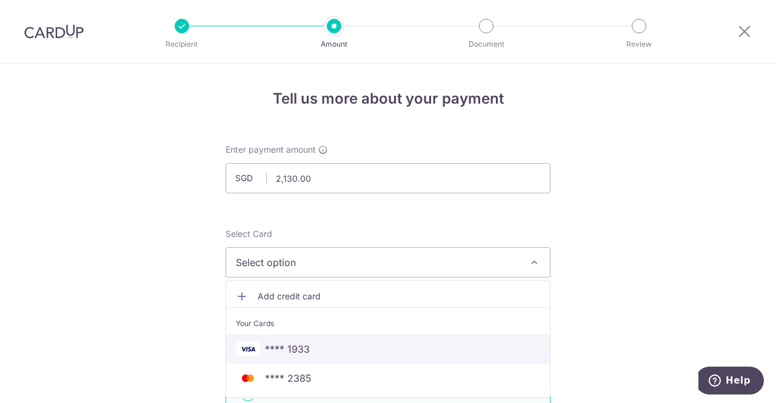
click at [269, 337] on link "**** 1933" at bounding box center [388, 349] width 324 height 29
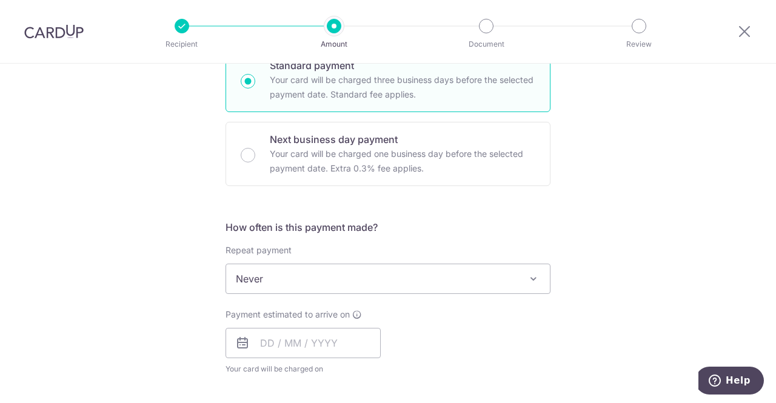
scroll to position [312, 0]
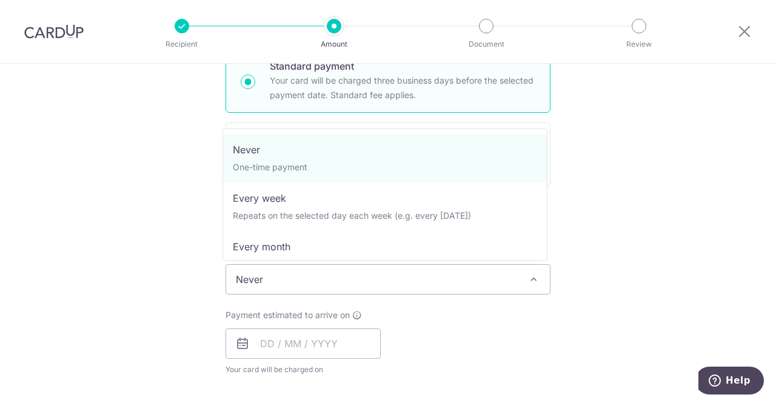
click at [292, 275] on span "Never" at bounding box center [388, 279] width 324 height 29
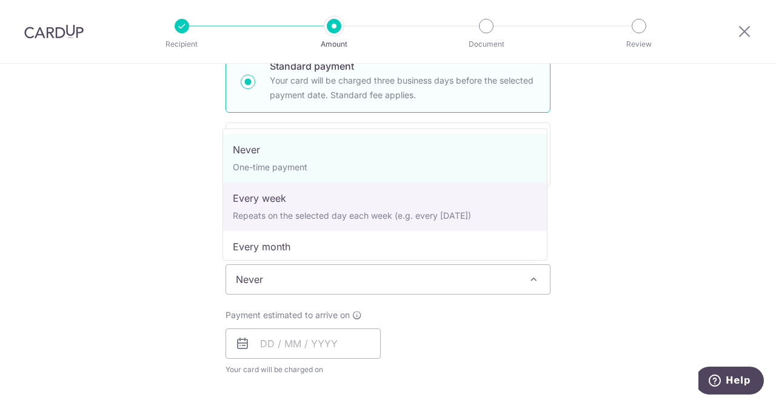
select select "2"
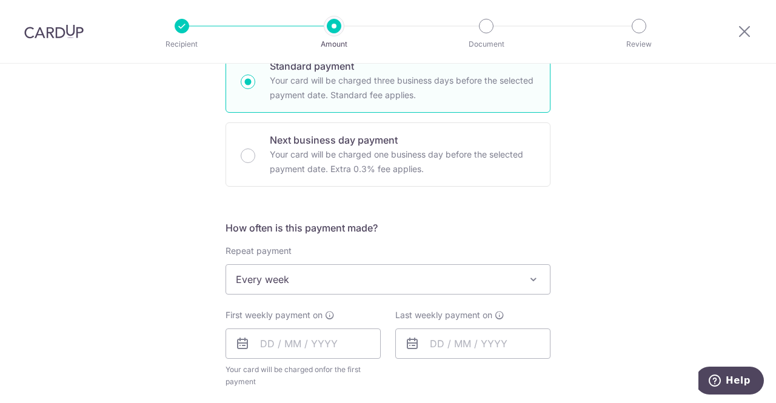
scroll to position [400, 0]
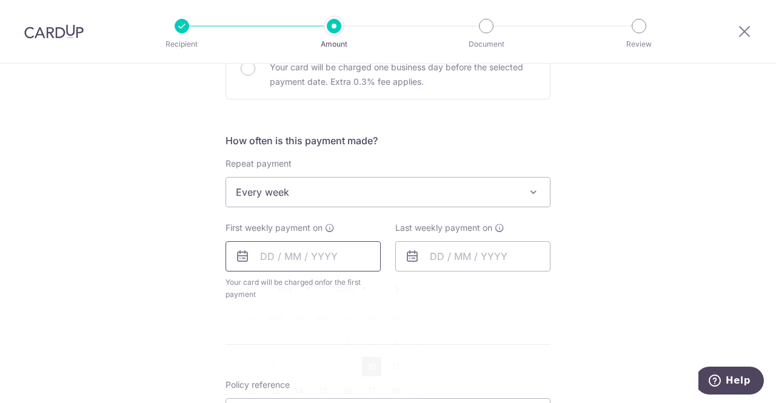
click at [275, 242] on input "text" at bounding box center [303, 256] width 155 height 30
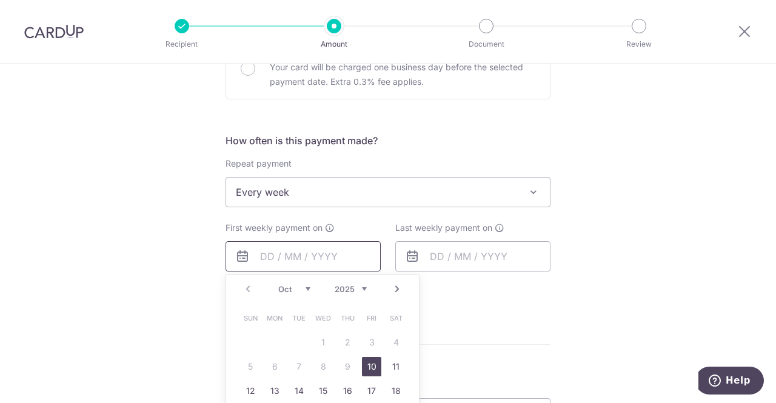
scroll to position [415, 0]
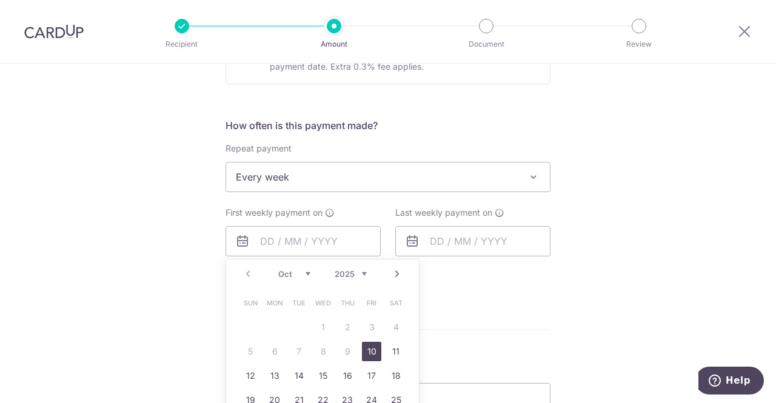
click at [391, 275] on link "Next" at bounding box center [397, 274] width 15 height 15
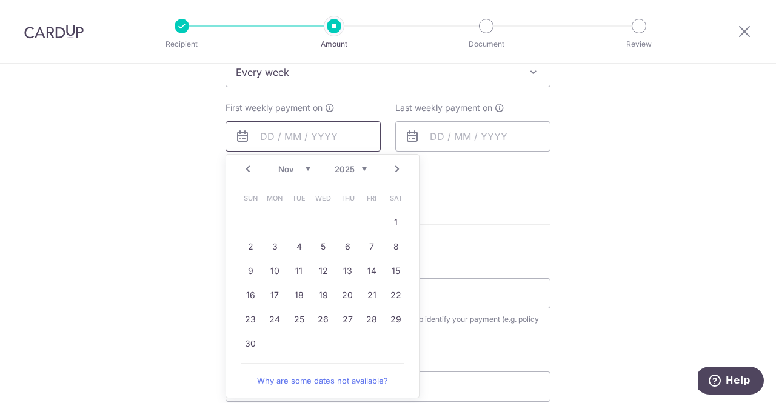
scroll to position [531, 0]
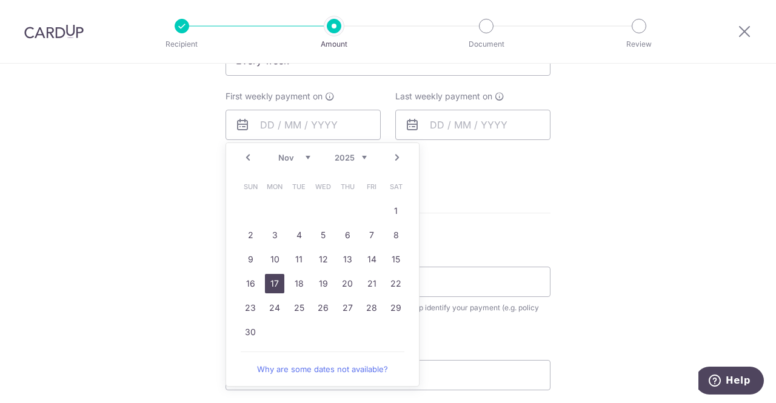
click at [277, 281] on link "17" at bounding box center [274, 283] width 19 height 19
type input "[DATE]"
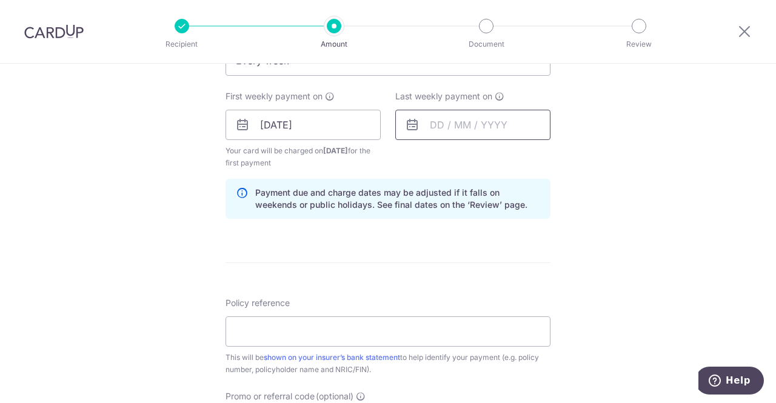
click at [432, 133] on input "text" at bounding box center [472, 125] width 155 height 30
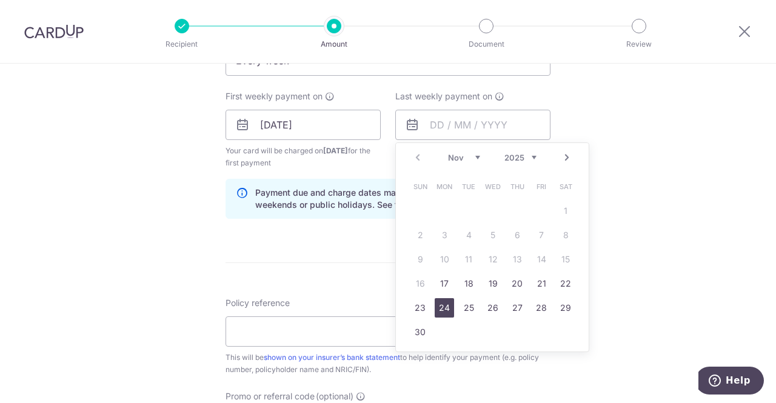
click at [439, 307] on link "24" at bounding box center [444, 307] width 19 height 19
type input "[DATE]"
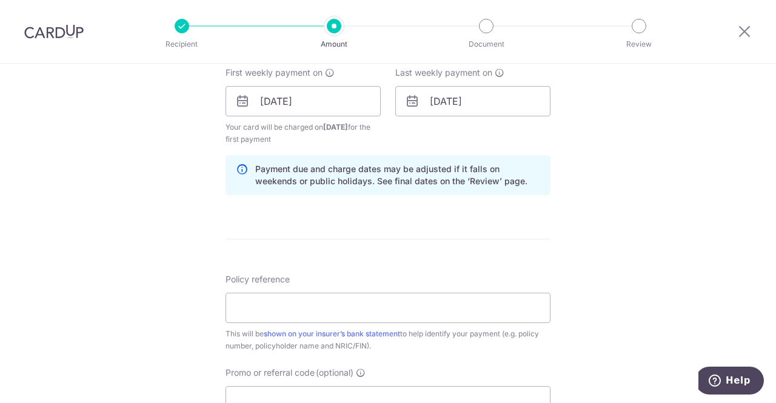
scroll to position [562, 0]
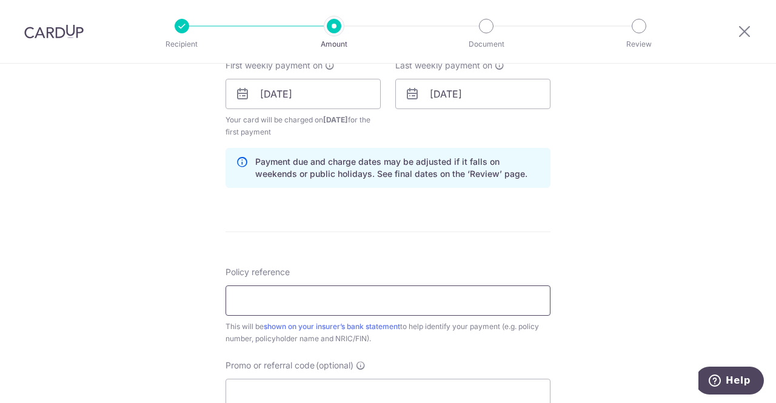
click at [341, 306] on input "Policy reference" at bounding box center [388, 301] width 325 height 30
paste input "2470248166"
click at [257, 298] on input "2470248166" at bounding box center [388, 301] width 325 height 30
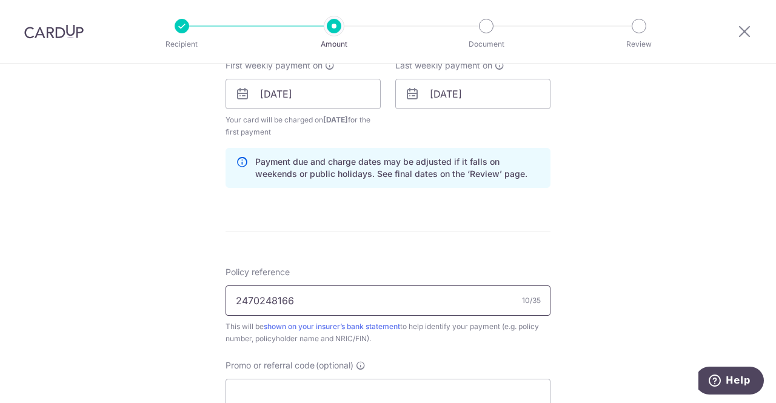
paste input "L549304377"
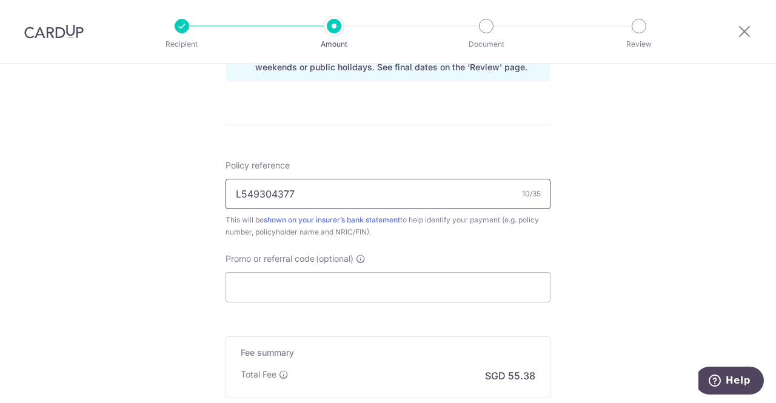
scroll to position [670, 0]
type input "L549304377"
click at [257, 291] on input "Promo or referral code (optional)" at bounding box center [388, 287] width 325 height 30
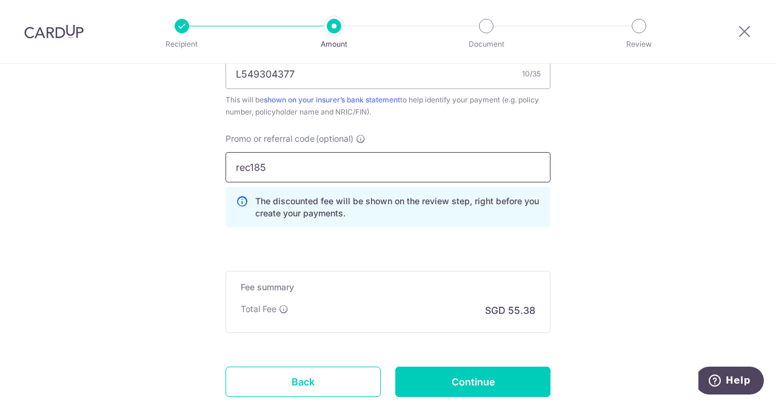
scroll to position [793, 0]
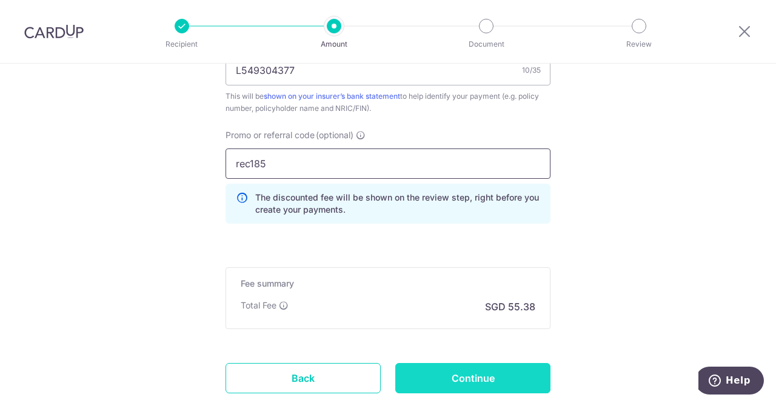
type input "rec185"
click at [460, 363] on input "Continue" at bounding box center [472, 378] width 155 height 30
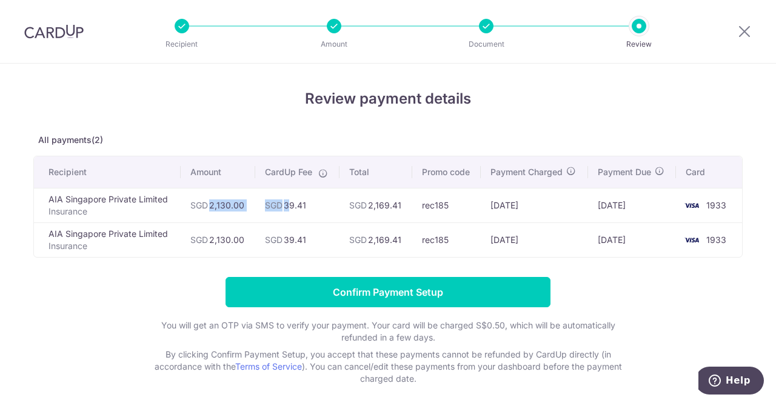
drag, startPoint x: 201, startPoint y: 204, endPoint x: 283, endPoint y: 216, distance: 82.1
click at [283, 216] on tr "AIA Singapore Private Limited Insurance SGD 2,130.00 SGD 39.41 SGD 2,169.41 rec…" at bounding box center [388, 205] width 708 height 35
click at [283, 216] on td "SGD 39.41" at bounding box center [297, 205] width 84 height 35
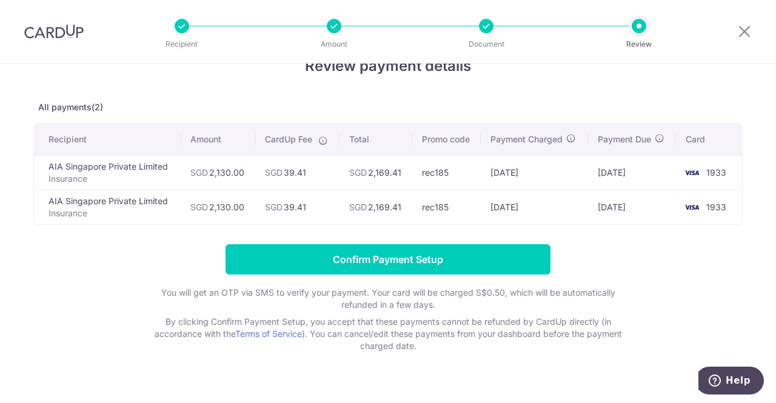
scroll to position [52, 0]
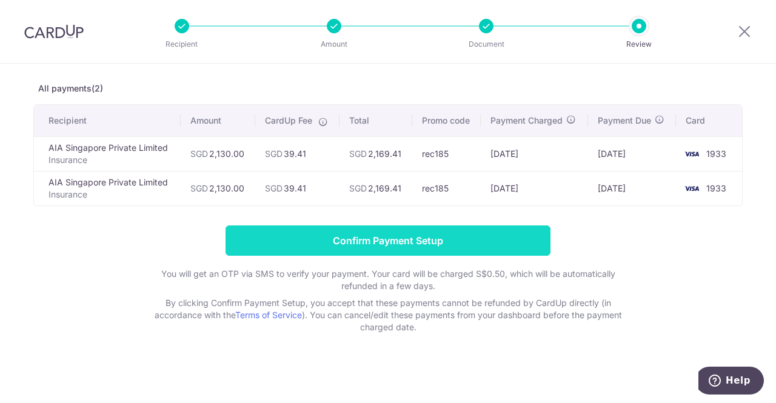
click at [326, 238] on input "Confirm Payment Setup" at bounding box center [388, 241] width 325 height 30
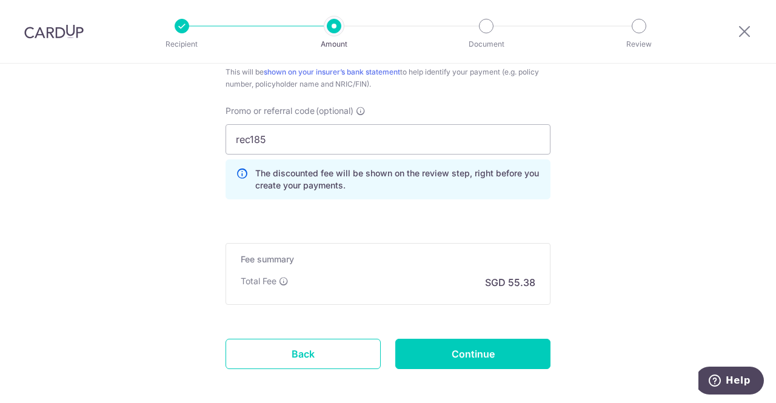
scroll to position [813, 0]
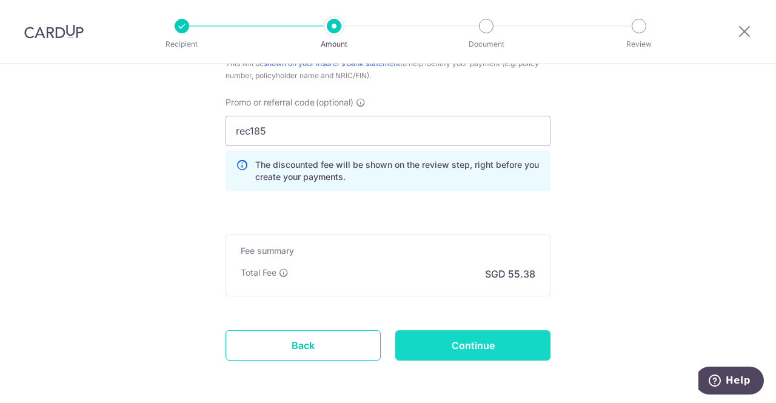
click at [428, 338] on input "Continue" at bounding box center [472, 346] width 155 height 30
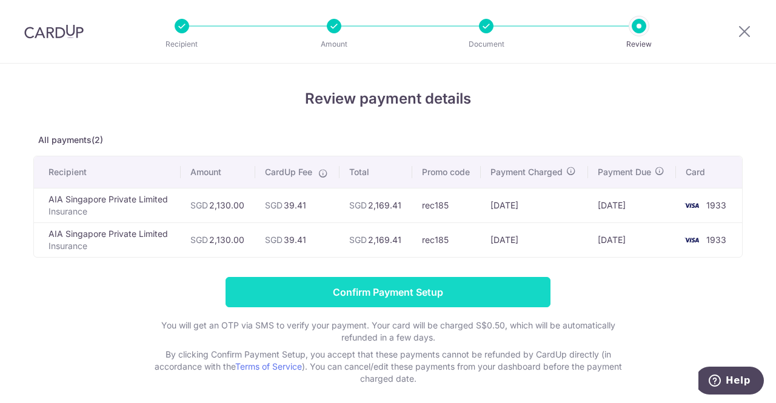
click at [472, 291] on input "Confirm Payment Setup" at bounding box center [388, 292] width 325 height 30
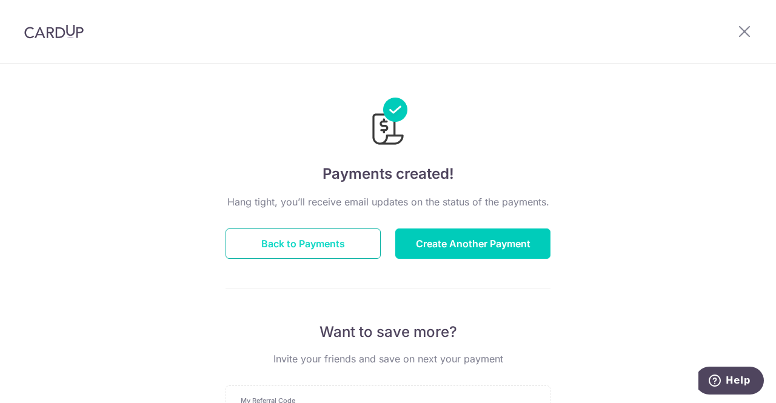
click at [288, 236] on button "Back to Payments" at bounding box center [303, 244] width 155 height 30
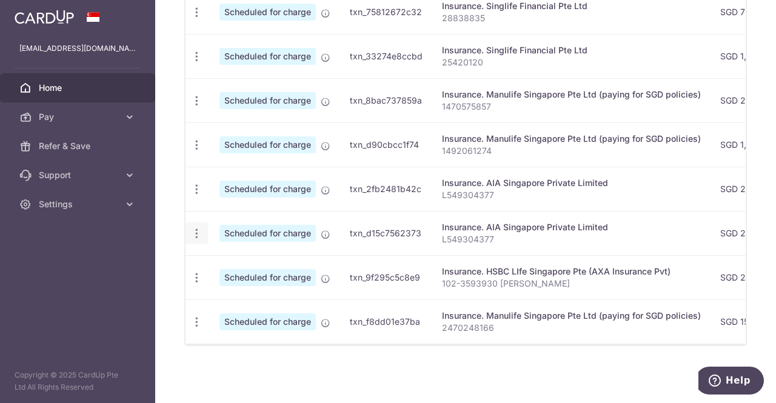
click at [195, 232] on icon "button" at bounding box center [196, 233] width 13 height 13
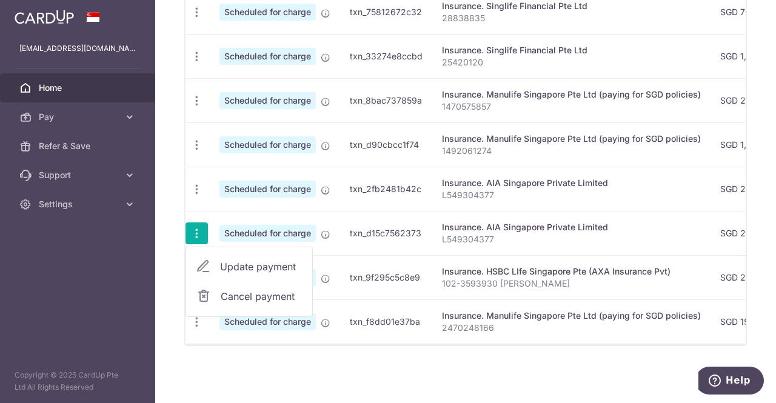
click at [213, 284] on link "Cancel payment" at bounding box center [249, 296] width 126 height 30
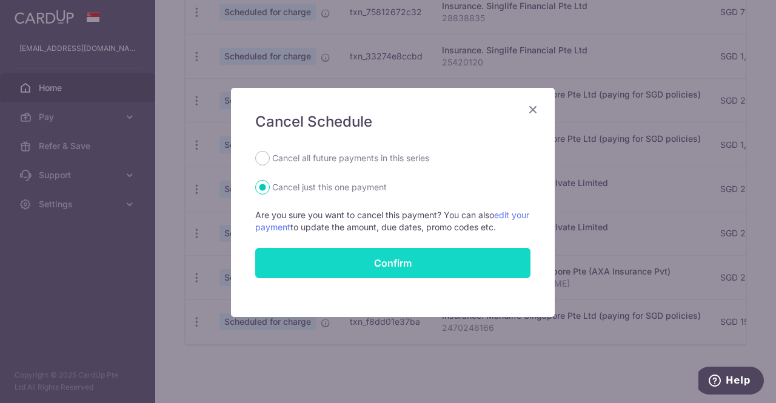
click at [394, 261] on button "Confirm" at bounding box center [392, 263] width 275 height 30
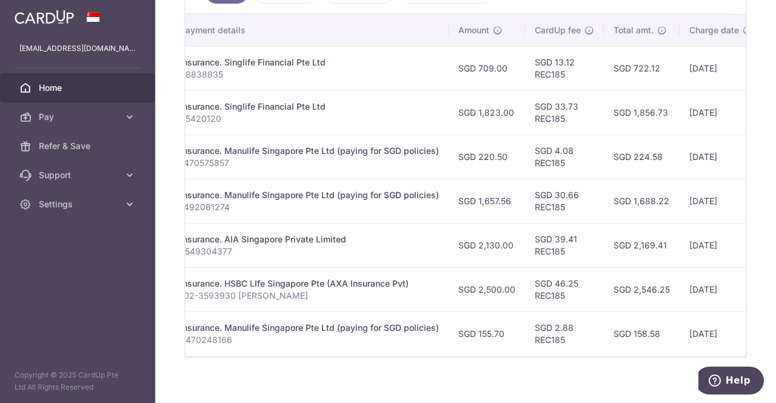
scroll to position [0, 261]
